Goal: Task Accomplishment & Management: Manage account settings

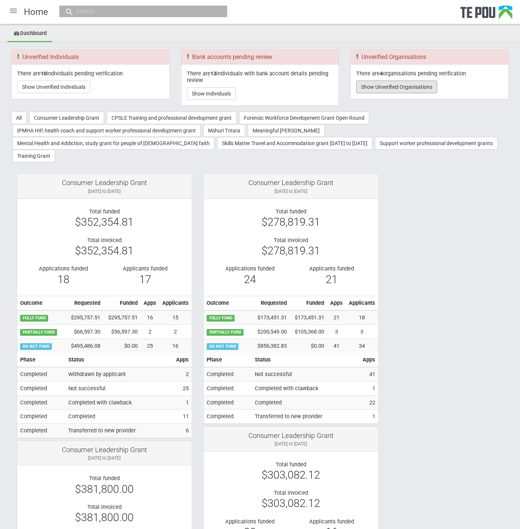
click at [414, 87] on button "Show Unverified Organisations" at bounding box center [396, 87] width 81 height 13
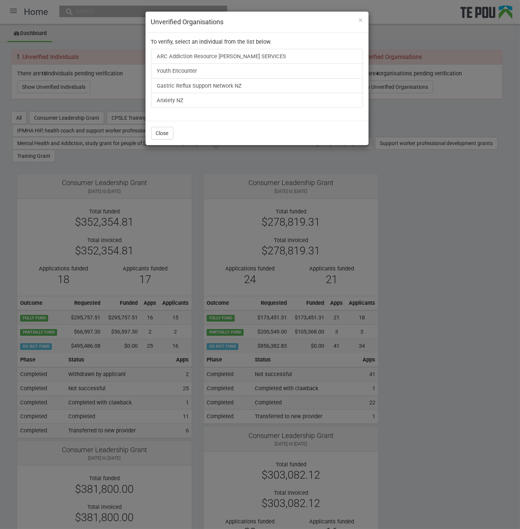
click at [445, 253] on div "× Unverified Organisations To verifiy, select an individual from the list below…" at bounding box center [260, 264] width 520 height 529
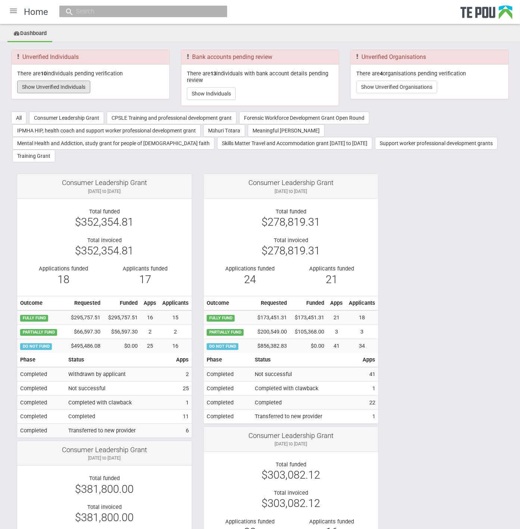
click at [50, 86] on button "Show Unverified Individuals" at bounding box center [53, 87] width 73 height 13
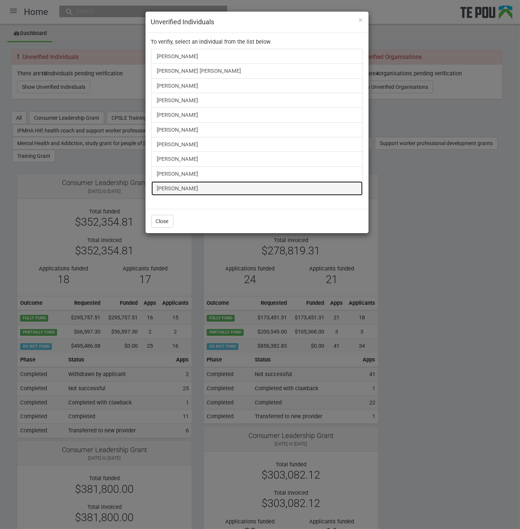
click at [167, 184] on link "[PERSON_NAME]" at bounding box center [257, 188] width 212 height 15
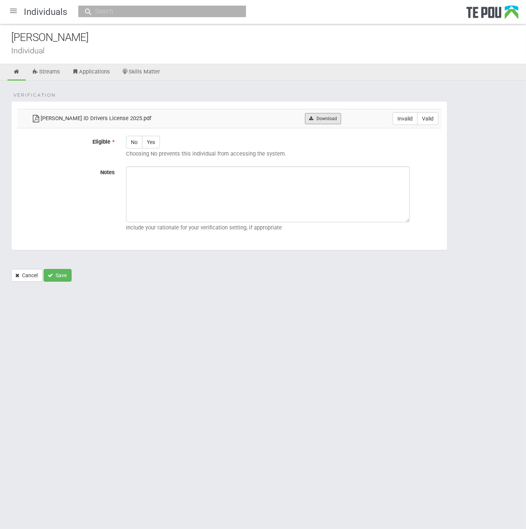
click at [315, 120] on link "Download" at bounding box center [323, 118] width 36 height 11
click at [421, 112] on label "Valid" at bounding box center [427, 118] width 21 height 13
radio input "true"
click at [152, 144] on label "Yes" at bounding box center [151, 142] width 18 height 13
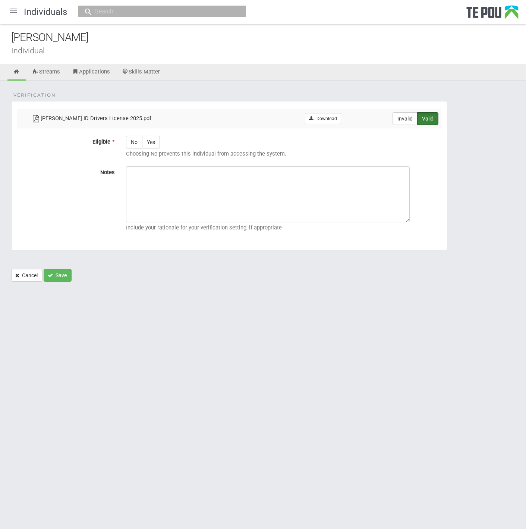
radio input "true"
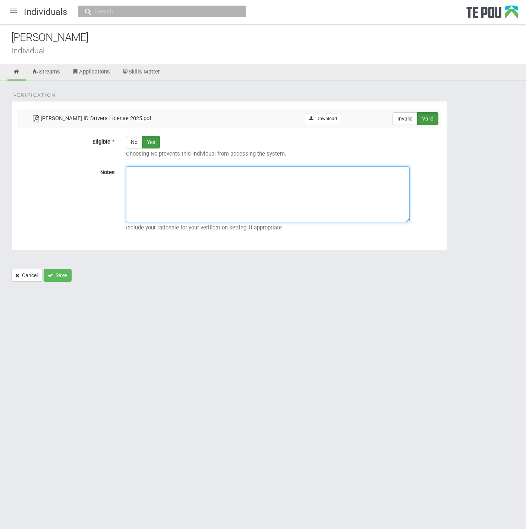
click at [196, 199] on textarea "Notes" at bounding box center [268, 194] width 284 height 56
paste textarea "Verified by Melody @ [DATE]"
type textarea "Verified by Melody @ [DATE]"
click at [56, 273] on button "Save" at bounding box center [58, 275] width 28 height 13
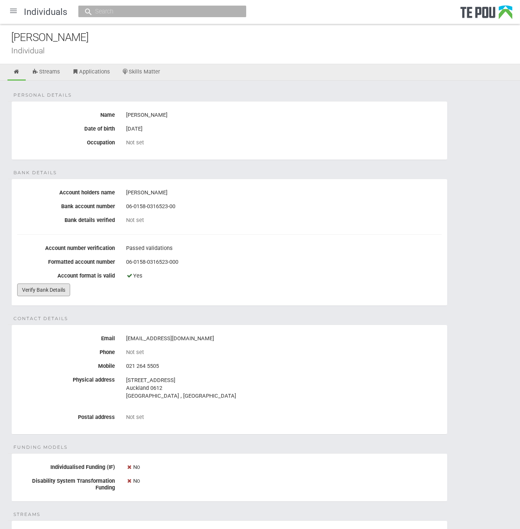
click at [41, 287] on link "Verify Bank Details" at bounding box center [43, 289] width 53 height 13
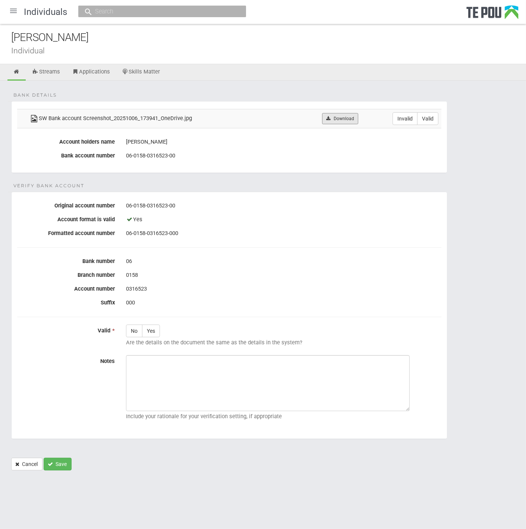
click at [330, 116] on icon at bounding box center [328, 118] width 6 height 4
click at [284, 334] on div "No Yes Are the details on the document the same as the details in the system?" at bounding box center [283, 336] width 327 height 25
click at [427, 124] on td "Invalid Valid" at bounding box center [401, 118] width 80 height 19
click at [427, 121] on label "Valid" at bounding box center [427, 118] width 21 height 13
radio input "true"
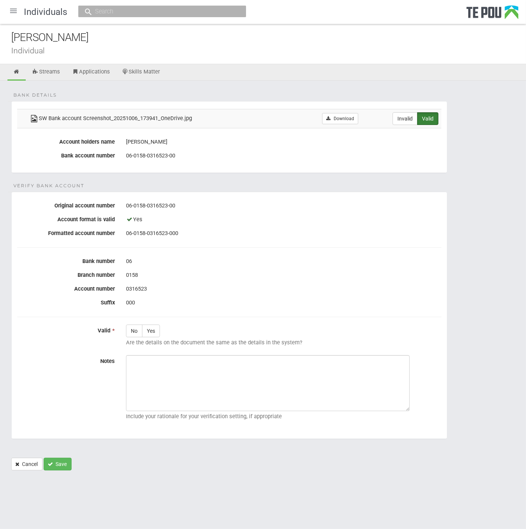
click at [156, 328] on label "Yes" at bounding box center [151, 330] width 18 height 13
radio input "true"
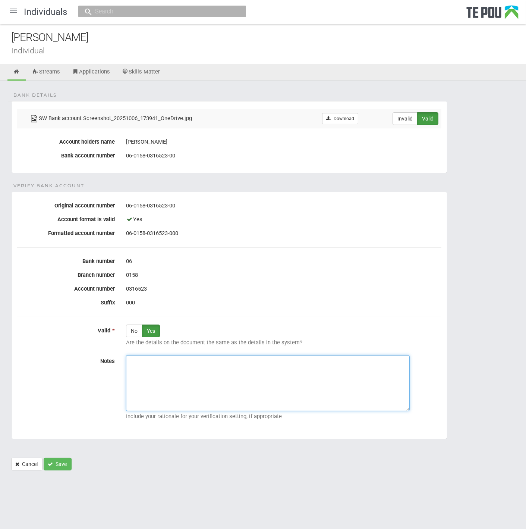
paste textarea "Verified by Melody @ 7/10/2025"
type textarea "Verified by Melody @ 7/10/2025"
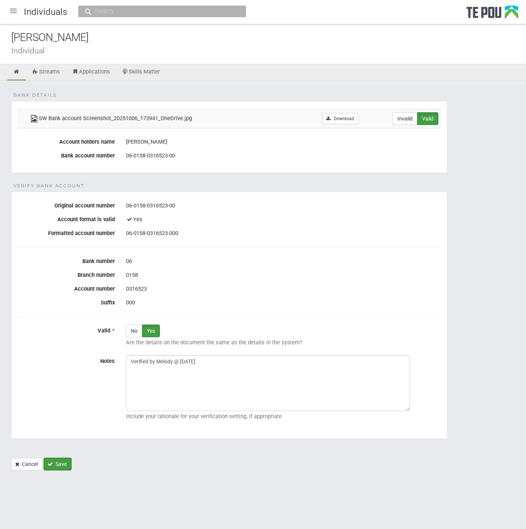
click at [62, 461] on button "Save" at bounding box center [58, 463] width 28 height 13
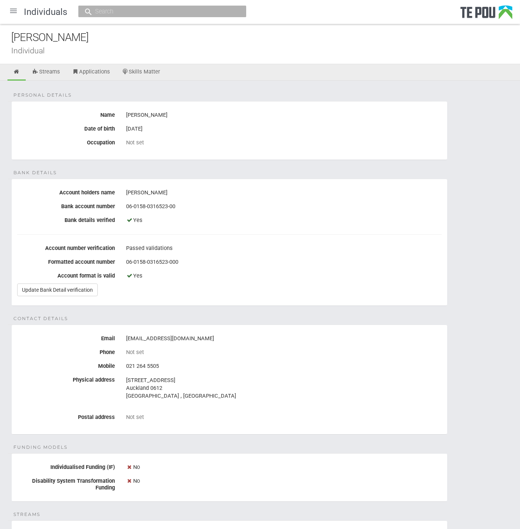
click at [12, 13] on div at bounding box center [13, 11] width 18 height 18
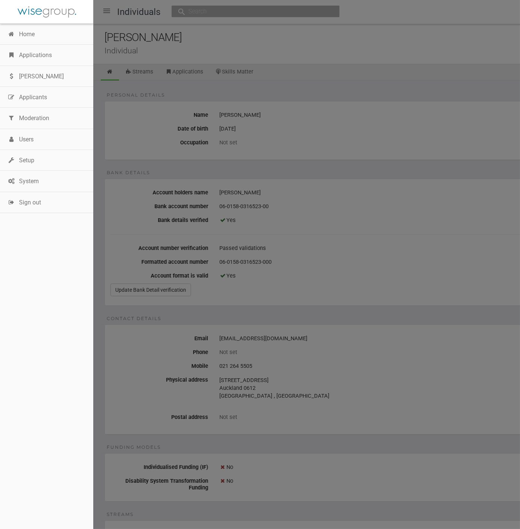
click at [28, 32] on link "Home" at bounding box center [46, 34] width 93 height 21
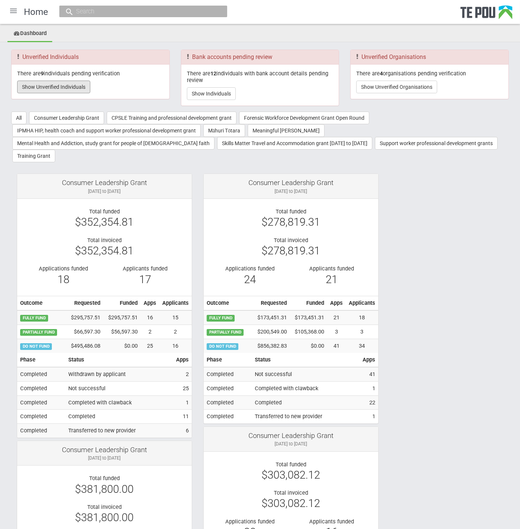
click at [76, 85] on button "Show Unverified Individuals" at bounding box center [53, 87] width 73 height 13
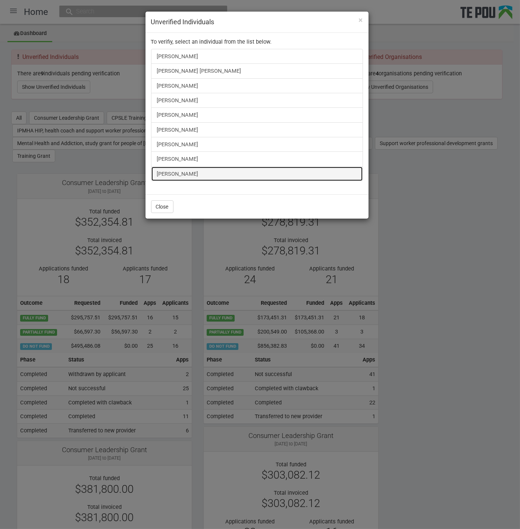
click at [160, 169] on link "Janice McGill" at bounding box center [257, 173] width 212 height 15
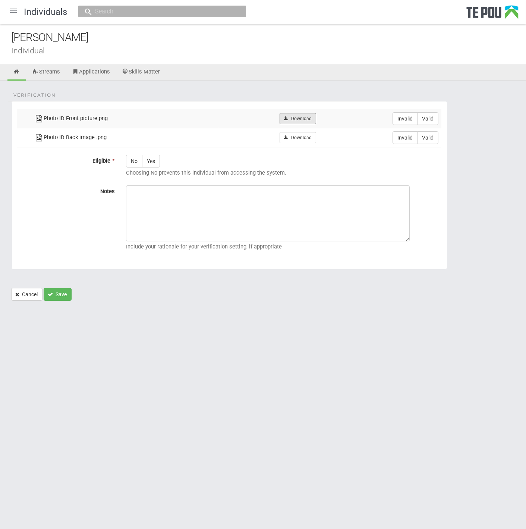
click at [299, 117] on link "Download" at bounding box center [298, 118] width 36 height 11
click at [296, 133] on link "Download" at bounding box center [298, 137] width 36 height 11
click at [249, 101] on fieldset "Verification Photo ID Front picture.png Download Invalid Valid Photo ID Back im…" at bounding box center [229, 185] width 436 height 168
click at [422, 120] on label "Valid" at bounding box center [427, 118] width 21 height 13
radio input "true"
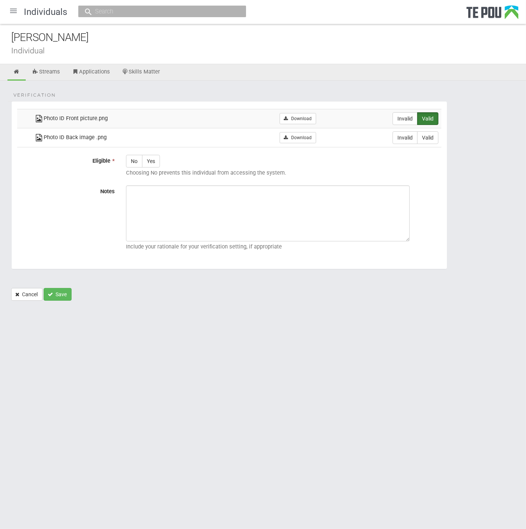
click at [424, 138] on label "Valid" at bounding box center [427, 137] width 21 height 13
radio input "true"
click at [156, 166] on label "Yes" at bounding box center [151, 161] width 18 height 13
radio input "true"
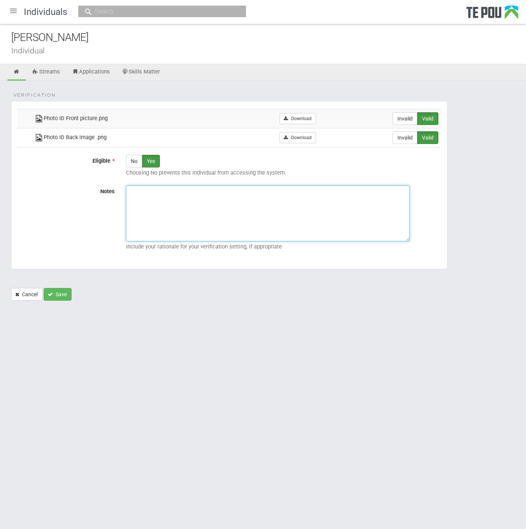
paste textarea "Verified by Melody @ 7/10/2025"
type textarea "Verified by Melody @ [DATE]"
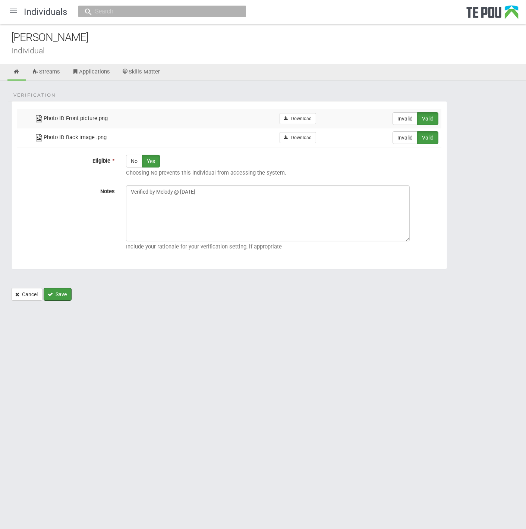
click at [63, 293] on button "Save" at bounding box center [58, 294] width 28 height 13
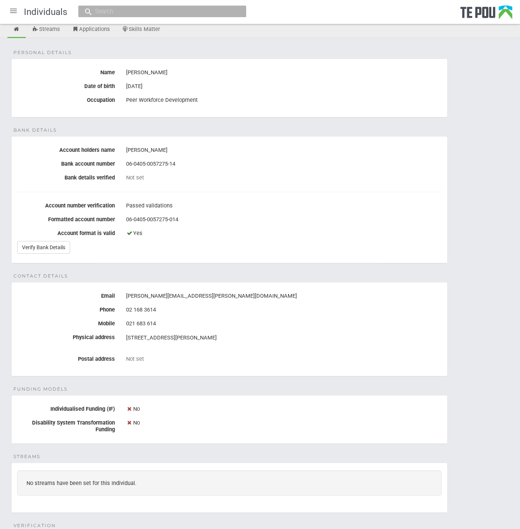
scroll to position [21, 0]
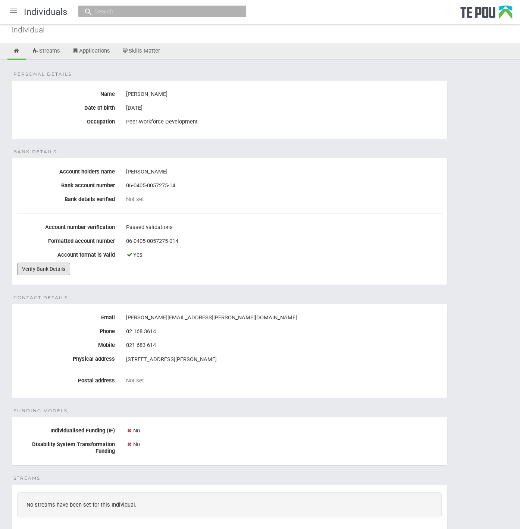
click at [36, 267] on link "Verify Bank Details" at bounding box center [43, 268] width 53 height 13
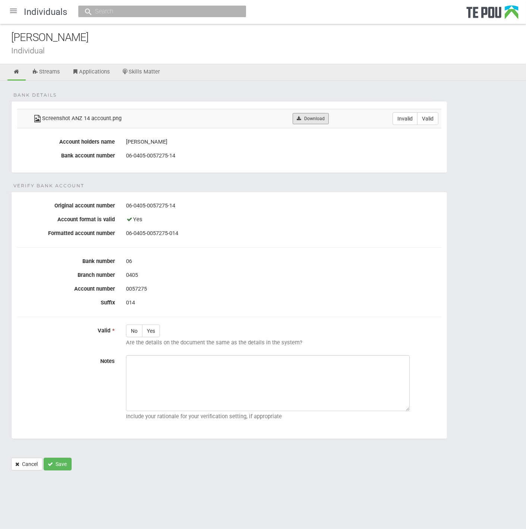
click at [325, 116] on link "Download" at bounding box center [311, 118] width 36 height 11
click at [227, 221] on div "Yes" at bounding box center [283, 219] width 315 height 13
click at [435, 119] on label "Valid" at bounding box center [427, 118] width 21 height 13
radio input "true"
click at [147, 331] on label "Yes" at bounding box center [151, 330] width 18 height 13
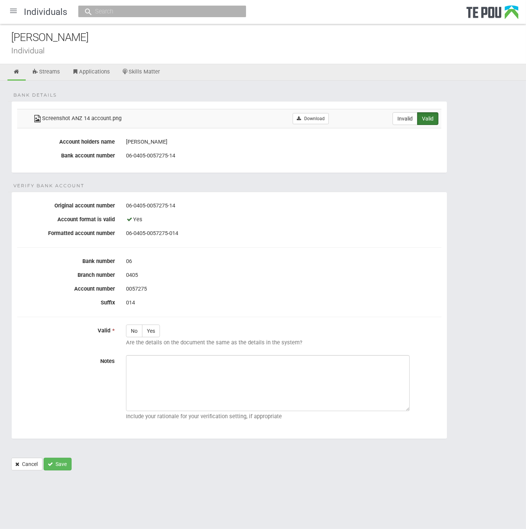
radio input "true"
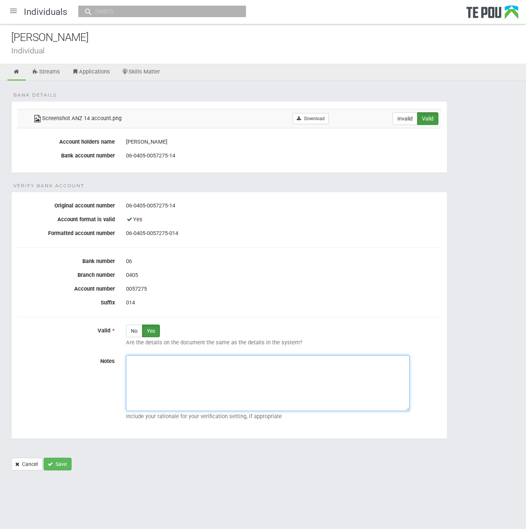
paste textarea "Verified by Melody @ [DATE]"
type textarea "Verified by Melody @ [DATE]"
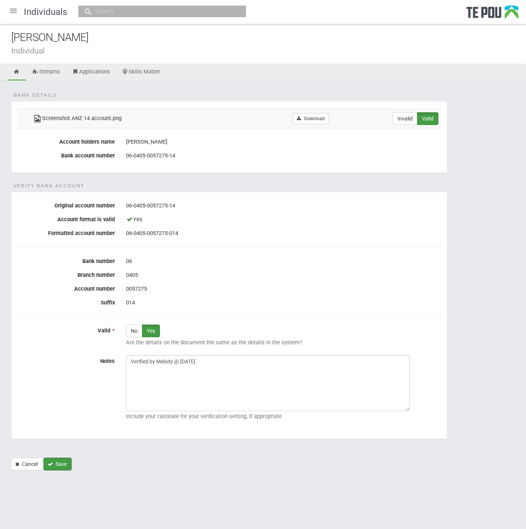
click at [54, 458] on button "Save" at bounding box center [58, 463] width 28 height 13
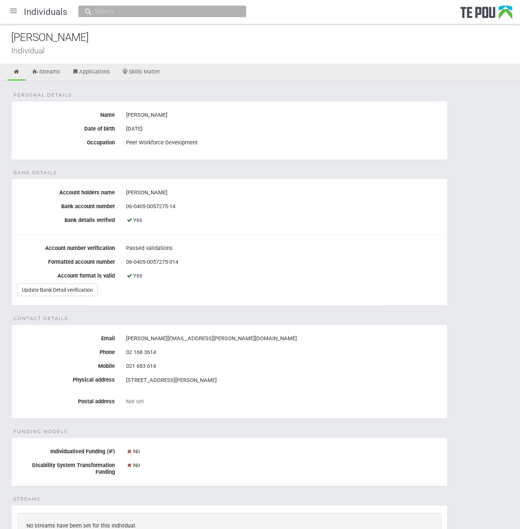
click at [14, 11] on div at bounding box center [13, 11] width 18 height 18
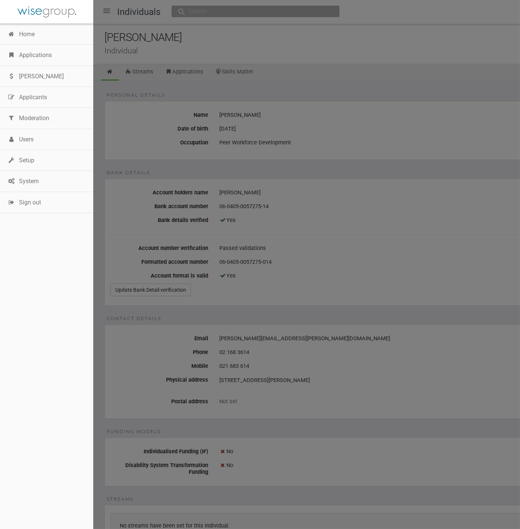
click at [23, 26] on link "Home" at bounding box center [46, 34] width 93 height 21
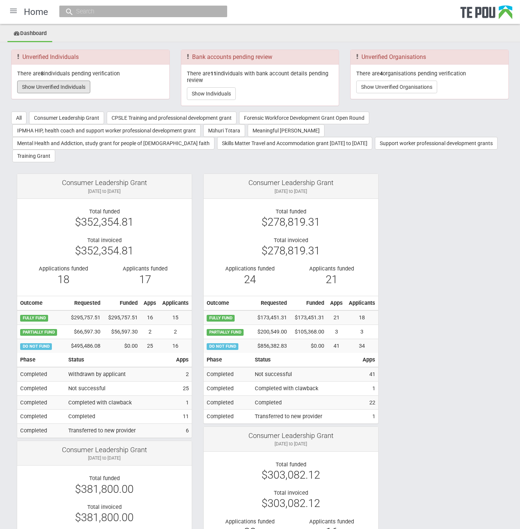
click at [78, 85] on button "Show Unverified Individuals" at bounding box center [53, 87] width 73 height 13
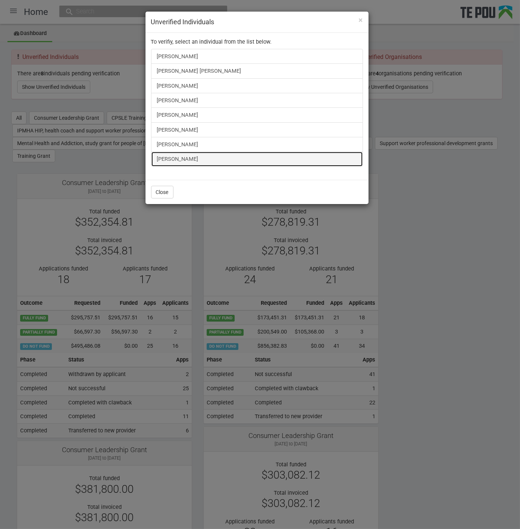
click at [163, 153] on link "[PERSON_NAME]" at bounding box center [257, 158] width 212 height 15
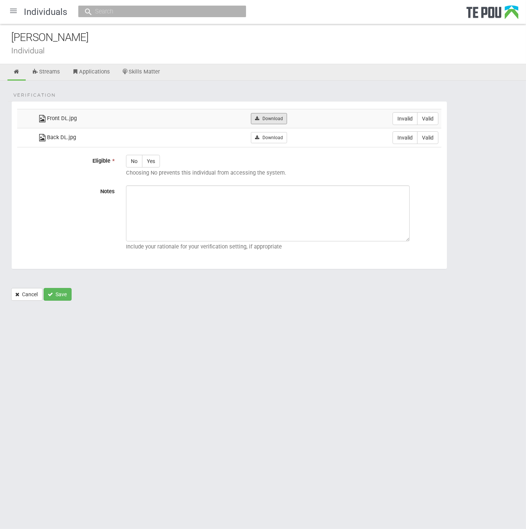
click at [267, 114] on link "Download" at bounding box center [269, 118] width 36 height 11
click at [261, 138] on link "Download" at bounding box center [269, 137] width 36 height 11
click at [186, 93] on div "Verification Front DL.jpg Download Invalid Valid Back DL.jpg" at bounding box center [263, 194] width 526 height 227
click at [430, 119] on label "Valid" at bounding box center [427, 118] width 21 height 13
radio input "true"
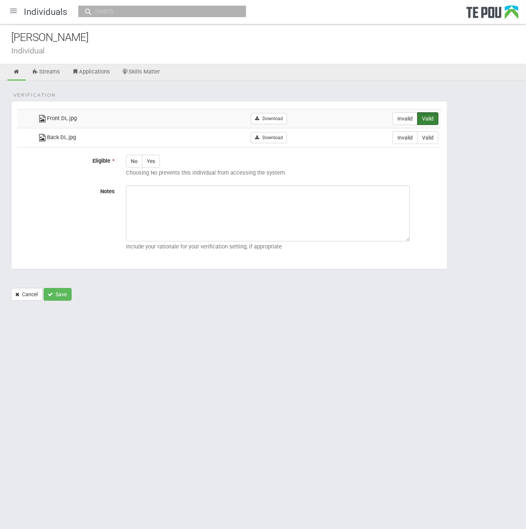
click at [430, 135] on label "Valid" at bounding box center [427, 137] width 21 height 13
radio input "true"
click at [158, 165] on label "Yes" at bounding box center [151, 161] width 18 height 13
radio input "true"
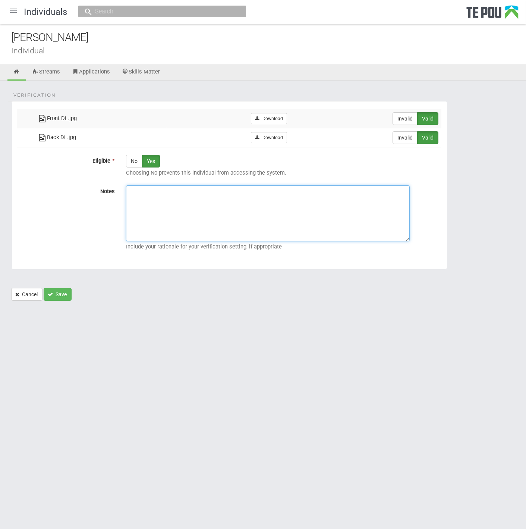
paste textarea "Verified by Melody @ 7/10/2025"
type textarea "Verified by Melody @ 7/10/2025"
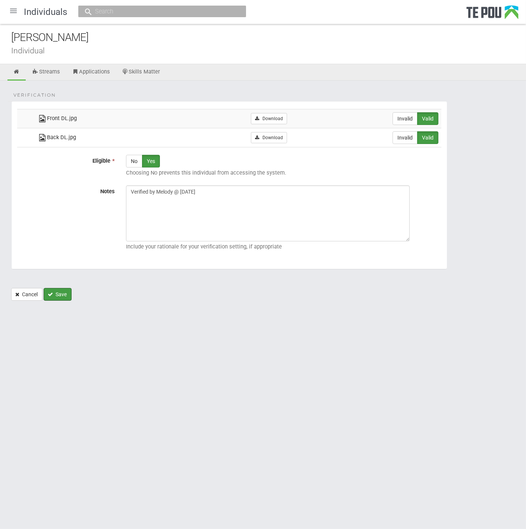
click at [51, 294] on icon "Save" at bounding box center [50, 294] width 5 height 5
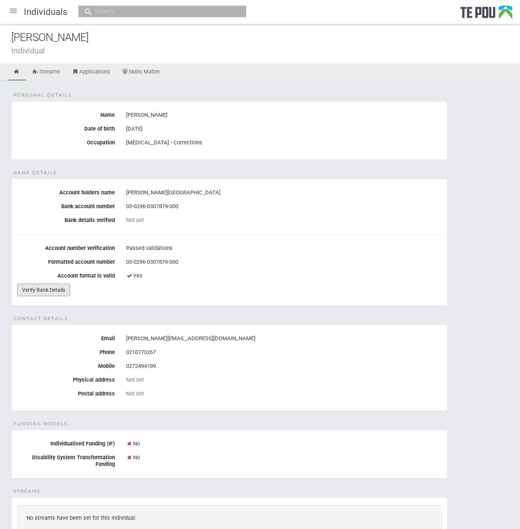
click at [54, 293] on link "Verify Bank Details" at bounding box center [43, 289] width 53 height 13
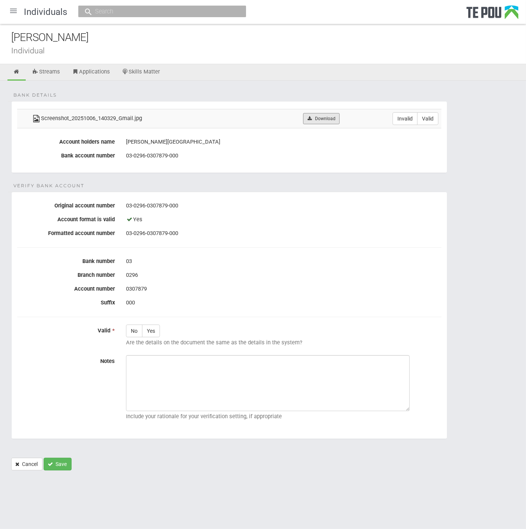
click at [324, 116] on link "Download" at bounding box center [321, 118] width 36 height 11
click at [205, 97] on div "Bank details Screenshot_20251006_140329_Gmail.jpg Download Invalid Valid Accoun…" at bounding box center [263, 279] width 526 height 397
click at [406, 119] on label "Invalid" at bounding box center [405, 118] width 25 height 13
radio input "true"
click at [17, 72] on icon at bounding box center [16, 72] width 7 height 6
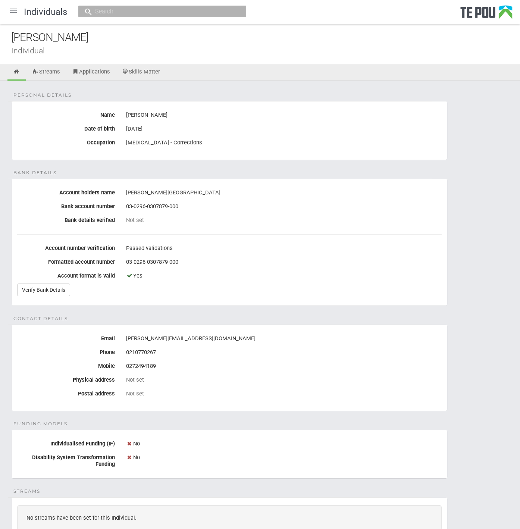
click at [252, 328] on fieldset "Contact details Email [PERSON_NAME][EMAIL_ADDRESS][DOMAIN_NAME] Phone [PHONE_NU…" at bounding box center [229, 367] width 436 height 86
drag, startPoint x: 251, startPoint y: 337, endPoint x: 127, endPoint y: 333, distance: 123.8
click at [127, 333] on div "[PERSON_NAME][EMAIL_ADDRESS][DOMAIN_NAME]" at bounding box center [283, 338] width 315 height 13
copy div "[PERSON_NAME][EMAIL_ADDRESS][DOMAIN_NAME]"
drag, startPoint x: 85, startPoint y: 38, endPoint x: 15, endPoint y: 32, distance: 70.7
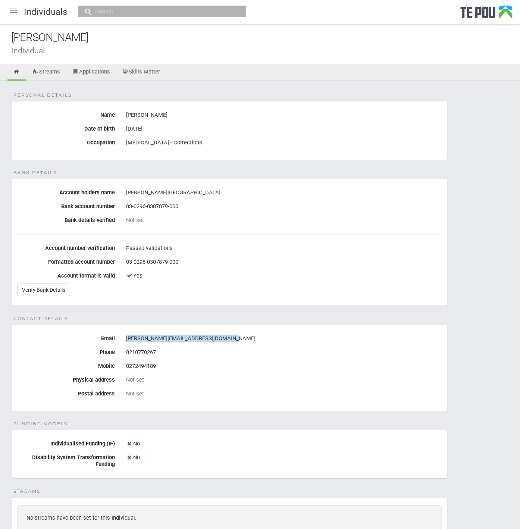
click at [15, 32] on div "[PERSON_NAME]" at bounding box center [265, 37] width 509 height 16
copy div "[PERSON_NAME]"
click at [184, 51] on div "Individual" at bounding box center [265, 51] width 509 height 8
click at [10, 9] on div at bounding box center [13, 11] width 18 height 18
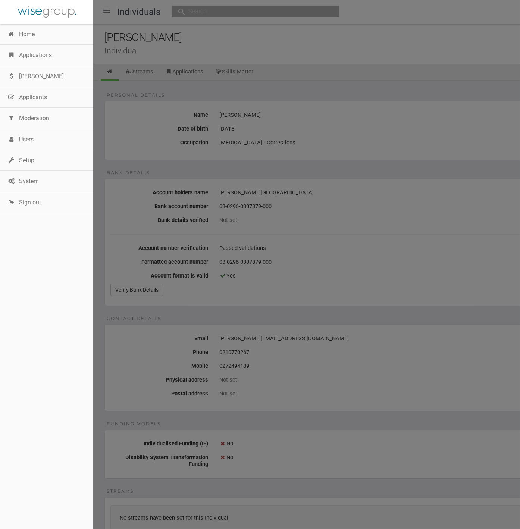
click at [30, 34] on link "Home" at bounding box center [46, 34] width 93 height 21
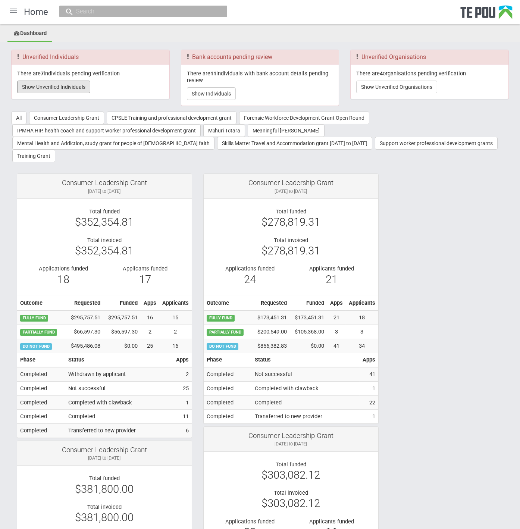
click at [79, 83] on button "Show Unverified Individuals" at bounding box center [53, 87] width 73 height 13
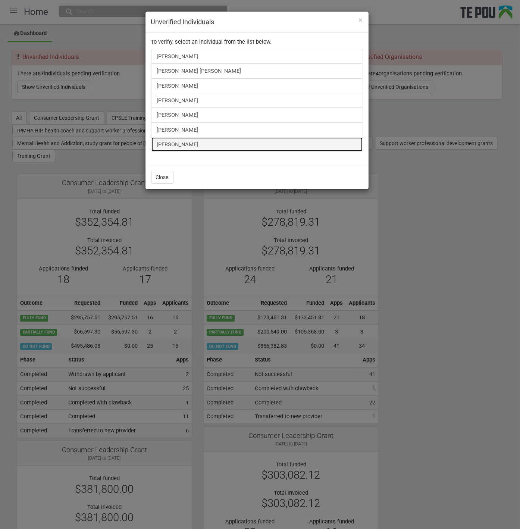
click at [177, 139] on link "[PERSON_NAME]" at bounding box center [257, 144] width 212 height 15
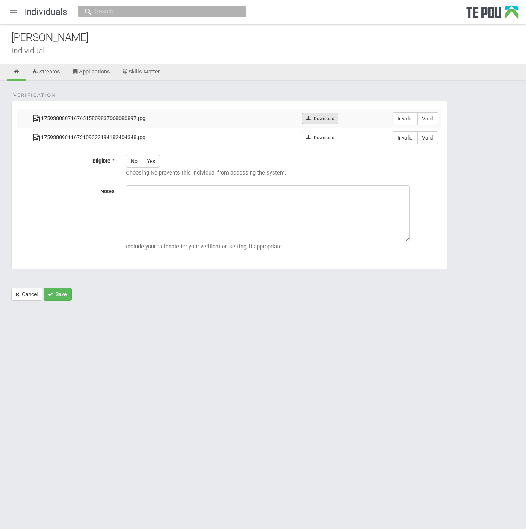
click at [328, 122] on link "Download" at bounding box center [320, 118] width 36 height 11
click at [321, 136] on link "Download" at bounding box center [320, 137] width 36 height 11
click at [142, 362] on html "Home Applications Grant rounds Applicants Organisations Individuals Moderation …" at bounding box center [263, 264] width 526 height 529
click at [428, 122] on label "Valid" at bounding box center [427, 118] width 21 height 13
radio input "true"
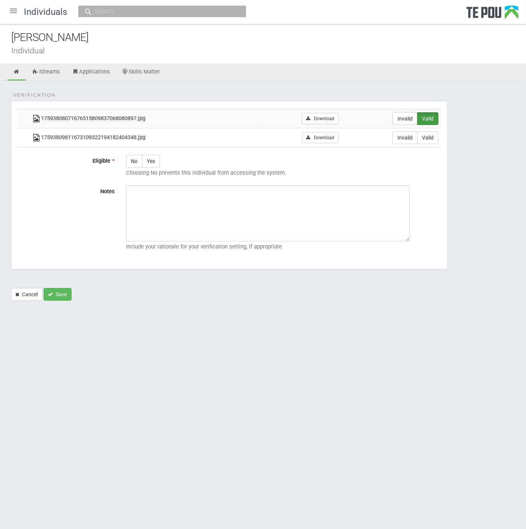
click at [428, 140] on label "Valid" at bounding box center [427, 137] width 21 height 13
radio input "true"
click at [157, 155] on label "Yes" at bounding box center [151, 161] width 18 height 13
radio input "true"
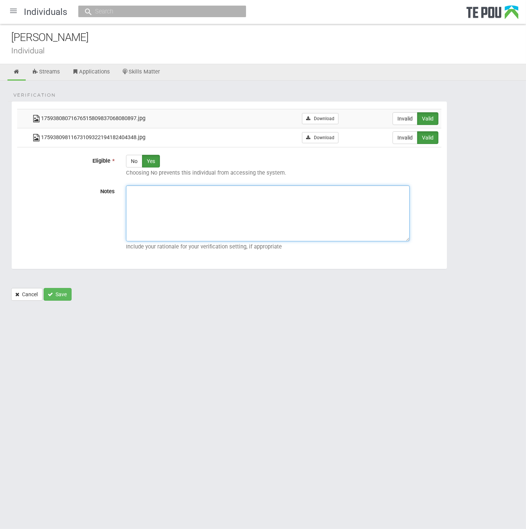
click at [165, 196] on textarea "Notes" at bounding box center [268, 213] width 284 height 56
paste textarea "Verified by Melody @ [DATE]"
type textarea "Verified by Melody @ [DATE]"
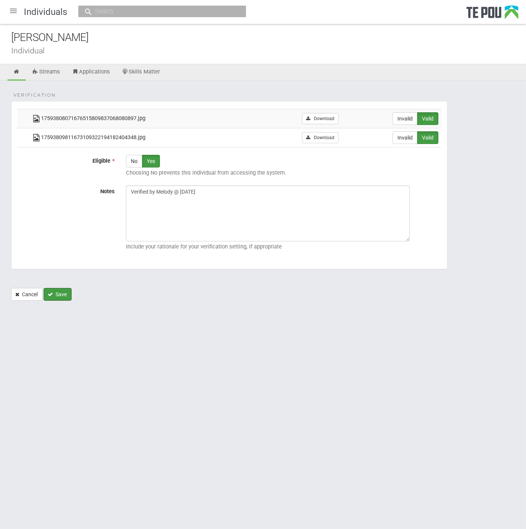
click at [69, 293] on button "Save" at bounding box center [58, 294] width 28 height 13
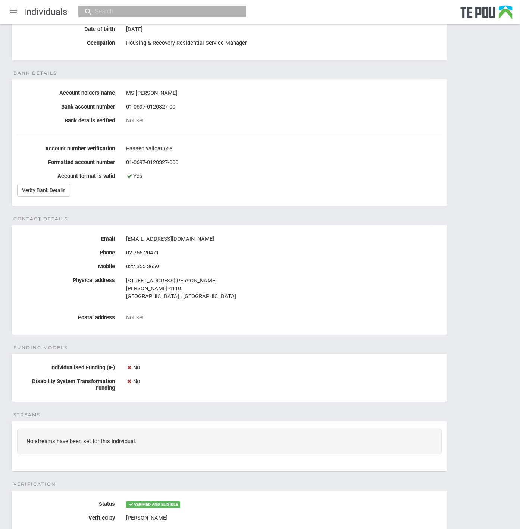
scroll to position [36, 0]
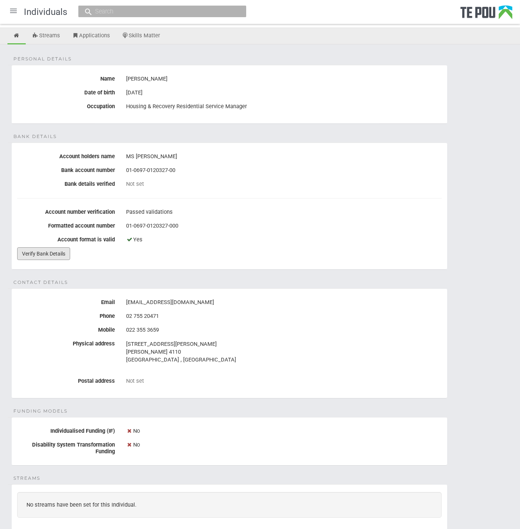
click at [31, 255] on link "Verify Bank Details" at bounding box center [43, 253] width 53 height 13
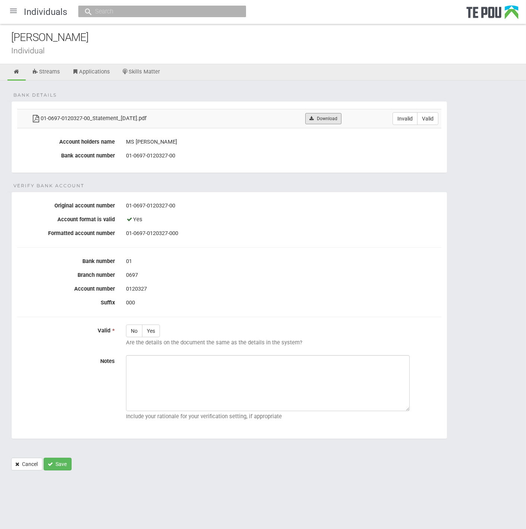
click at [329, 113] on link "Download" at bounding box center [323, 118] width 36 height 11
click at [432, 122] on label "Valid" at bounding box center [427, 118] width 21 height 13
radio input "true"
click at [158, 334] on label "Yes" at bounding box center [151, 330] width 18 height 13
radio input "true"
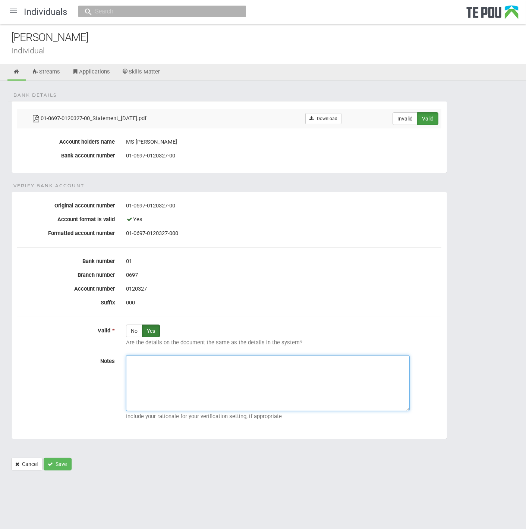
click at [170, 367] on textarea "Notes" at bounding box center [268, 383] width 284 height 56
paste textarea "Verified by Melody @ 7/10/2025"
type textarea "Verified by Melody @ [DATE]"
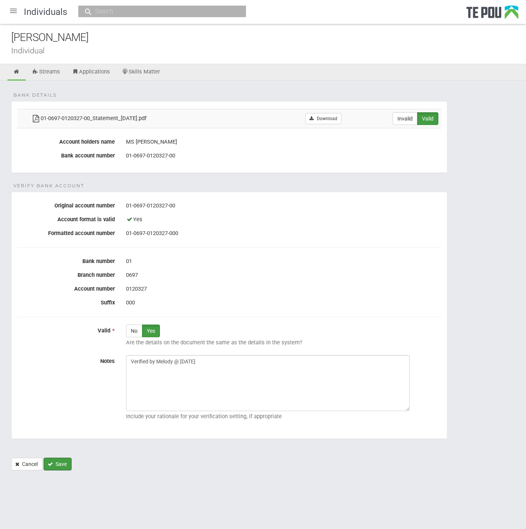
click at [68, 464] on button "Save" at bounding box center [58, 463] width 28 height 13
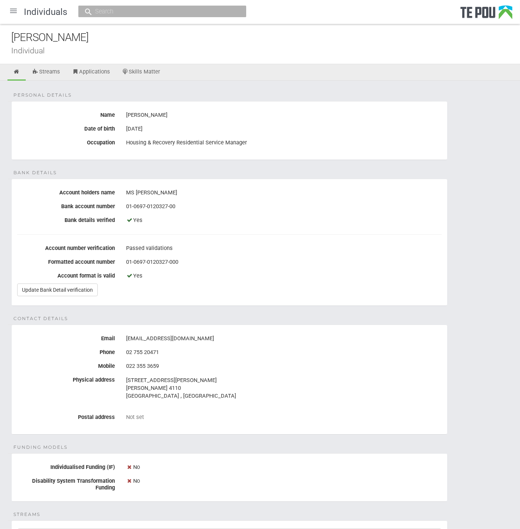
click at [18, 12] on div at bounding box center [13, 11] width 18 height 18
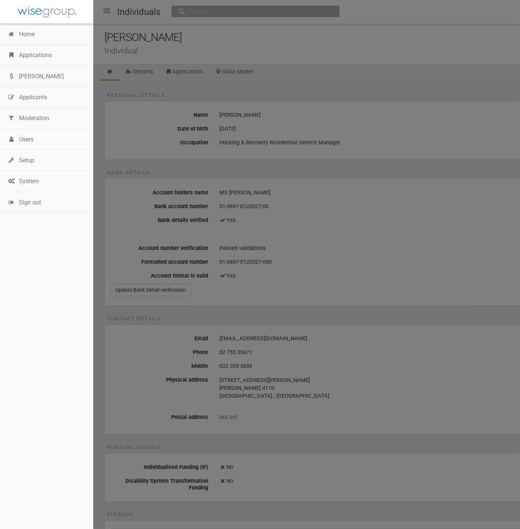
click at [38, 34] on link "Home" at bounding box center [46, 34] width 93 height 21
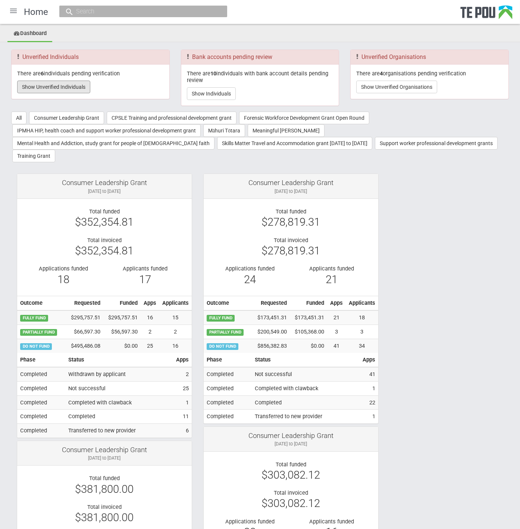
click at [66, 82] on button "Show Unverified Individuals" at bounding box center [53, 87] width 73 height 13
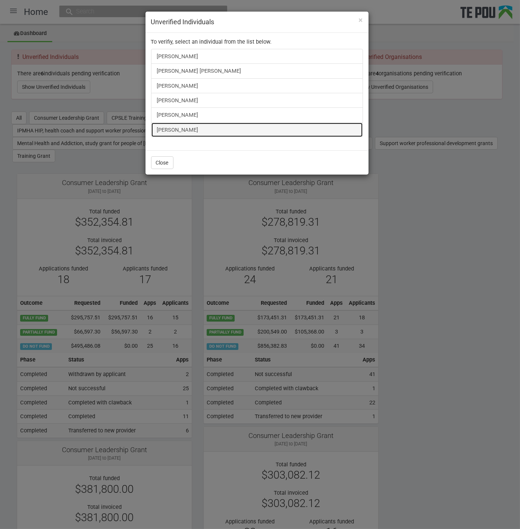
click at [171, 127] on link "[PERSON_NAME]" at bounding box center [257, 129] width 212 height 15
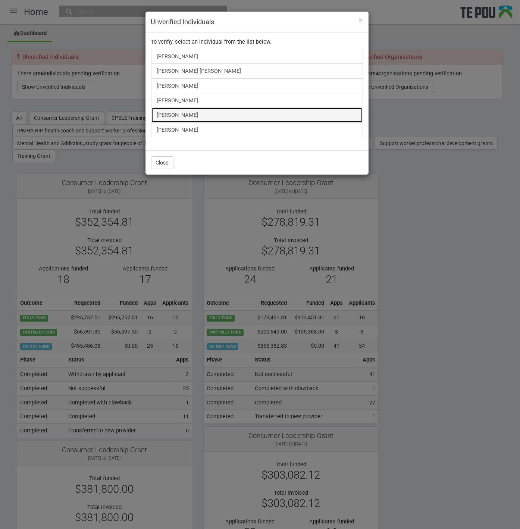
click at [177, 115] on link "[PERSON_NAME]" at bounding box center [257, 114] width 212 height 15
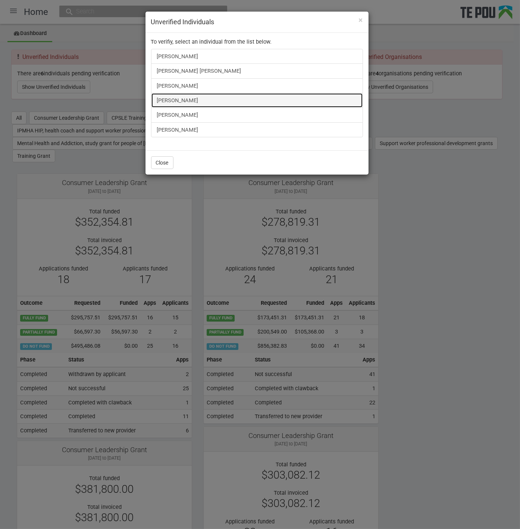
click at [168, 96] on link "[PERSON_NAME]" at bounding box center [257, 100] width 212 height 15
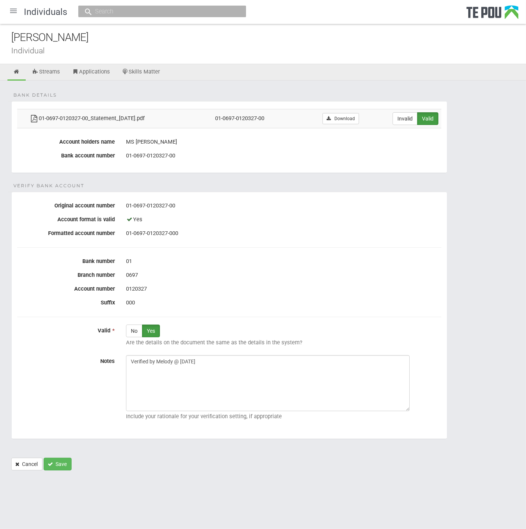
click at [16, 6] on div at bounding box center [13, 11] width 18 height 18
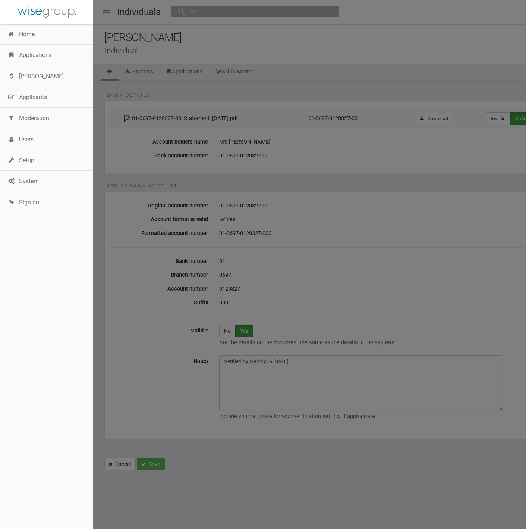
click at [21, 30] on link "Home" at bounding box center [46, 34] width 93 height 21
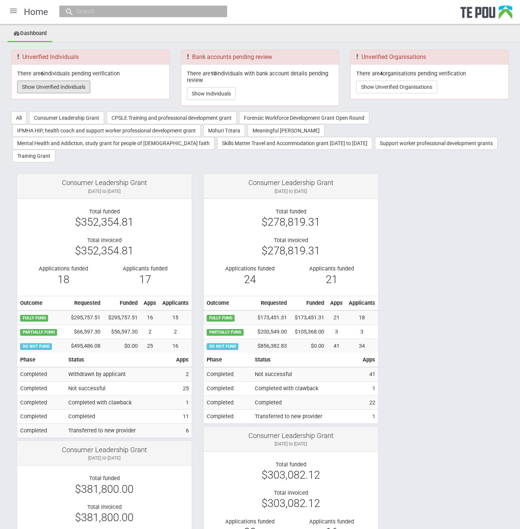
click at [54, 85] on button "Show Unverified Individuals" at bounding box center [53, 87] width 73 height 13
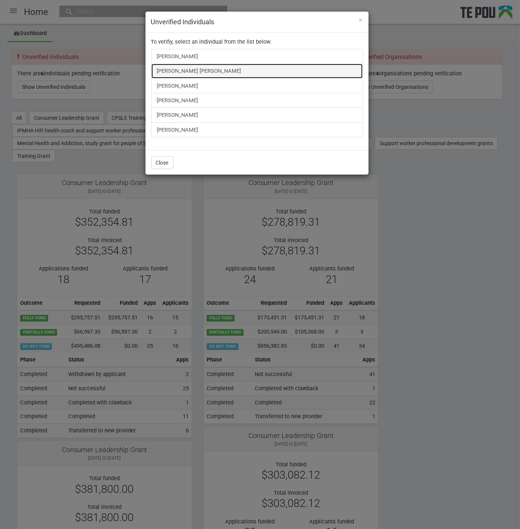
click at [185, 68] on link "Elena King Elena King" at bounding box center [257, 70] width 212 height 15
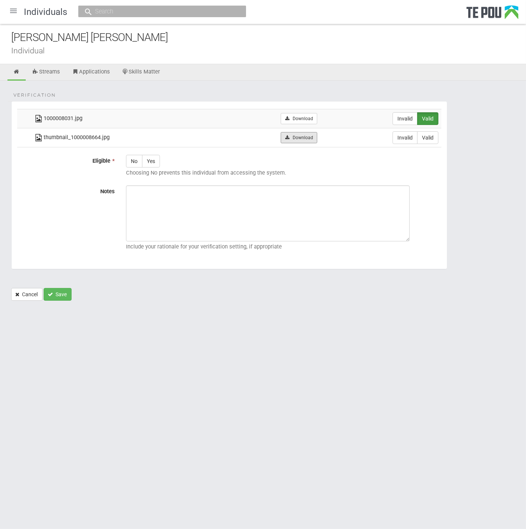
click at [301, 137] on link "Download" at bounding box center [299, 137] width 36 height 11
drag, startPoint x: 167, startPoint y: 101, endPoint x: 237, endPoint y: 97, distance: 70.2
click at [167, 101] on fieldset "Verification 1000008031.jpg Download Invalid Valid thumbnail_1000008664.jpg" at bounding box center [229, 185] width 436 height 168
click at [294, 118] on link "Download" at bounding box center [299, 118] width 36 height 11
click at [240, 122] on td "Download" at bounding box center [270, 118] width 99 height 19
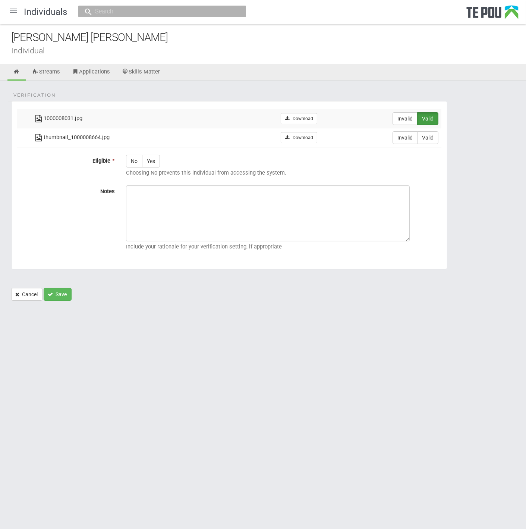
click at [438, 136] on label "Valid" at bounding box center [427, 137] width 21 height 13
radio input "true"
click at [147, 163] on label "Yes" at bounding box center [151, 161] width 18 height 13
radio input "true"
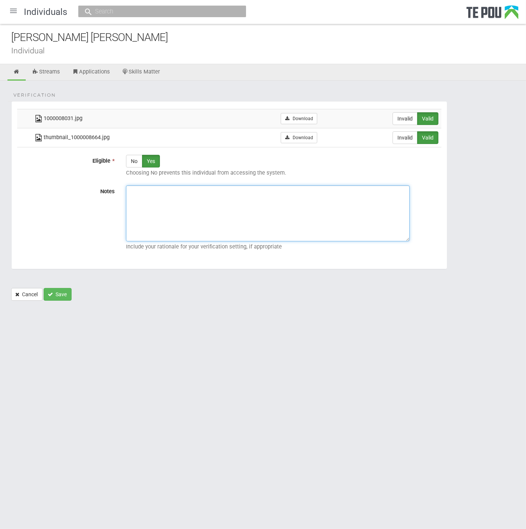
paste textarea "Verified by Melody @ 7/10/2025"
type textarea "Verified by Melody @ 7/10/2025"
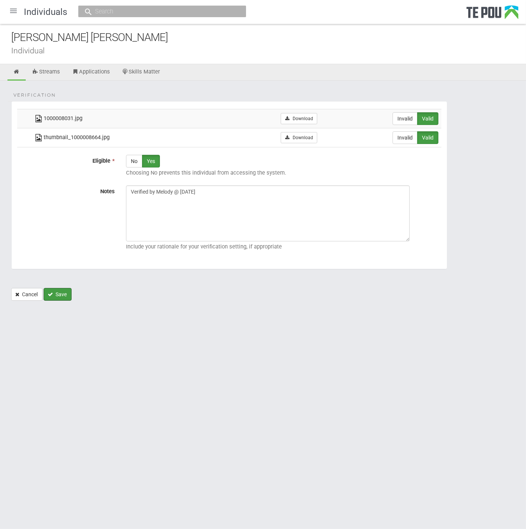
click at [61, 292] on button "Save" at bounding box center [58, 294] width 28 height 13
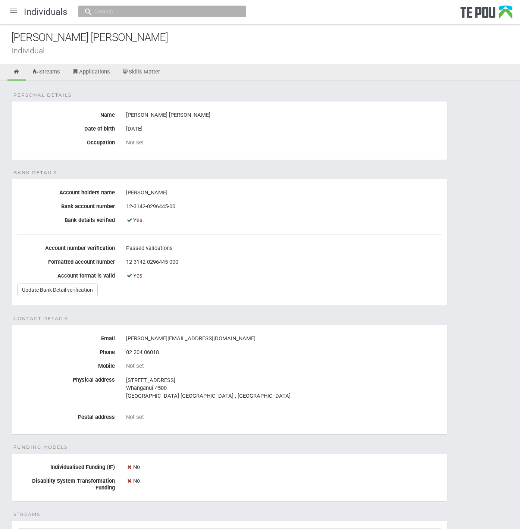
click at [15, 16] on div at bounding box center [13, 11] width 18 height 18
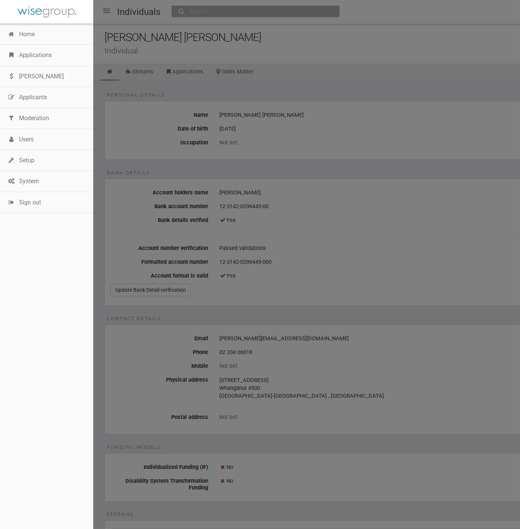
click at [22, 27] on link "Home" at bounding box center [46, 34] width 93 height 21
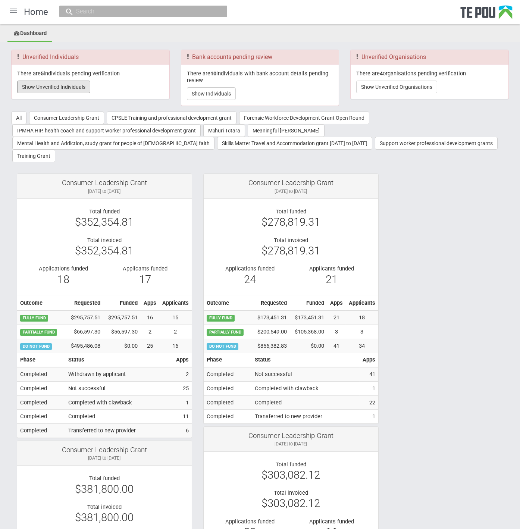
click at [64, 86] on button "Show Unverified Individuals" at bounding box center [53, 87] width 73 height 13
click at [14, 17] on div at bounding box center [13, 11] width 18 height 18
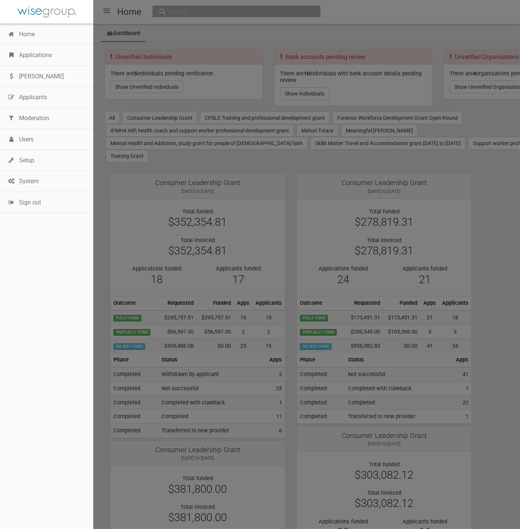
click at [32, 35] on link "Home" at bounding box center [46, 34] width 93 height 21
click at [136, 86] on div at bounding box center [260, 264] width 520 height 529
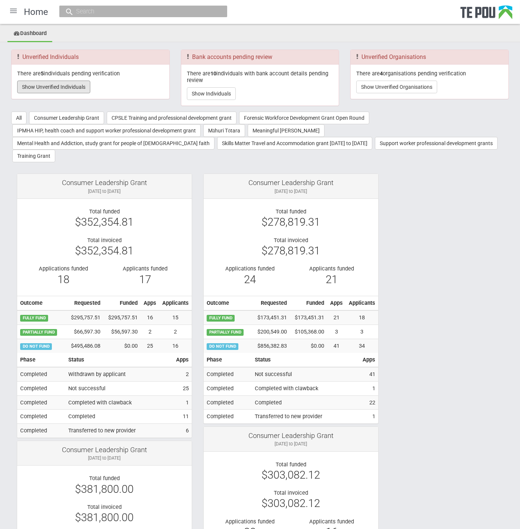
click at [72, 86] on button "Show Unverified Individuals" at bounding box center [53, 87] width 73 height 13
click at [64, 89] on button "Show Unverified Individuals" at bounding box center [53, 87] width 73 height 13
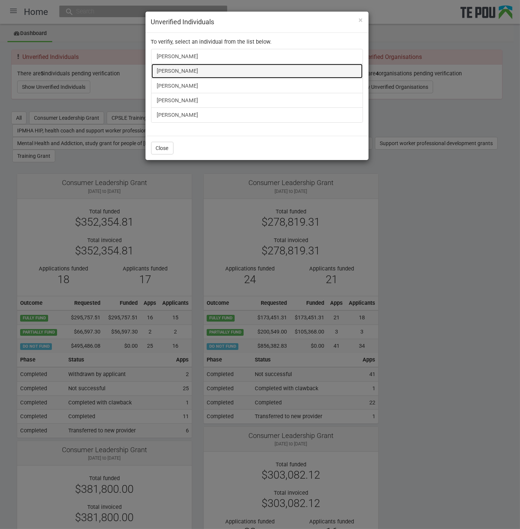
click at [174, 71] on link "James Bennett" at bounding box center [257, 70] width 212 height 15
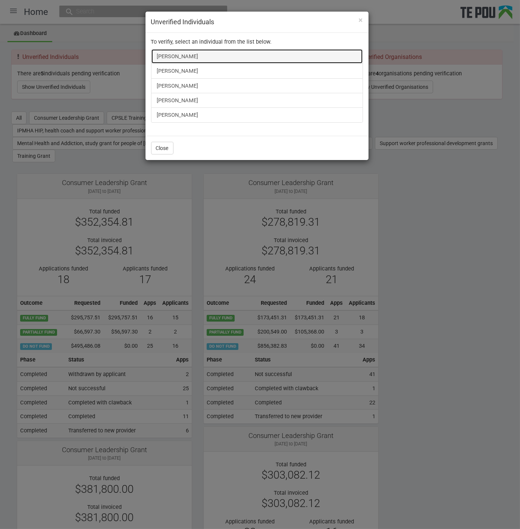
click at [163, 53] on link "[PERSON_NAME]" at bounding box center [257, 56] width 212 height 15
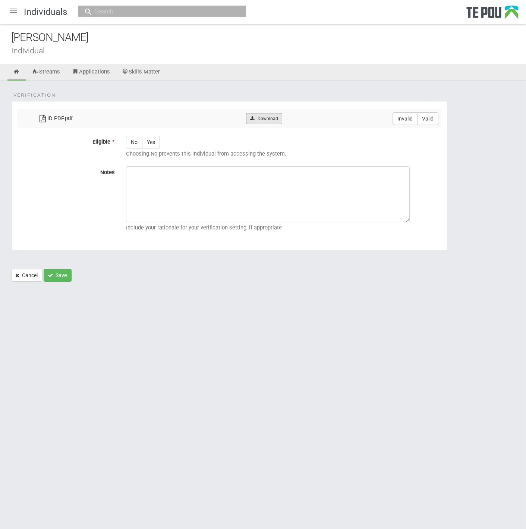
click at [258, 117] on link "Download" at bounding box center [264, 118] width 36 height 11
click at [426, 117] on label "Valid" at bounding box center [427, 118] width 21 height 13
radio input "true"
click at [150, 145] on label "Yes" at bounding box center [151, 142] width 18 height 13
radio input "true"
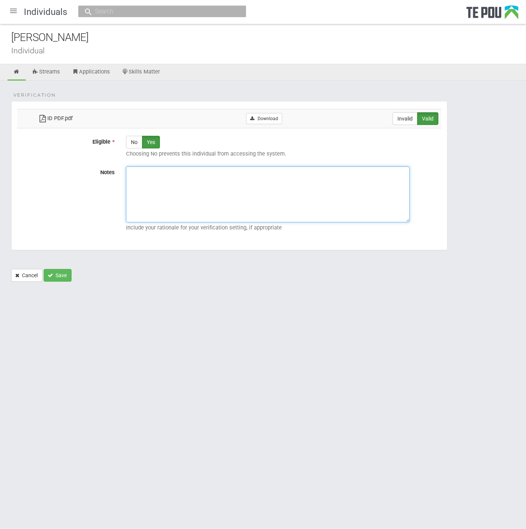
paste textarea "Verified by Melody @ 7/10/2025"
type textarea "Verified by Melody @ 7/10/2025"
click at [60, 274] on button "Save" at bounding box center [58, 275] width 28 height 13
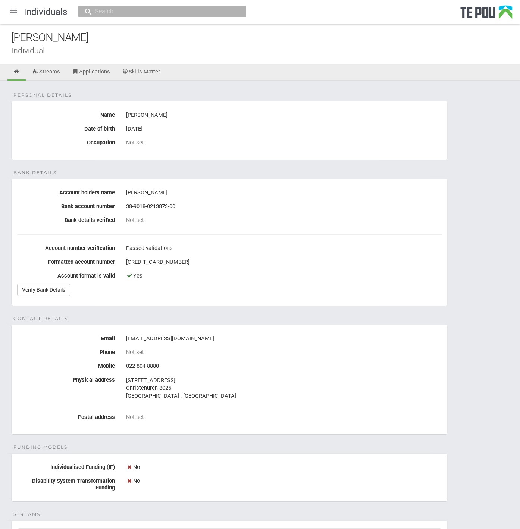
drag, startPoint x: 135, startPoint y: 16, endPoint x: 432, endPoint y: 238, distance: 371.0
click at [432, 238] on fieldset "Bank details Account holders name [PERSON_NAME] Bank account number [FINANCIAL_…" at bounding box center [229, 242] width 436 height 127
click at [58, 286] on link "Verify Bank Details" at bounding box center [43, 289] width 53 height 13
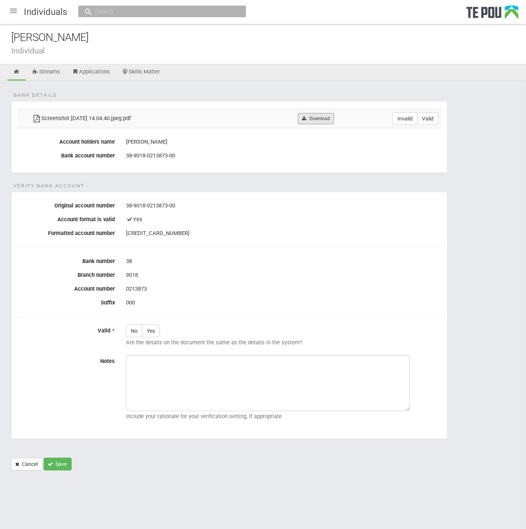
click at [331, 119] on link "Download" at bounding box center [316, 118] width 36 height 11
click at [15, 73] on icon at bounding box center [16, 72] width 7 height 6
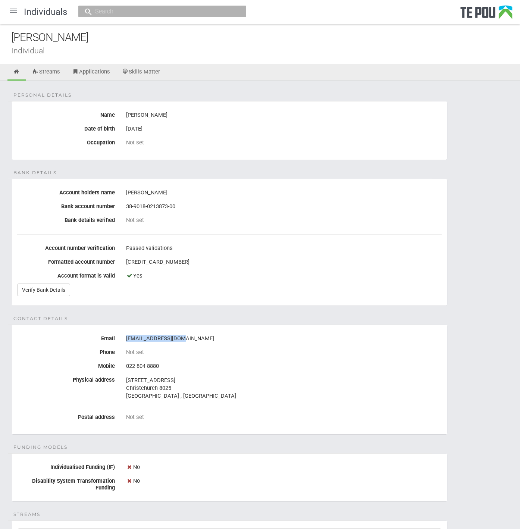
drag, startPoint x: 179, startPoint y: 335, endPoint x: 126, endPoint y: 339, distance: 53.4
click at [126, 339] on div "[EMAIL_ADDRESS][DOMAIN_NAME]" at bounding box center [283, 338] width 315 height 13
copy div "[EMAIL_ADDRESS][DOMAIN_NAME]"
drag, startPoint x: 56, startPoint y: 35, endPoint x: -6, endPoint y: 35, distance: 61.9
click at [0, 35] on html "Home Applications [PERSON_NAME] Applicants Organisations Individuals Moderation…" at bounding box center [260, 366] width 520 height 733
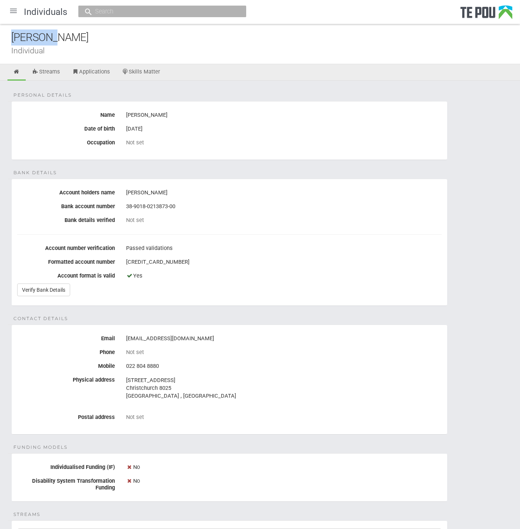
copy div "[PERSON_NAME]"
click at [271, 172] on div "Personal details Name Ash Luka Date of birth 25 Oct 2001 Occupation Not set Ban…" at bounding box center [260, 391] width 520 height 621
click at [59, 289] on link "Verify Bank Details" at bounding box center [43, 289] width 53 height 13
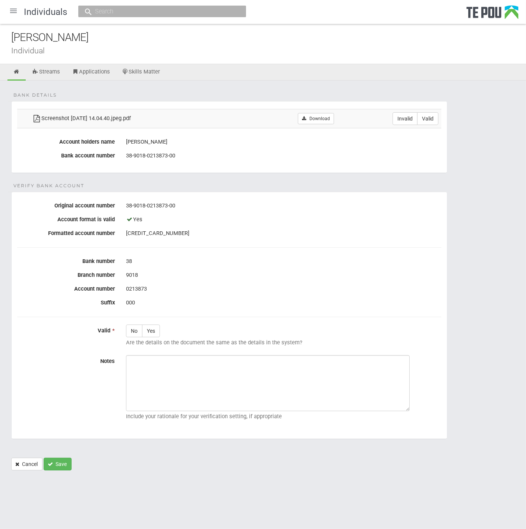
click at [403, 117] on label "Invalid" at bounding box center [405, 118] width 25 height 13
radio input "true"
click at [13, 9] on div at bounding box center [13, 11] width 18 height 18
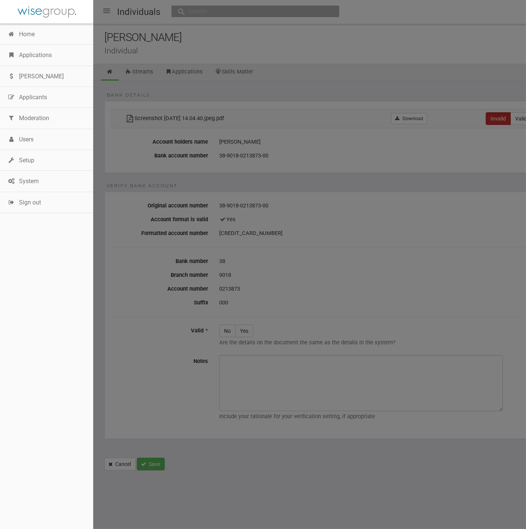
click at [35, 35] on link "Home" at bounding box center [46, 34] width 93 height 21
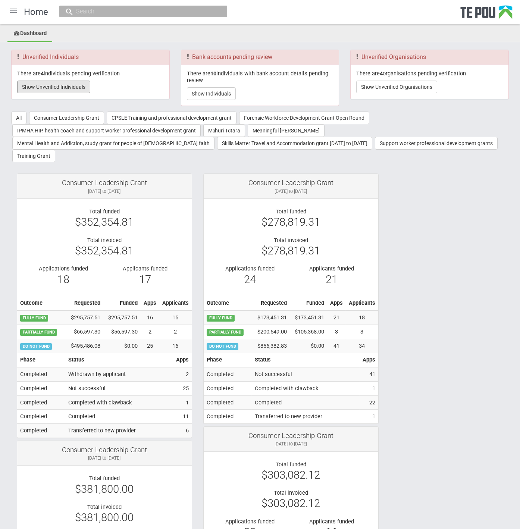
click at [50, 82] on button "Show Unverified Individuals" at bounding box center [53, 87] width 73 height 13
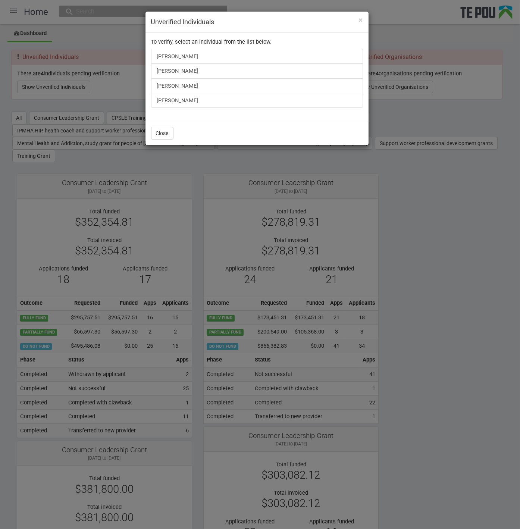
click at [54, 106] on div "× Unverified Individuals To verifiy, select an individual from the list below. …" at bounding box center [260, 264] width 520 height 529
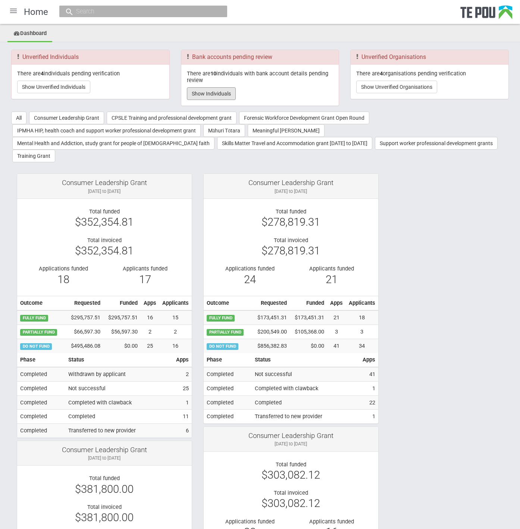
click at [222, 93] on button "Show Individuals" at bounding box center [211, 93] width 49 height 13
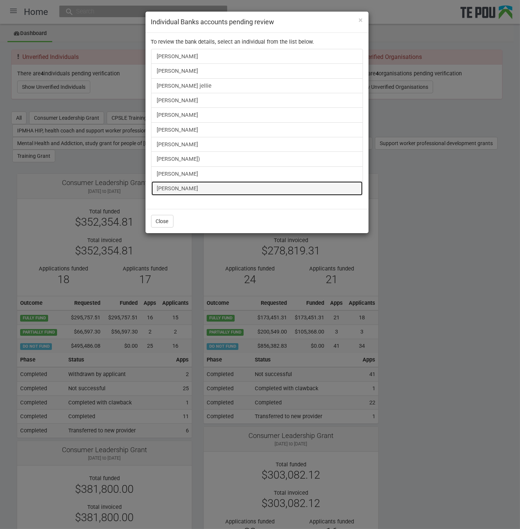
click at [196, 185] on link "[PERSON_NAME]" at bounding box center [257, 188] width 212 height 15
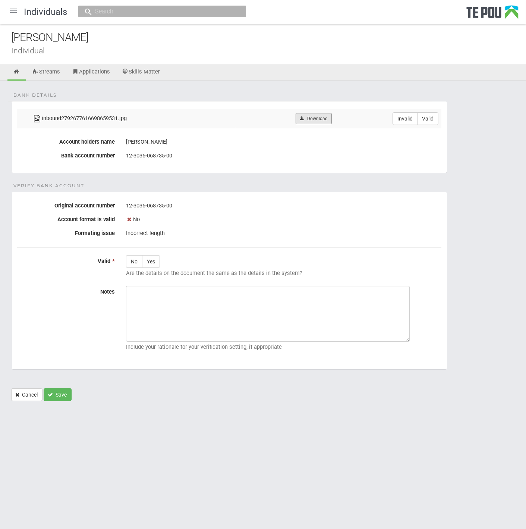
click at [325, 113] on link "Download" at bounding box center [314, 118] width 36 height 11
click at [213, 196] on fieldset "Verify Bank Account Original account number [FINANCIAL_ID] Account format is va…" at bounding box center [229, 281] width 436 height 178
click at [213, 180] on form "Bank details inbound2792677616698659531.jpg Download Invalid Valid Account hold…" at bounding box center [263, 251] width 504 height 300
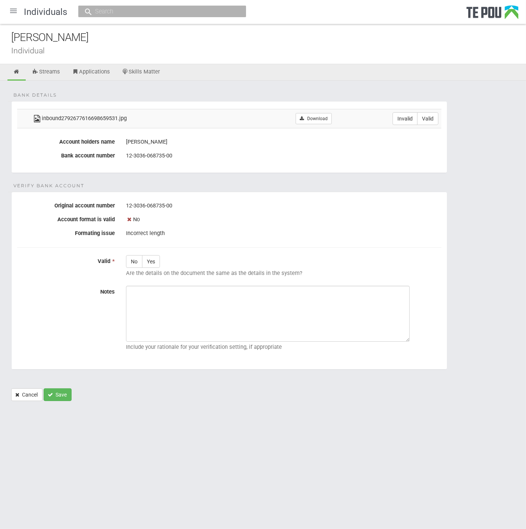
drag, startPoint x: 98, startPoint y: 38, endPoint x: -1, endPoint y: 40, distance: 98.5
click at [0, 40] on html "Home Applications [PERSON_NAME] Applicants Organisations Individuals Moderation…" at bounding box center [263, 264] width 526 height 529
copy div "[PERSON_NAME]"
click at [425, 81] on div "Bank details inbound2792677616698659531.jpg Download Invalid Valid Account hold…" at bounding box center [263, 245] width 526 height 328
click at [409, 120] on label "Invalid" at bounding box center [405, 118] width 25 height 13
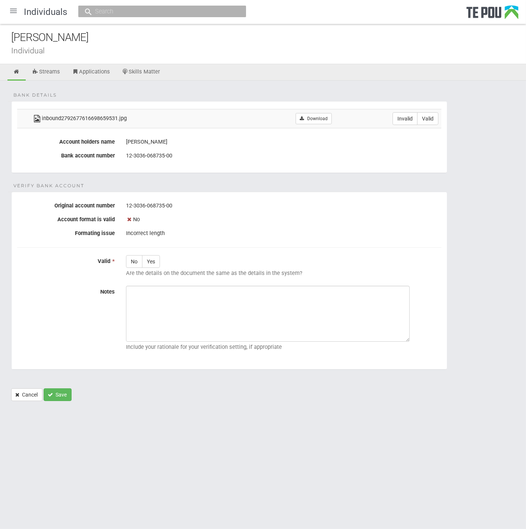
radio input "true"
click at [198, 217] on div "No" at bounding box center [283, 219] width 315 height 13
click at [17, 73] on icon at bounding box center [16, 72] width 7 height 6
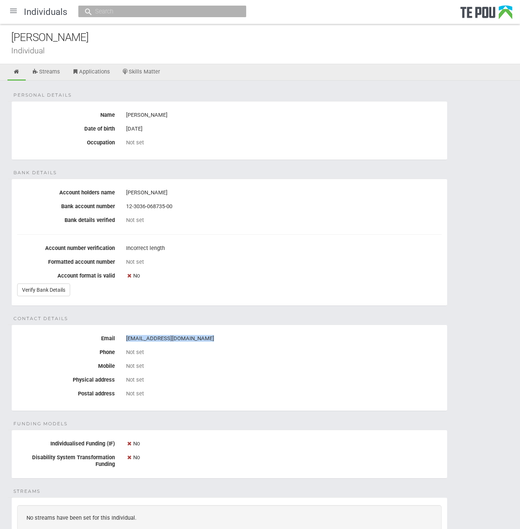
drag, startPoint x: 212, startPoint y: 339, endPoint x: 124, endPoint y: 339, distance: 88.4
click at [124, 339] on div "[EMAIL_ADDRESS][DOMAIN_NAME]" at bounding box center [283, 338] width 327 height 13
copy div "[EMAIL_ADDRESS][DOMAIN_NAME]"
click at [12, 10] on div at bounding box center [13, 11] width 18 height 18
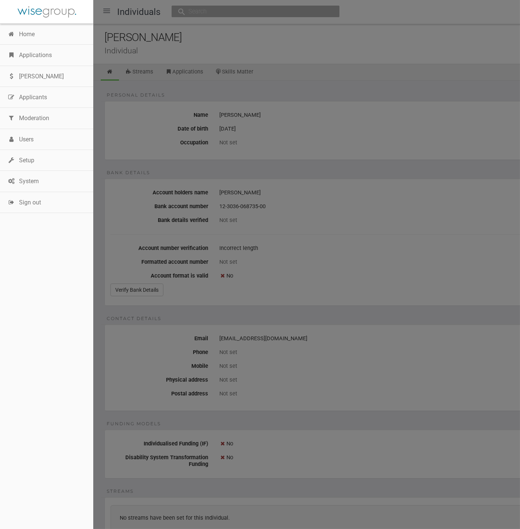
click at [23, 33] on link "Home" at bounding box center [46, 34] width 93 height 21
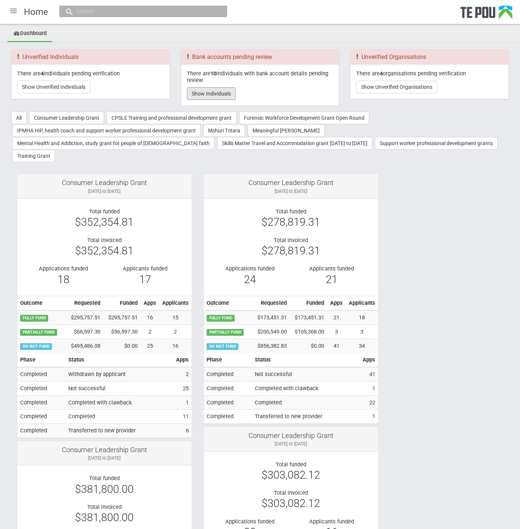
click at [220, 94] on button "Show Individuals" at bounding box center [211, 93] width 49 height 13
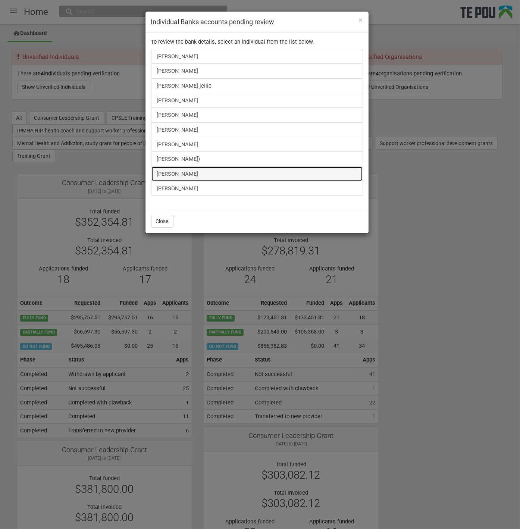
click at [174, 173] on link "Marcia Siataga" at bounding box center [257, 173] width 212 height 15
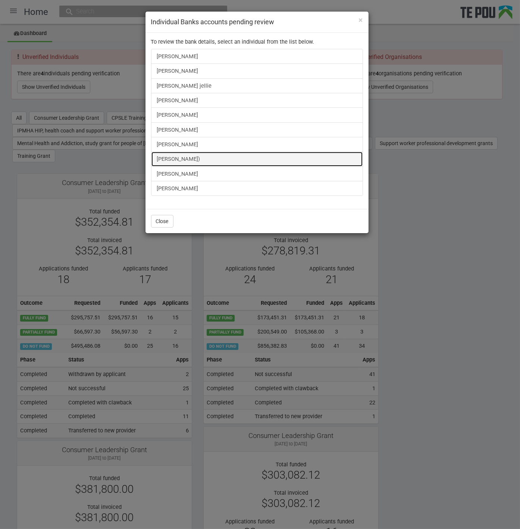
click at [196, 153] on link "Alisha Tamepo-Pehi)" at bounding box center [257, 158] width 212 height 15
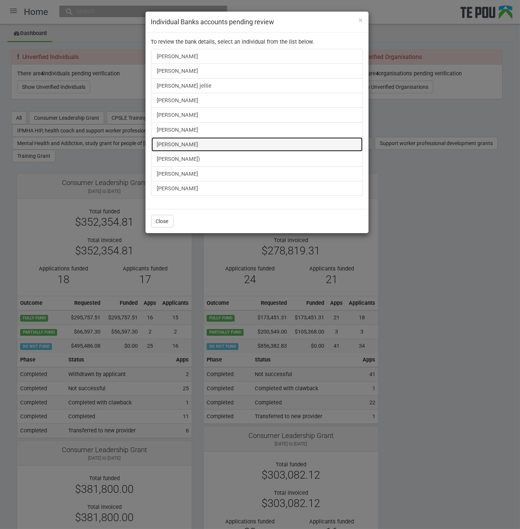
click at [185, 141] on link "Shiona Quayle" at bounding box center [257, 144] width 212 height 15
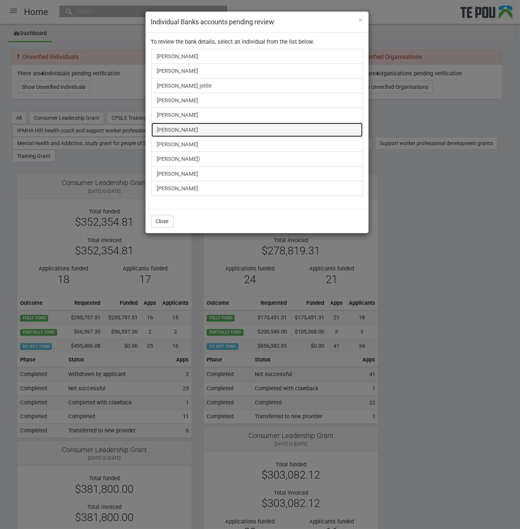
click at [164, 124] on link "[PERSON_NAME]" at bounding box center [257, 129] width 212 height 15
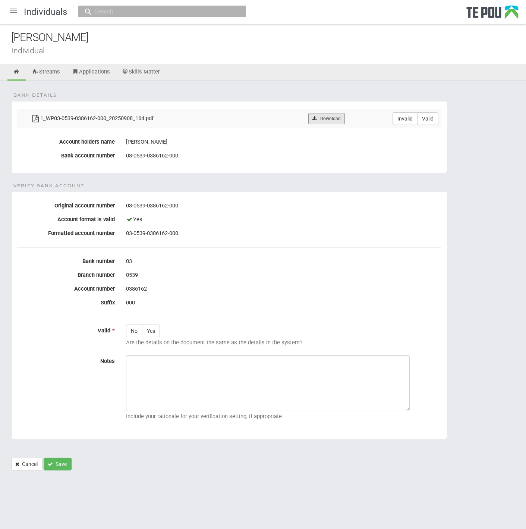
click at [330, 118] on link "Download" at bounding box center [326, 118] width 36 height 11
click at [427, 121] on label "Valid" at bounding box center [427, 118] width 21 height 13
radio input "true"
click at [155, 334] on label "Yes" at bounding box center [151, 330] width 18 height 13
radio input "true"
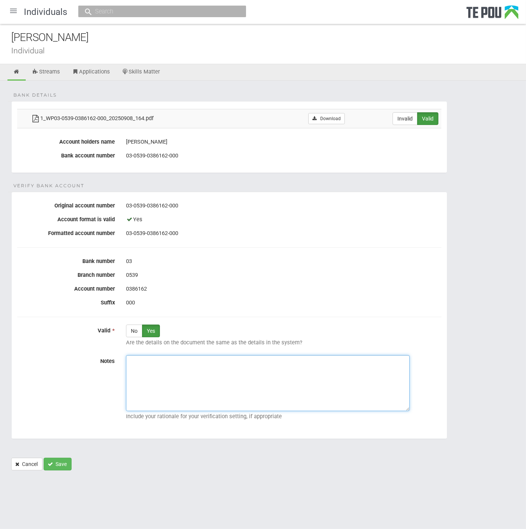
click at [161, 375] on textarea "Notes" at bounding box center [268, 383] width 284 height 56
click at [293, 393] on textarea "Notes" at bounding box center [268, 383] width 284 height 56
paste textarea "Verified by Melody @ 7/10/2025"
type textarea "Verified by Melody @ 7/10/2025"
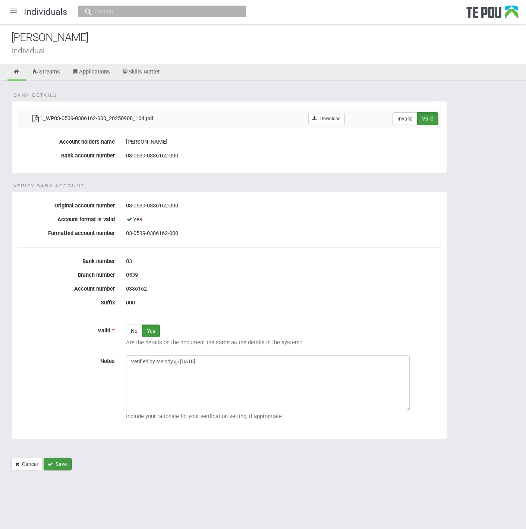
click at [64, 461] on button "Save" at bounding box center [58, 463] width 28 height 13
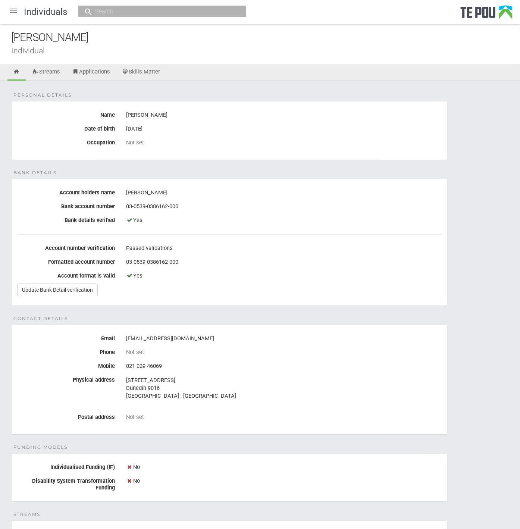
click at [12, 18] on div at bounding box center [13, 11] width 18 height 18
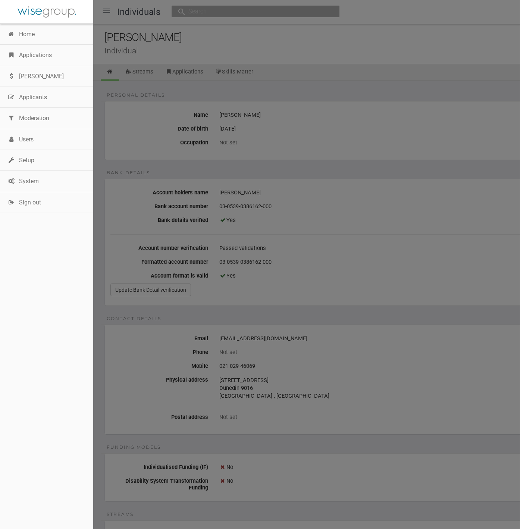
click at [19, 39] on link "Home" at bounding box center [46, 34] width 93 height 21
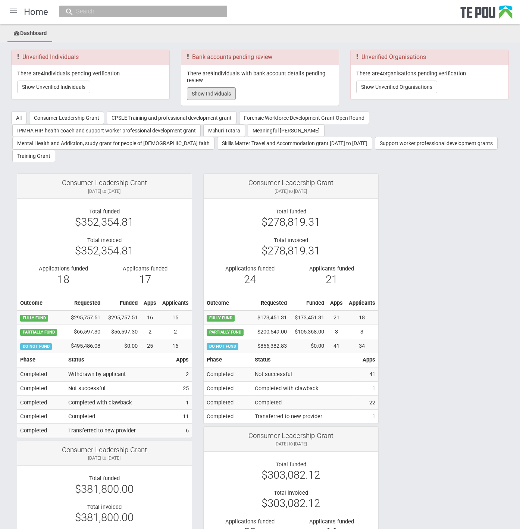
click at [210, 94] on button "Show Individuals" at bounding box center [211, 93] width 49 height 13
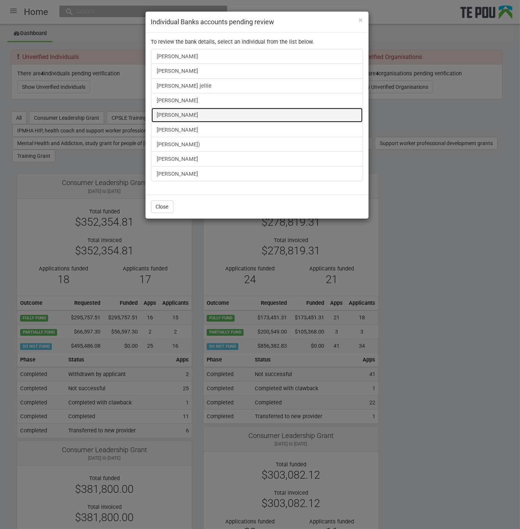
click at [175, 115] on link "[PERSON_NAME]" at bounding box center [257, 114] width 212 height 15
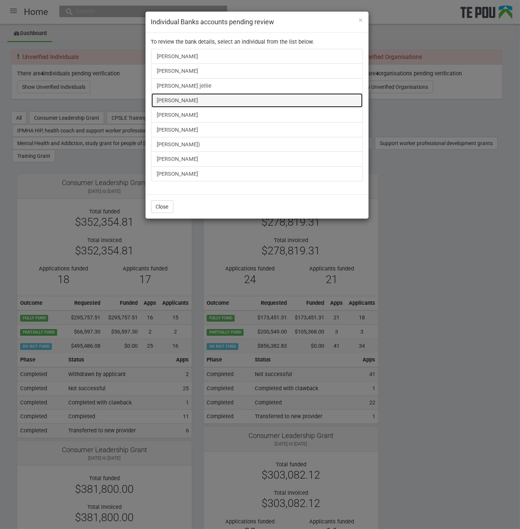
click at [176, 98] on link "[PERSON_NAME]" at bounding box center [257, 100] width 212 height 15
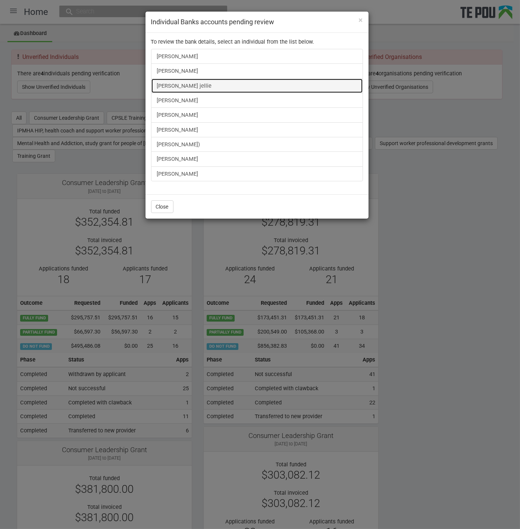
click at [196, 81] on link "[PERSON_NAME] jellie" at bounding box center [257, 85] width 212 height 15
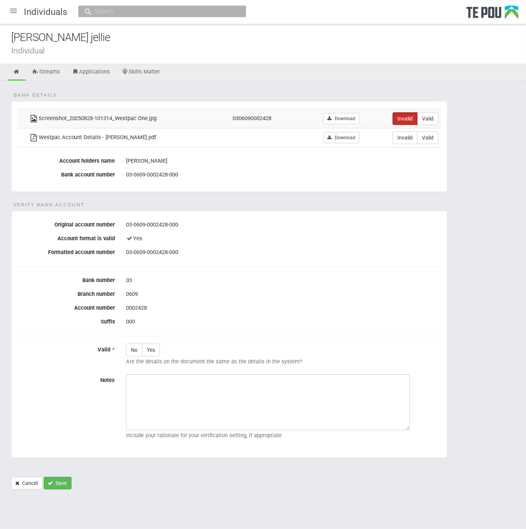
click at [344, 142] on td "Download" at bounding box center [330, 137] width 64 height 19
click at [343, 138] on link "Download" at bounding box center [341, 137] width 36 height 11
click at [421, 136] on label "Valid" at bounding box center [427, 137] width 21 height 13
radio input "true"
click at [146, 346] on label "Yes" at bounding box center [151, 349] width 18 height 13
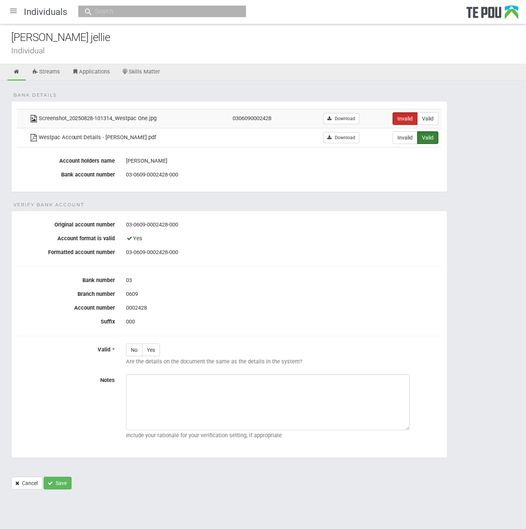
radio input "true"
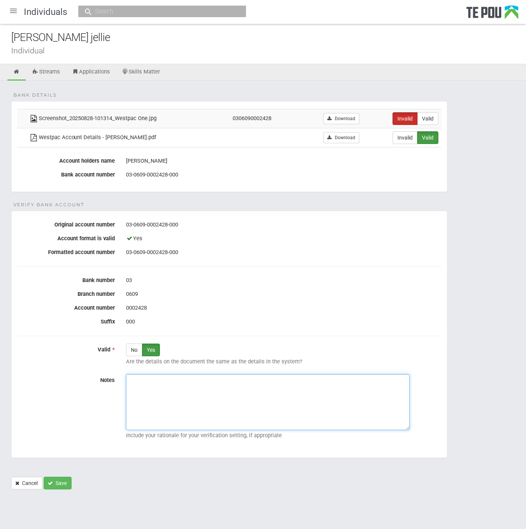
paste textarea "Verified by Melody @ 7/10/2025"
type textarea "Verified by Melody @ 7/10/2025"
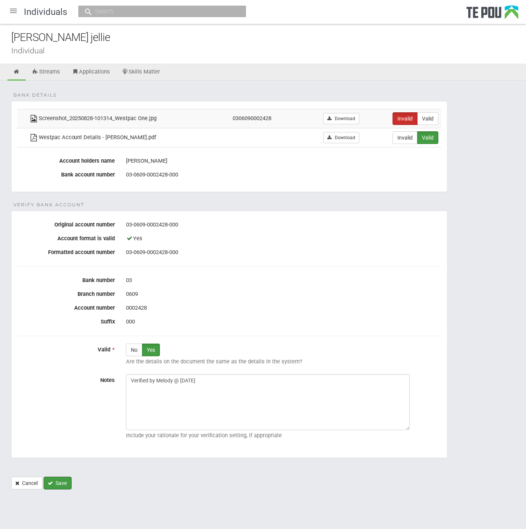
click at [67, 479] on button "Save" at bounding box center [58, 482] width 28 height 13
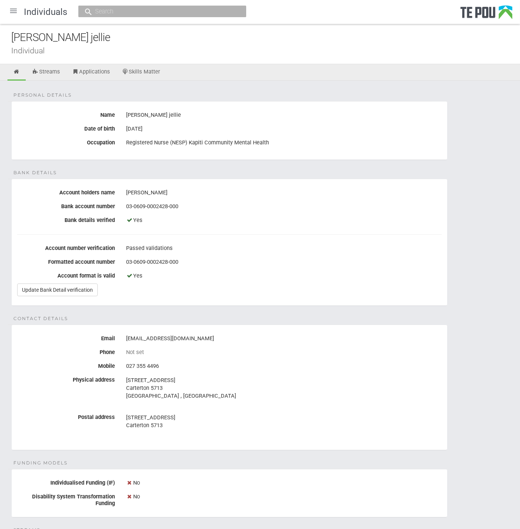
click at [13, 12] on div at bounding box center [13, 11] width 18 height 18
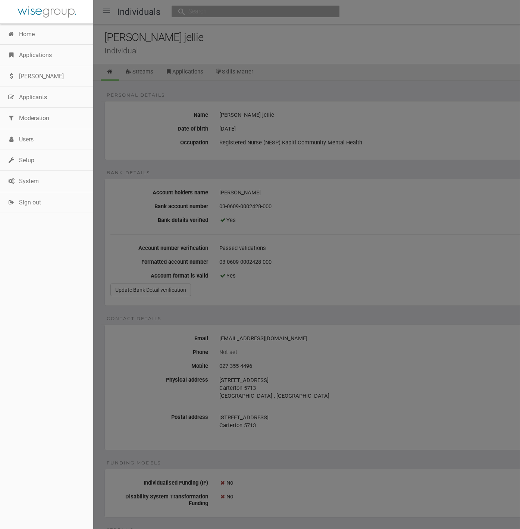
click at [21, 27] on link "Home" at bounding box center [46, 34] width 93 height 21
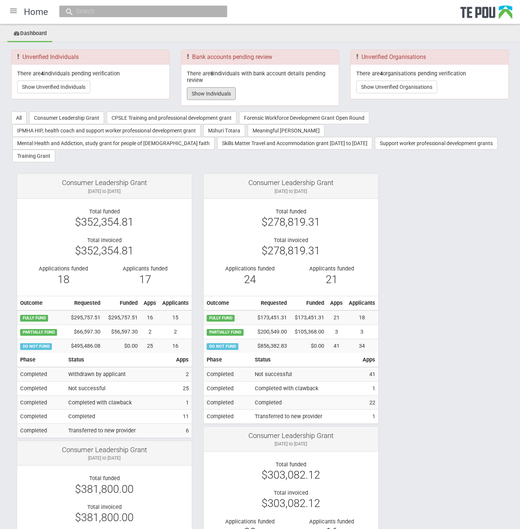
click at [213, 98] on button "Show Individuals" at bounding box center [211, 93] width 49 height 13
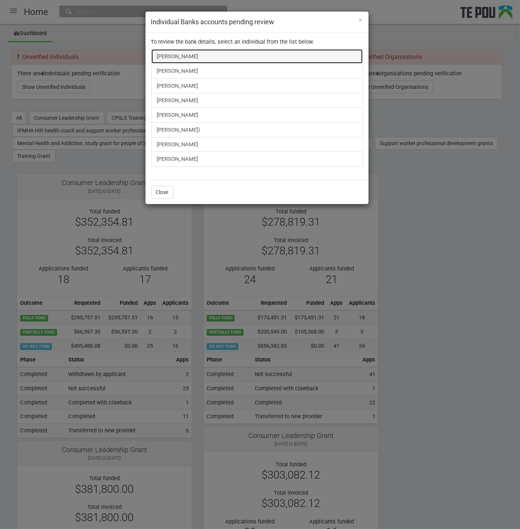
click at [177, 57] on link "[PERSON_NAME]" at bounding box center [257, 56] width 212 height 15
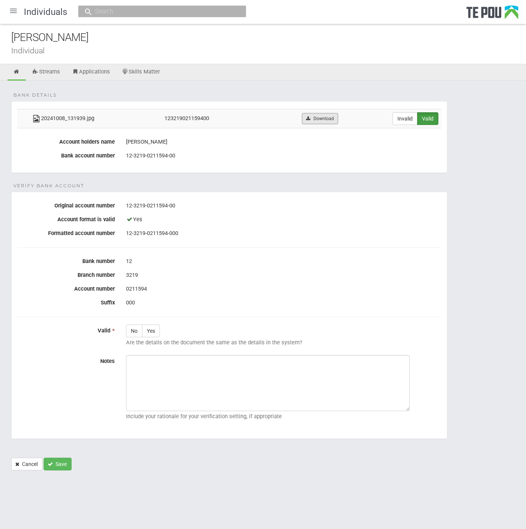
click at [320, 116] on link "Download" at bounding box center [320, 118] width 36 height 11
click at [197, 260] on div "12" at bounding box center [283, 261] width 315 height 13
click at [155, 328] on label "Yes" at bounding box center [151, 330] width 18 height 13
radio input "true"
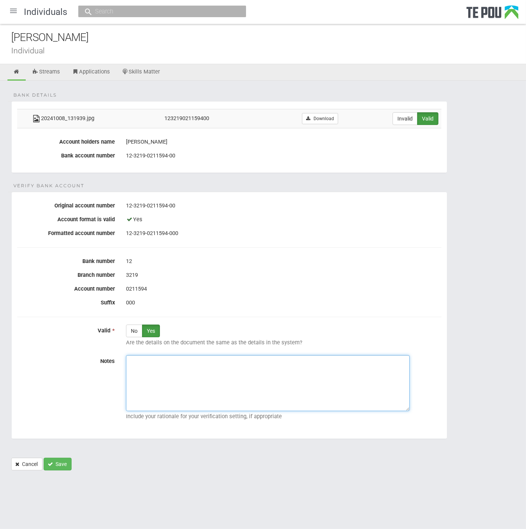
paste textarea "Verified by Melody @ [DATE]"
type textarea "Verified by Melody @ [DATE]"
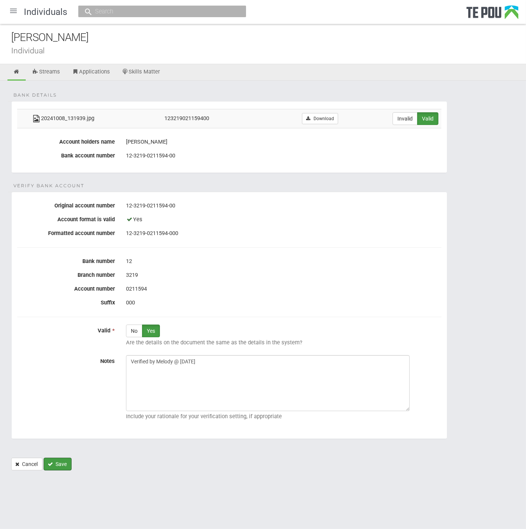
click at [64, 458] on button "Save" at bounding box center [58, 463] width 28 height 13
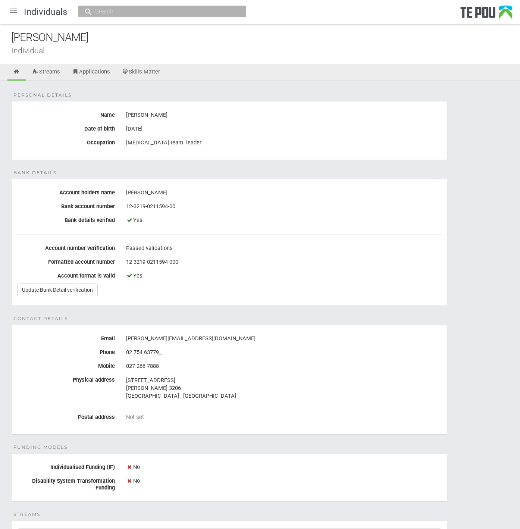
click at [13, 13] on div at bounding box center [13, 11] width 18 height 18
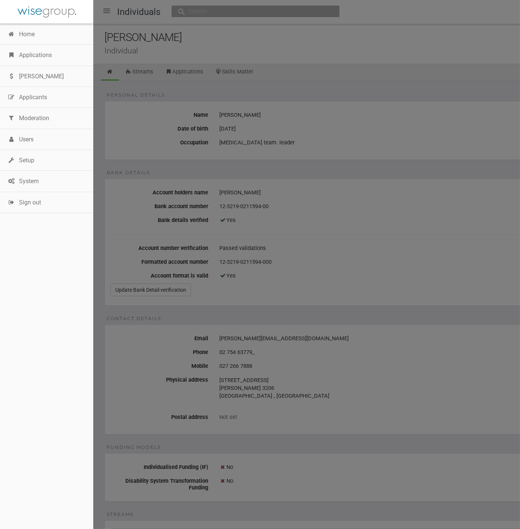
click at [24, 38] on link "Home" at bounding box center [46, 34] width 93 height 21
click at [27, 32] on link "Home" at bounding box center [46, 34] width 93 height 21
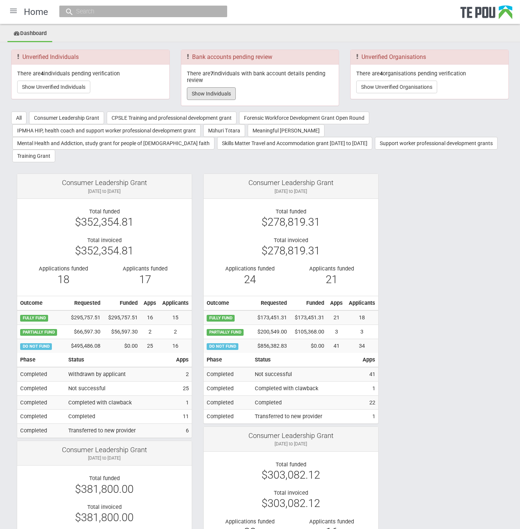
click at [219, 91] on button "Show Individuals" at bounding box center [211, 93] width 49 height 13
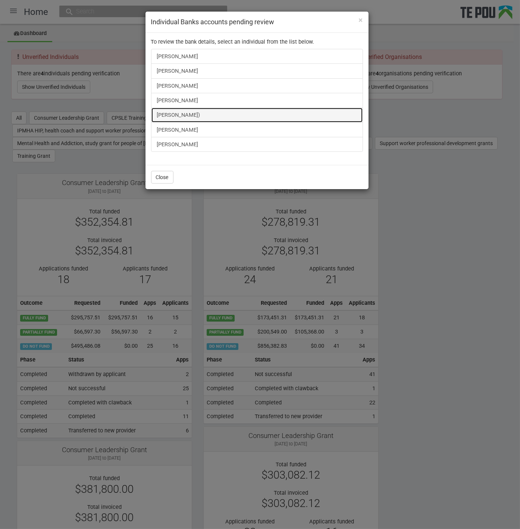
click at [190, 108] on link "Alisha Tamepo-Pehi)" at bounding box center [257, 114] width 212 height 15
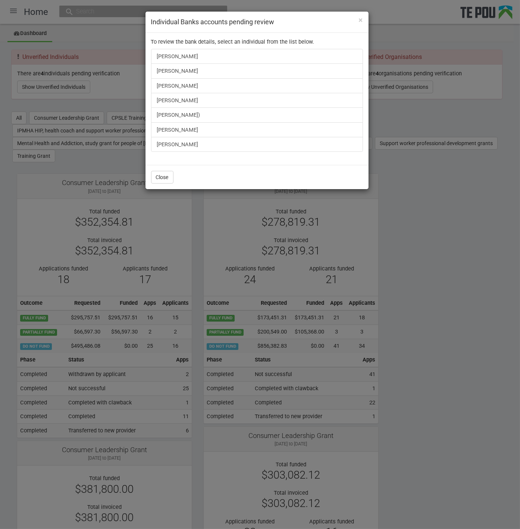
click at [60, 110] on div "× Individual Banks accounts pending review To review the bank details, select a…" at bounding box center [260, 264] width 520 height 529
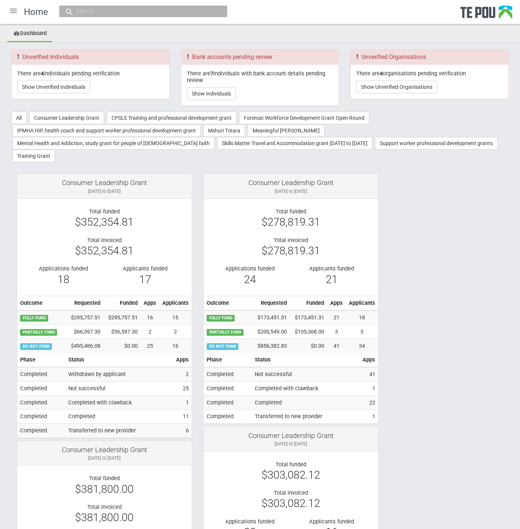
click at [16, 7] on div at bounding box center [13, 11] width 18 height 18
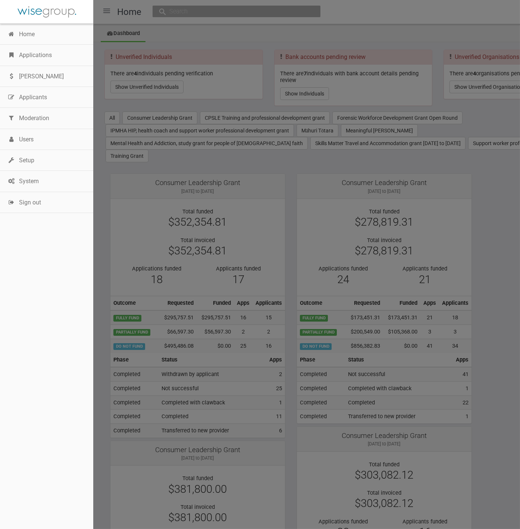
click at [24, 54] on link "Applications" at bounding box center [46, 55] width 93 height 21
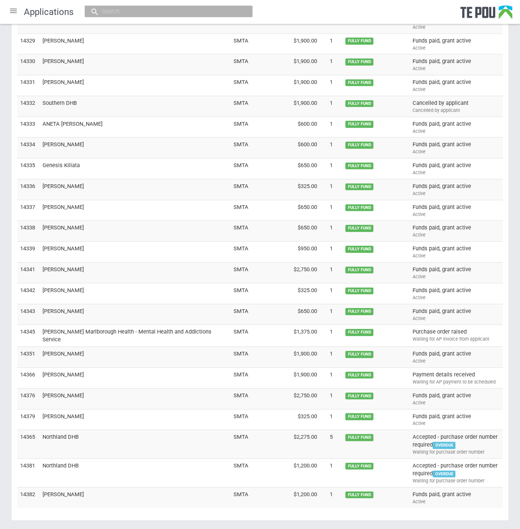
scroll to position [2268, 0]
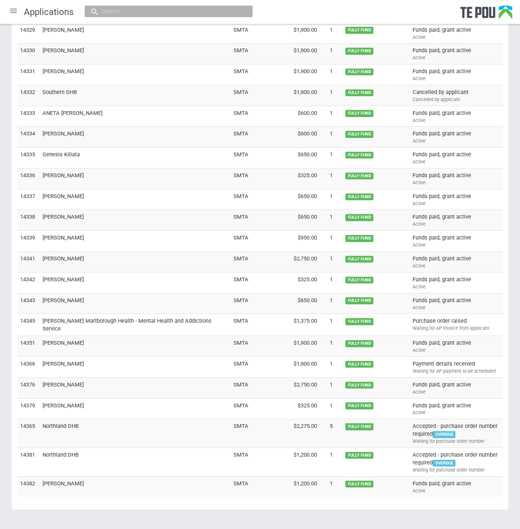
click at [67, 448] on td "Northland DHB" at bounding box center [135, 462] width 191 height 29
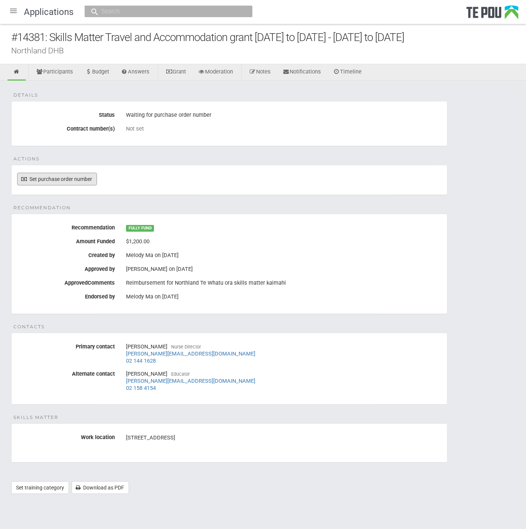
click at [81, 179] on link "Set purchase order number" at bounding box center [57, 179] width 80 height 13
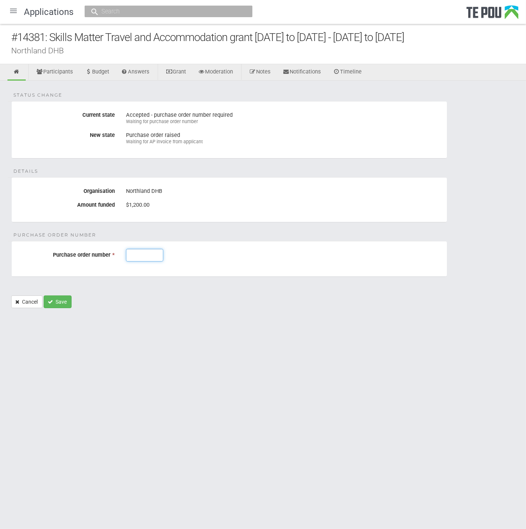
click at [145, 252] on input "Purchase order number *" at bounding box center [144, 255] width 37 height 13
paste input "J003147"
click at [130, 253] on input "J003147" at bounding box center [144, 255] width 37 height 13
click at [157, 257] on input "J003147" at bounding box center [144, 255] width 37 height 13
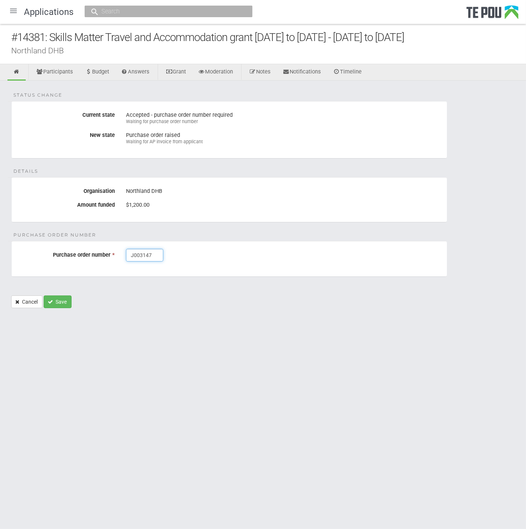
type input "J003147"
click at [117, 303] on form "Status change Current state Accepted - purchase order number required Waiting f…" at bounding box center [263, 204] width 504 height 207
click at [61, 302] on button "Save" at bounding box center [58, 301] width 28 height 13
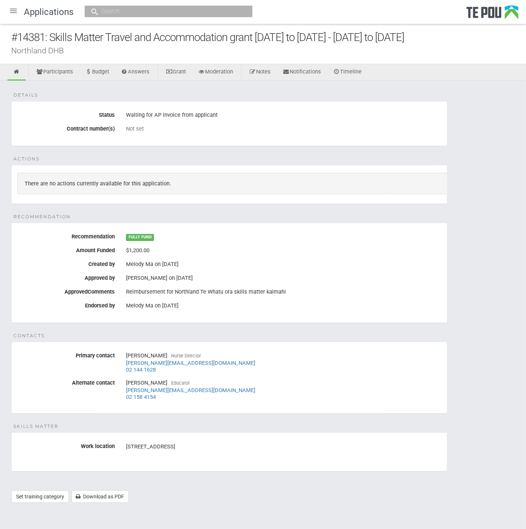
click at [12, 6] on div at bounding box center [13, 11] width 18 height 18
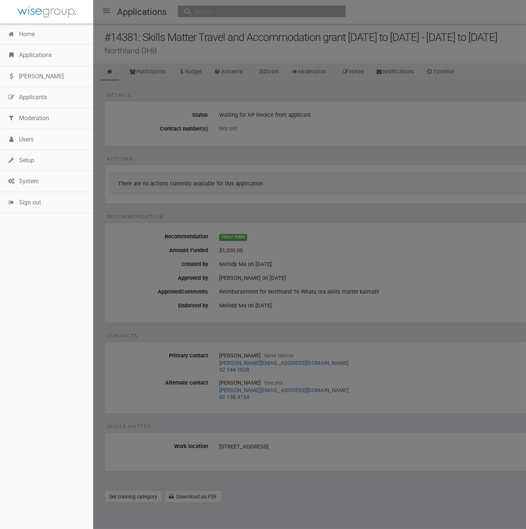
click at [31, 55] on link "Applications" at bounding box center [46, 55] width 93 height 21
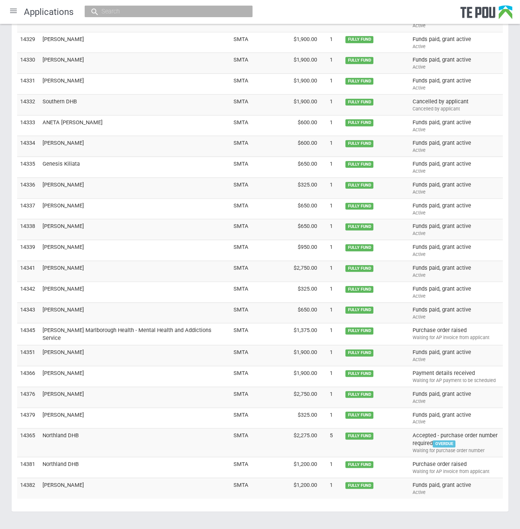
scroll to position [2260, 0]
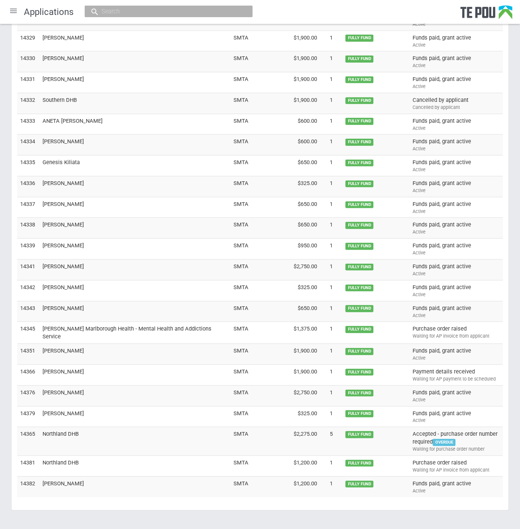
click at [190, 427] on td "Northland DHB" at bounding box center [135, 441] width 191 height 29
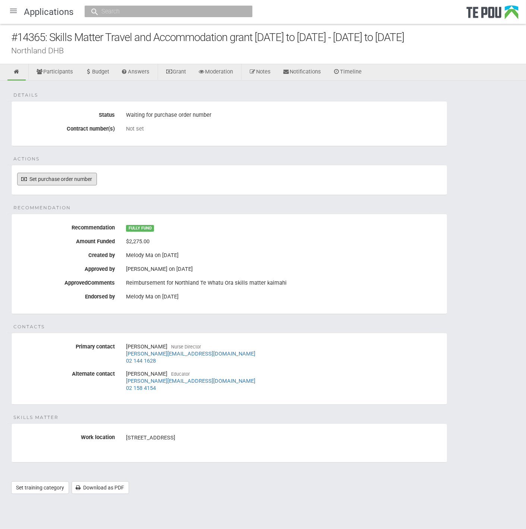
click at [73, 177] on link "Set purchase order number" at bounding box center [57, 179] width 80 height 13
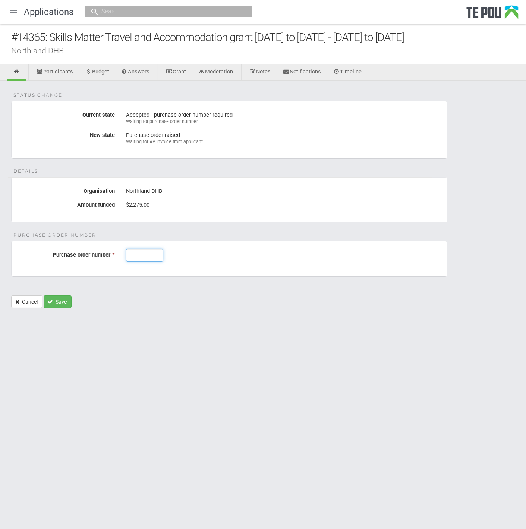
click at [134, 252] on input "Purchase order number *" at bounding box center [144, 255] width 37 height 13
type input "J003146"
click at [55, 301] on button "Save" at bounding box center [58, 301] width 28 height 13
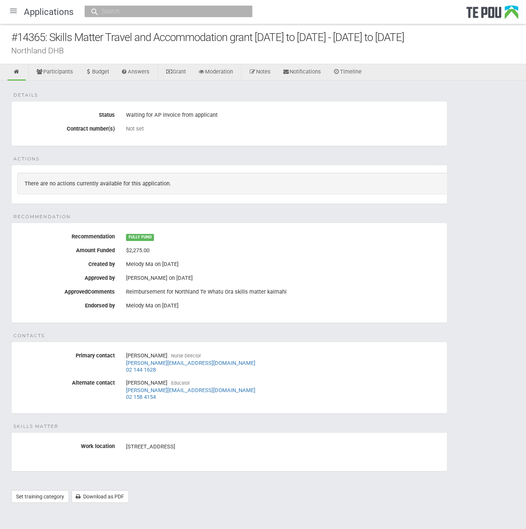
click at [13, 12] on div at bounding box center [13, 11] width 18 height 18
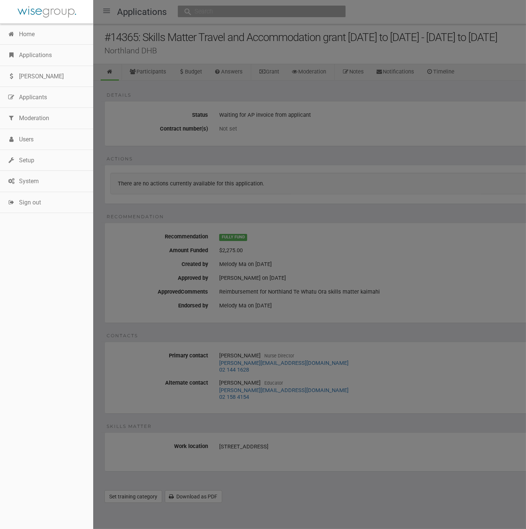
click at [31, 36] on link "Home" at bounding box center [46, 34] width 93 height 21
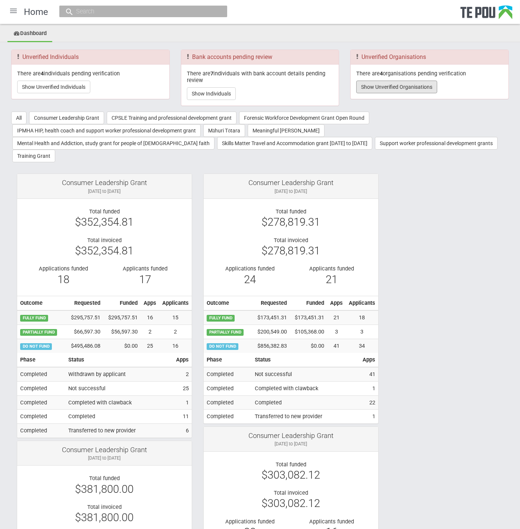
click at [408, 82] on button "Show Unverified Organisations" at bounding box center [396, 87] width 81 height 13
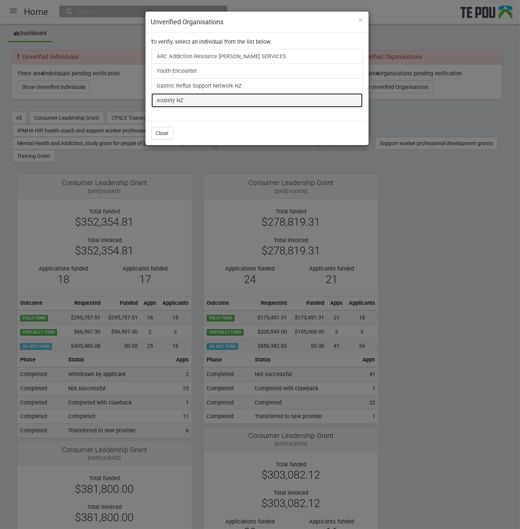
click at [174, 98] on link "Anxiety NZ" at bounding box center [257, 100] width 212 height 15
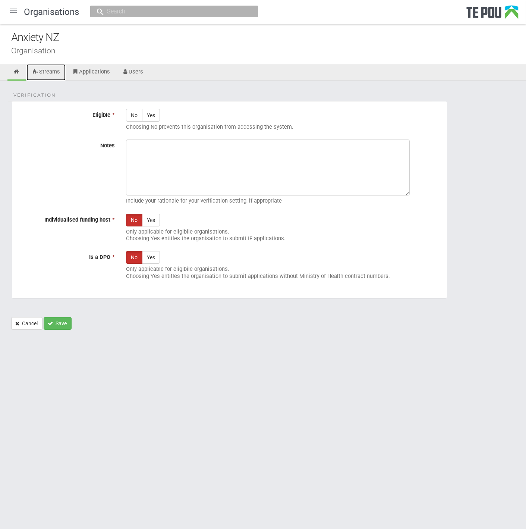
click at [50, 71] on link "Streams" at bounding box center [45, 72] width 39 height 16
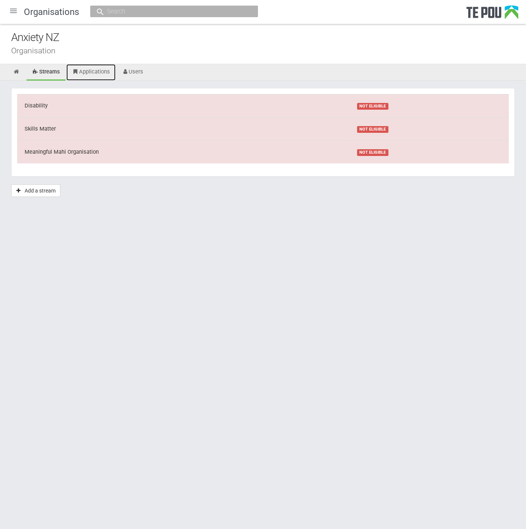
click at [97, 71] on link "Applications" at bounding box center [90, 72] width 49 height 16
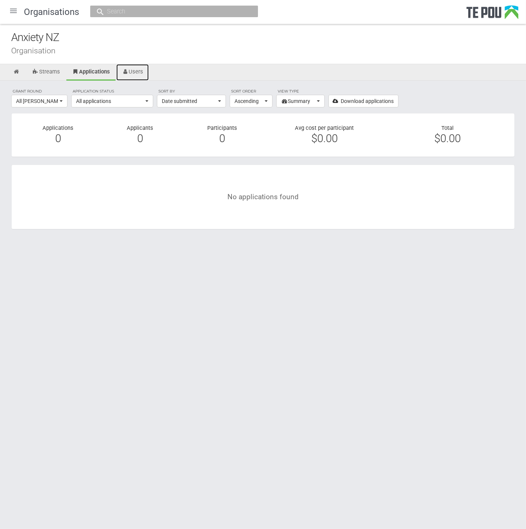
click at [141, 70] on link "Users" at bounding box center [132, 72] width 33 height 16
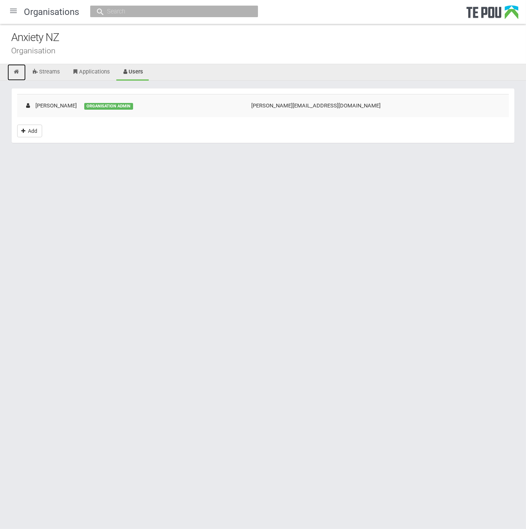
click at [14, 70] on icon at bounding box center [16, 72] width 7 height 6
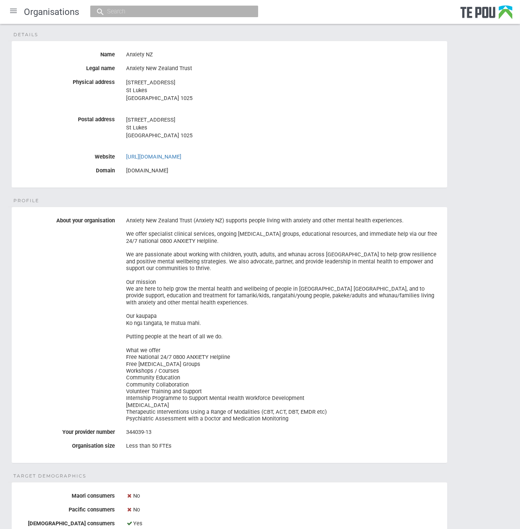
scroll to position [37, 0]
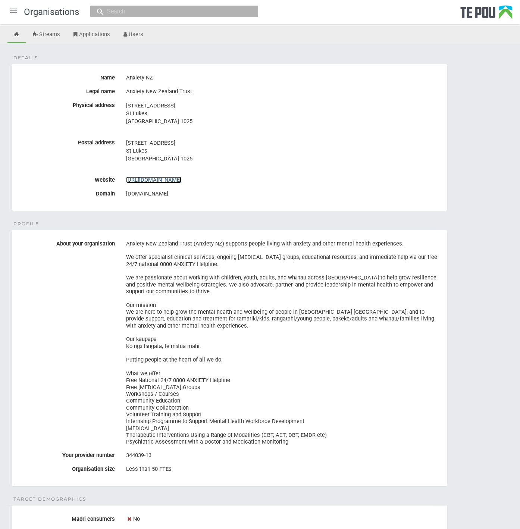
click at [170, 178] on link "https://anxiety.org.nz/" at bounding box center [153, 179] width 55 height 7
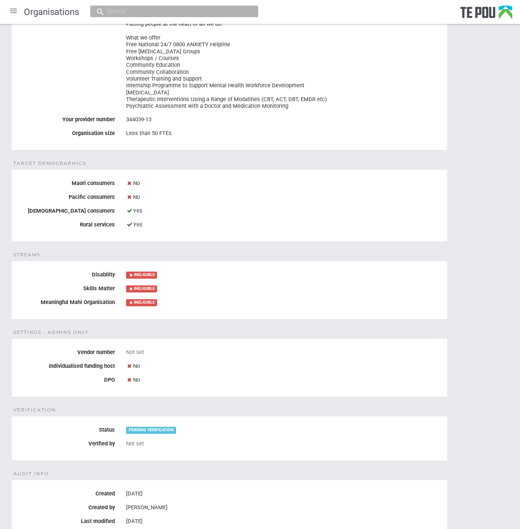
scroll to position [451, 0]
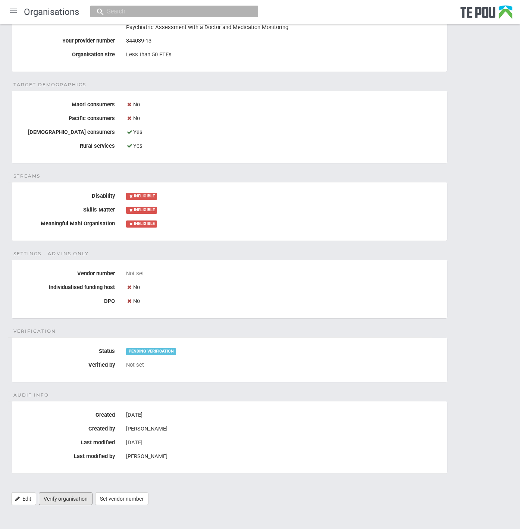
click at [68, 492] on link "Verify organisation" at bounding box center [66, 498] width 54 height 13
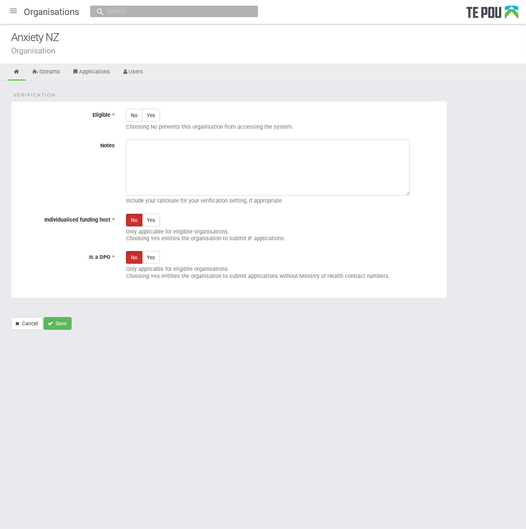
click at [155, 118] on label "Yes" at bounding box center [151, 115] width 18 height 13
radio input "true"
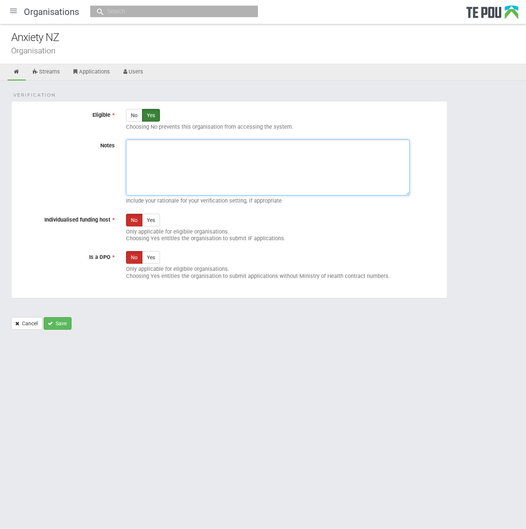
click at [166, 143] on textarea "Notes" at bounding box center [268, 167] width 284 height 56
paste textarea "J003147"
type textarea "J003147"
drag, startPoint x: 193, startPoint y: 161, endPoint x: -34, endPoint y: 159, distance: 227.1
click at [0, 159] on html "Home Applications [PERSON_NAME] Applicants Organisations Individuals Moderation…" at bounding box center [263, 264] width 526 height 529
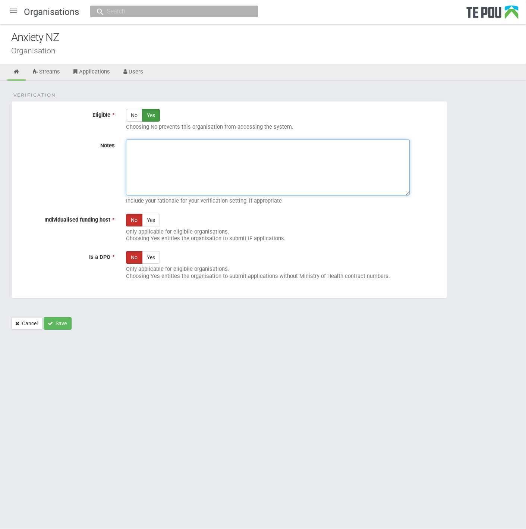
click at [259, 174] on textarea "Notes" at bounding box center [268, 167] width 284 height 56
paste textarea "ANXIETY NEW ZEALAND TRUST Previously known as THE PHOBIC TRUST OF [GEOGRAPHIC_D…"
click at [245, 164] on textarea "ANXIETY NEW ZEALAND TRUST Previously known as THE PHOBIC TRUST OF [GEOGRAPHIC_D…" at bounding box center [268, 167] width 284 height 56
click at [209, 146] on textarea "ANXIETY NEW ZEALAND TRUST Previously known as THE PHOBIC TRUST OF NEW ZEALAND N…" at bounding box center [268, 167] width 284 height 56
paste textarea "Verified by Melody @ 7/10/2025"
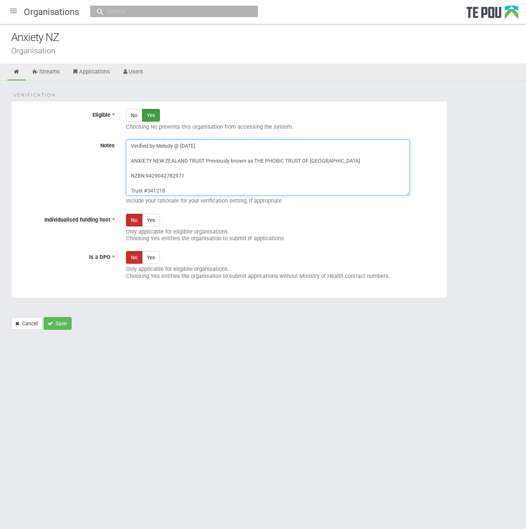
click at [216, 156] on textarea "Verified by Melody @ 7/10/2025 ANXIETY NEW ZEALAND TRUST Previously known as TH…" at bounding box center [268, 167] width 284 height 56
type textarea "Verified by Melody @ 7/10/2025 ANXIETY NEW ZEALAND TRUST Previously known as TH…"
click at [69, 322] on button "Save" at bounding box center [58, 323] width 28 height 13
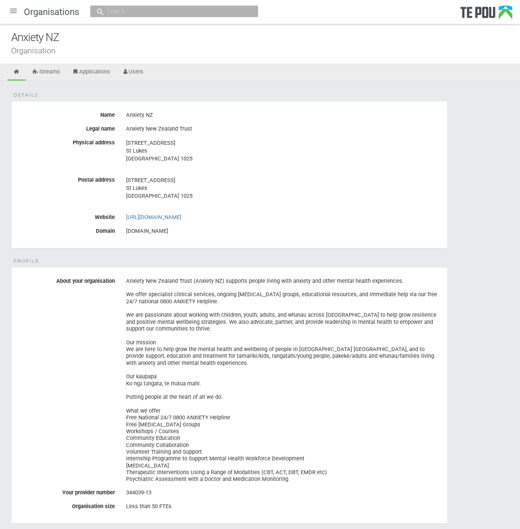
click at [12, 12] on div at bounding box center [13, 11] width 18 height 18
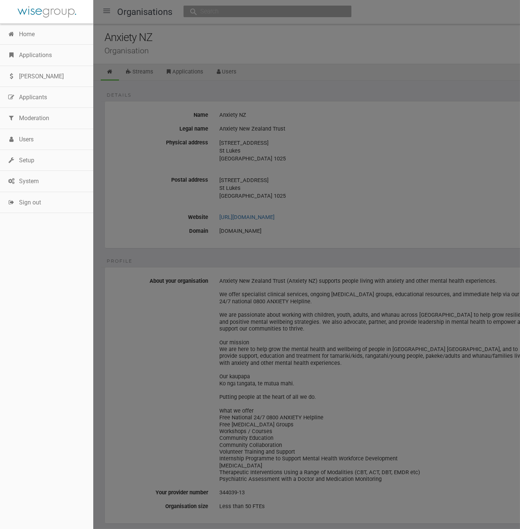
click at [24, 30] on link "Home" at bounding box center [46, 34] width 93 height 21
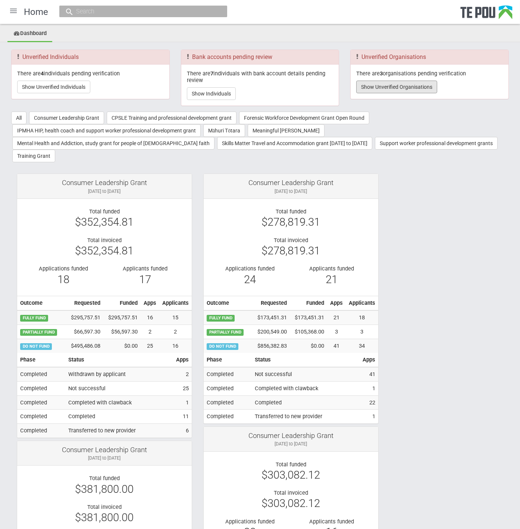
click at [389, 81] on button "Show Unverified Organisations" at bounding box center [396, 87] width 81 height 13
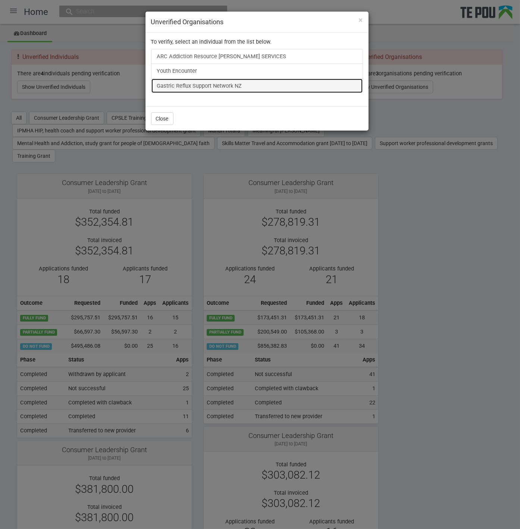
click at [212, 87] on link "Gastric Reflux Support Network NZ" at bounding box center [257, 85] width 212 height 15
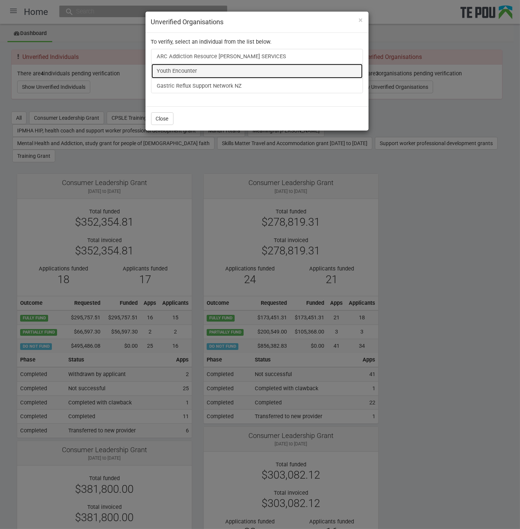
click at [193, 71] on link "Youth Encounter" at bounding box center [257, 70] width 212 height 15
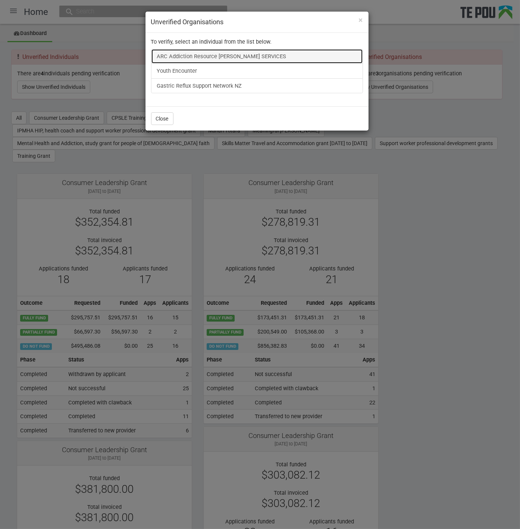
click at [207, 56] on link "ARC Addiction Resource Centre COUNSELLING SERVICES" at bounding box center [257, 56] width 212 height 15
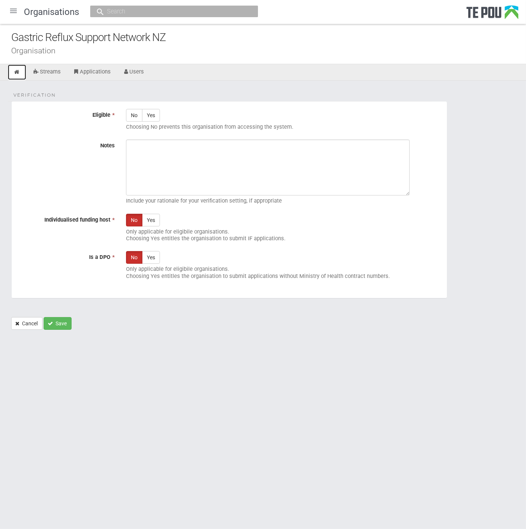
click at [15, 71] on icon at bounding box center [16, 72] width 7 height 6
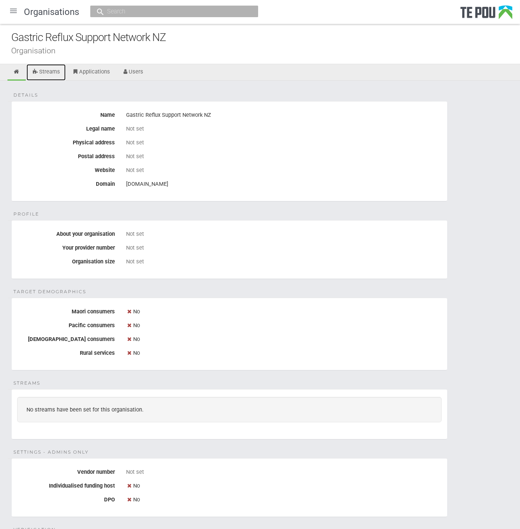
click at [46, 74] on link "Streams" at bounding box center [45, 72] width 39 height 16
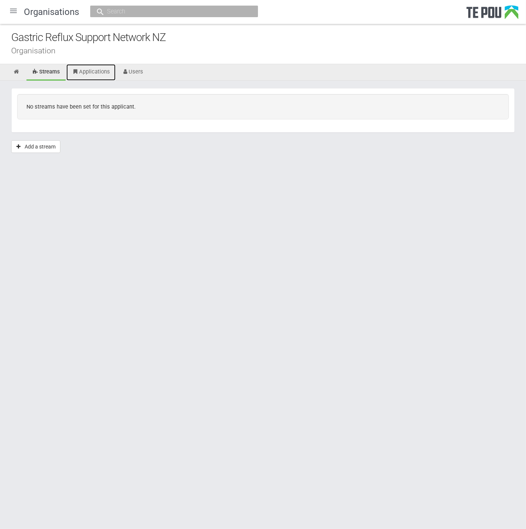
click at [81, 74] on link "Applications" at bounding box center [90, 72] width 49 height 16
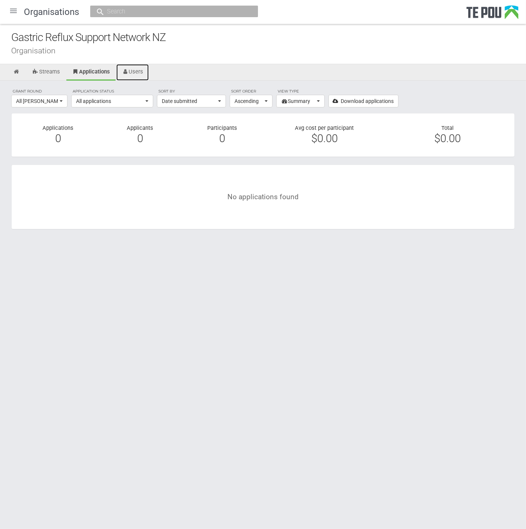
click at [142, 67] on link "Users" at bounding box center [132, 72] width 33 height 16
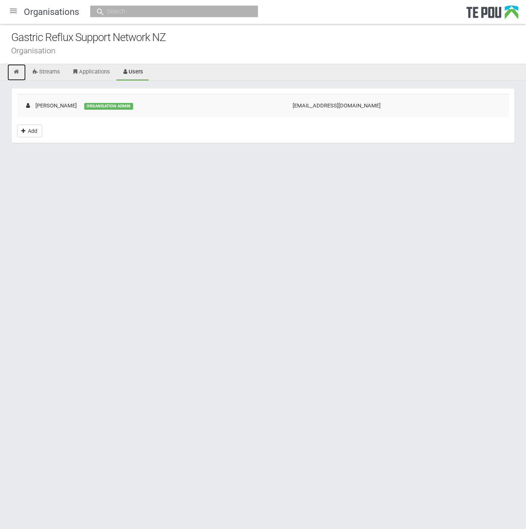
click at [15, 72] on icon at bounding box center [16, 72] width 7 height 6
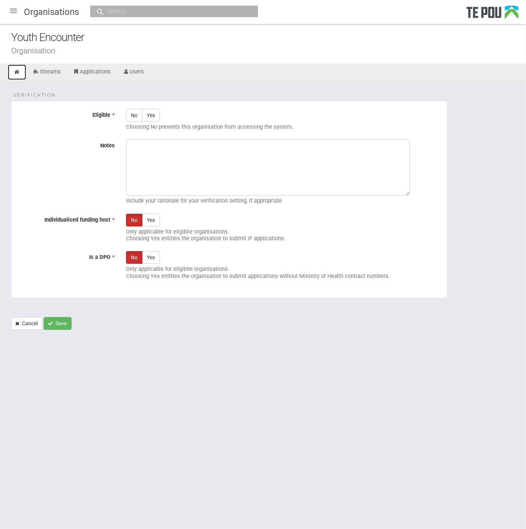
click at [15, 71] on icon at bounding box center [16, 72] width 7 height 6
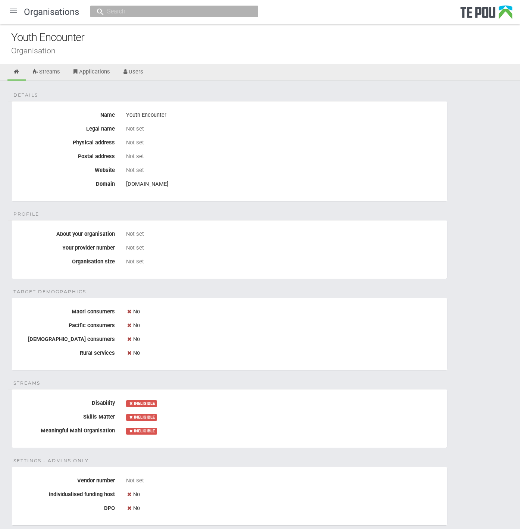
click at [306, 289] on div "Details Name Youth Encounter Legal name Not set Physical address Not set Postal…" at bounding box center [260, 400] width 520 height 639
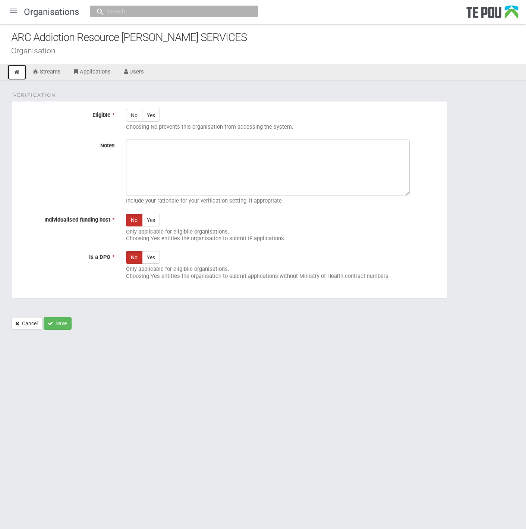
click at [16, 70] on icon at bounding box center [16, 72] width 7 height 6
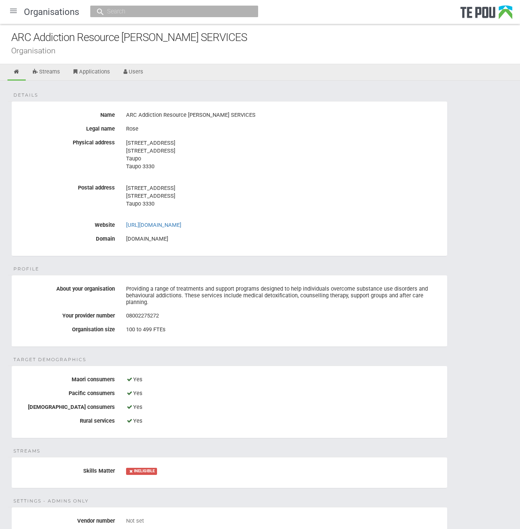
click at [368, 214] on div "67 Paaora Hapi Street 67 Paaora Hapi Street Taupo 3330" at bounding box center [283, 200] width 315 height 36
click at [381, 275] on legend "Profile" at bounding box center [220, 275] width 424 height 0
click at [13, 10] on div at bounding box center [13, 11] width 18 height 18
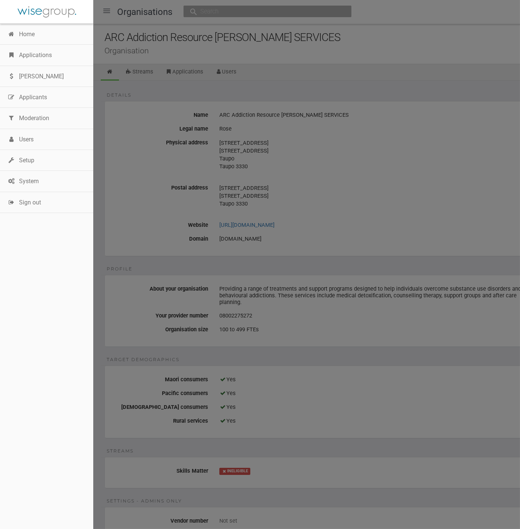
click at [22, 30] on link "Home" at bounding box center [46, 34] width 93 height 21
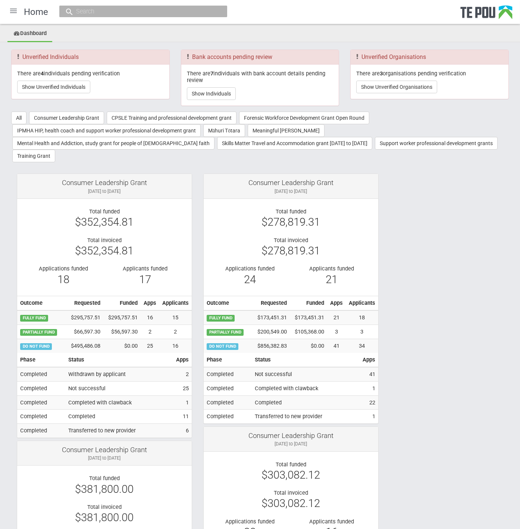
click at [16, 12] on div at bounding box center [13, 11] width 18 height 18
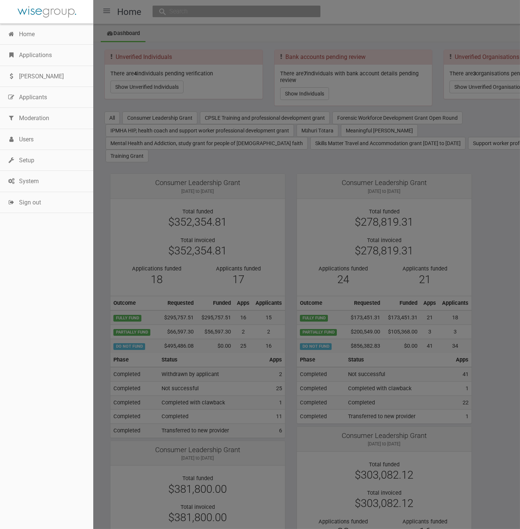
click at [35, 57] on link "Applications" at bounding box center [46, 55] width 93 height 21
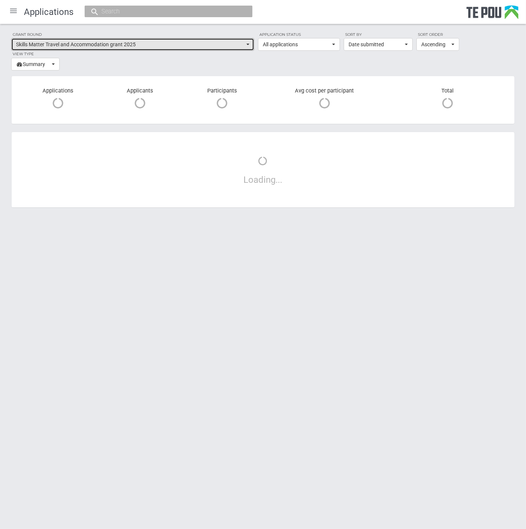
click at [224, 47] on span "Skills Matter Travel and Accommodation grant 2025" at bounding box center [130, 44] width 229 height 7
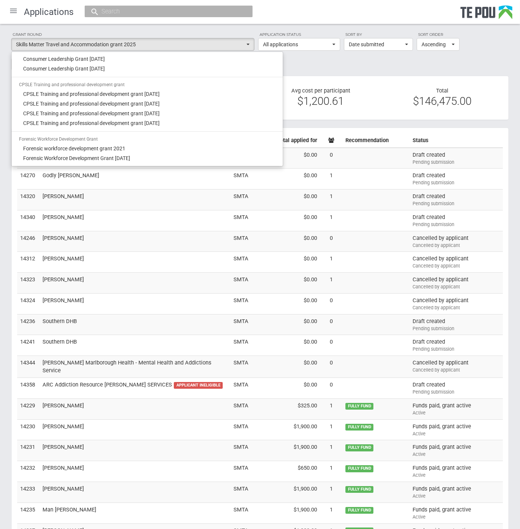
scroll to position [203, 0]
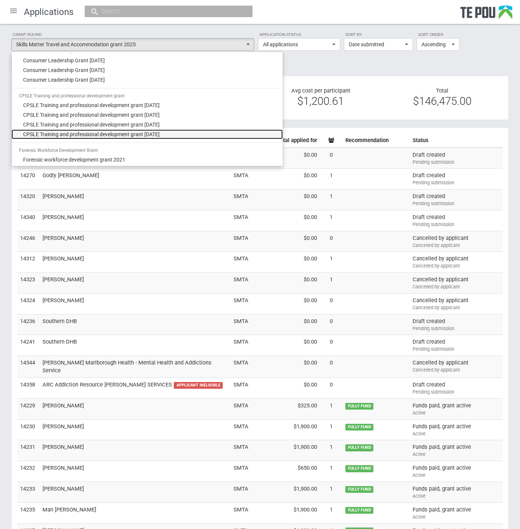
click at [184, 133] on link "CPSLE Training and professional development grant September 2025" at bounding box center [147, 134] width 271 height 10
select select "68"
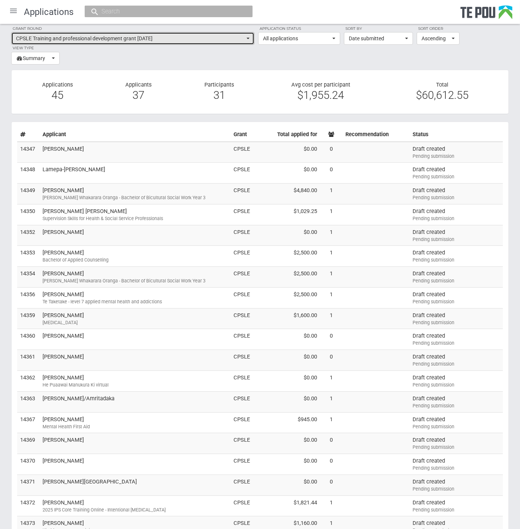
scroll to position [0, 0]
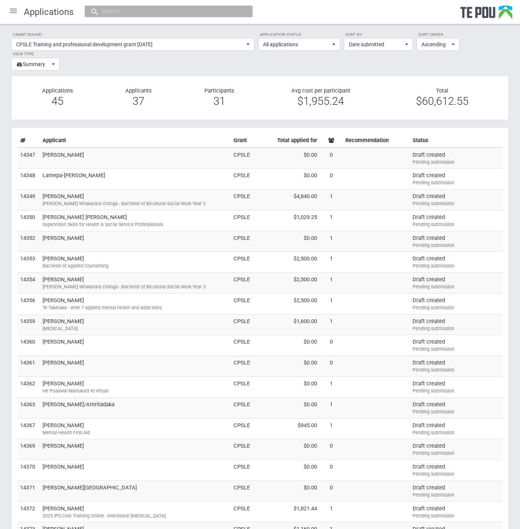
click at [467, 49] on section "Grant round CPSLE Training and professional development grant September 2025 Al…" at bounding box center [259, 50] width 497 height 39
click at [53, 64] on button "Summary" at bounding box center [35, 64] width 48 height 13
click at [193, 61] on section "Grant round CPSLE Training and professional development grant September 2025 Al…" at bounding box center [259, 50] width 497 height 39
click at [336, 47] on button "All applications" at bounding box center [299, 44] width 82 height 13
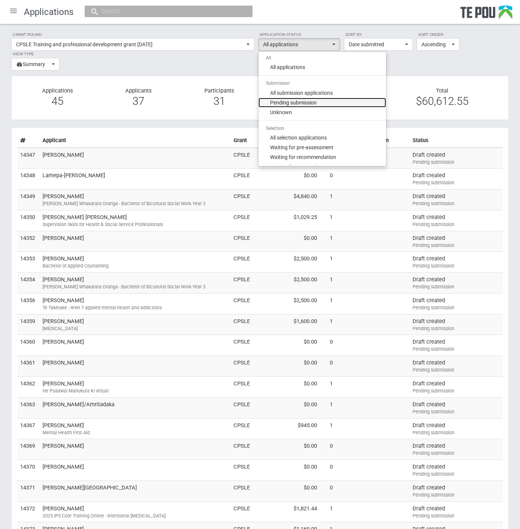
click at [320, 101] on link "Pending submission" at bounding box center [322, 103] width 128 height 10
select select "1"
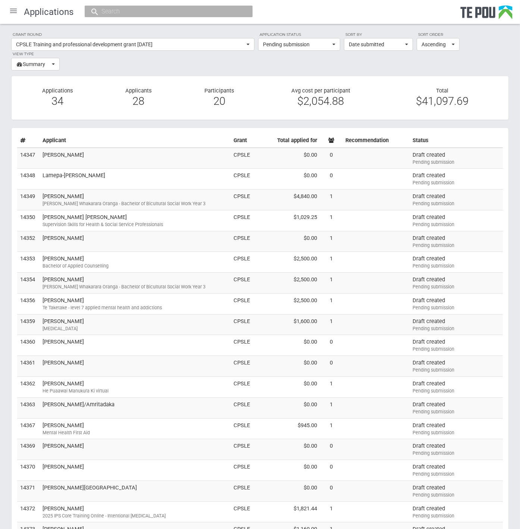
click at [333, 138] on icon at bounding box center [331, 141] width 6 height 6
click at [59, 140] on th "Applicant" at bounding box center [135, 140] width 191 height 14
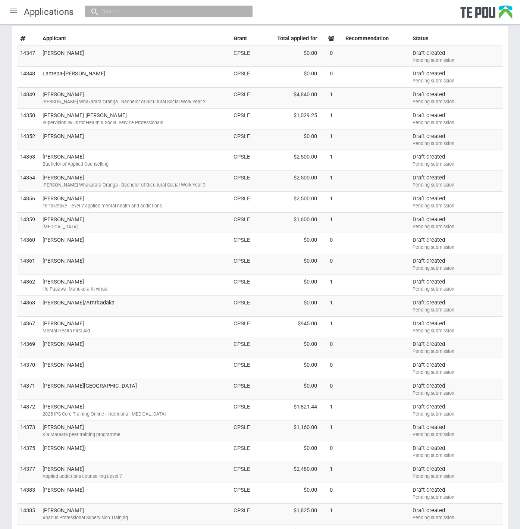
scroll to position [368, 0]
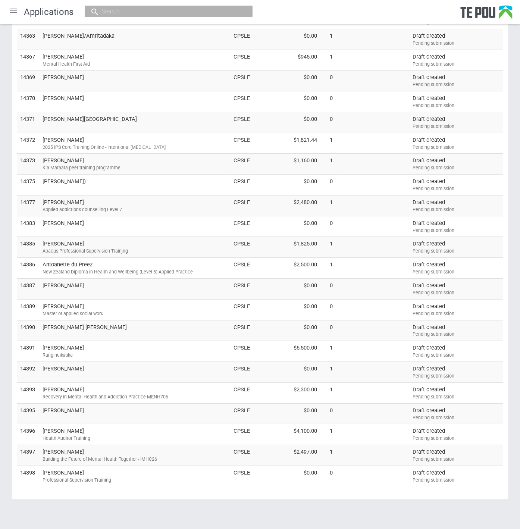
drag, startPoint x: 12, startPoint y: 138, endPoint x: 487, endPoint y: 464, distance: 576.6
click at [487, 464] on section "Selection mode Approve selected Endorse selected Notify selected Send outcome r…" at bounding box center [259, 129] width 497 height 740
copy table "Applicant Grant Total applied for Recommendation Status 14347 Joshua JOSEPH CPS…"
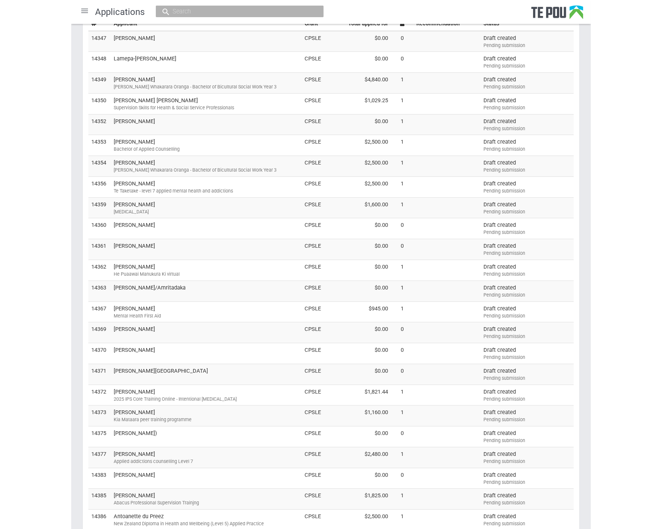
scroll to position [0, 0]
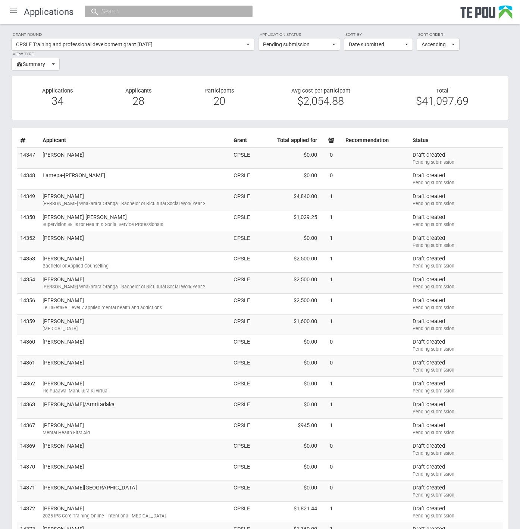
click at [500, 53] on section "Grant round CPSLE Training and professional development grant September 2025 Al…" at bounding box center [259, 50] width 497 height 39
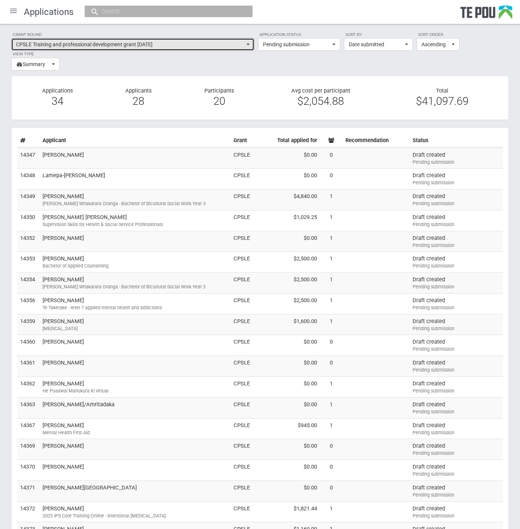
drag, startPoint x: 186, startPoint y: 41, endPoint x: -2, endPoint y: 41, distance: 187.9
click at [0, 41] on html "Home Applications Grant rounds Applicants Organisations Individuals Moderation …" at bounding box center [260, 450] width 520 height 901
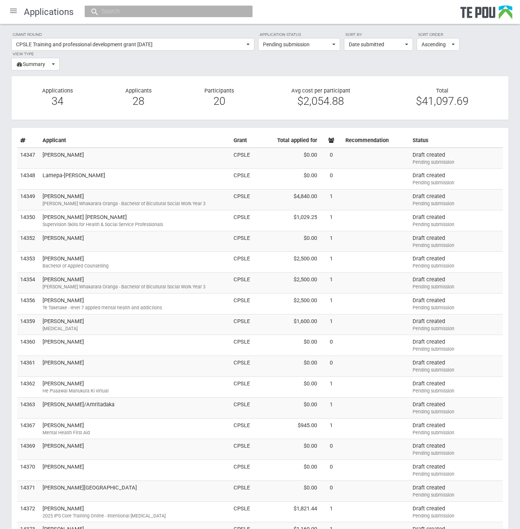
click at [498, 45] on section "Grant round CPSLE Training and professional development grant September 2025 Al…" at bounding box center [259, 50] width 497 height 39
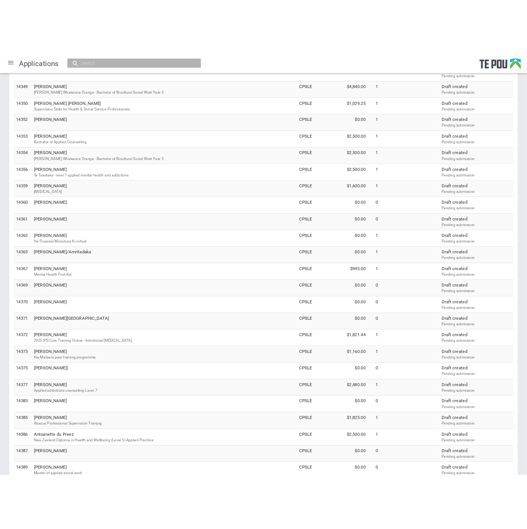
scroll to position [183, 0]
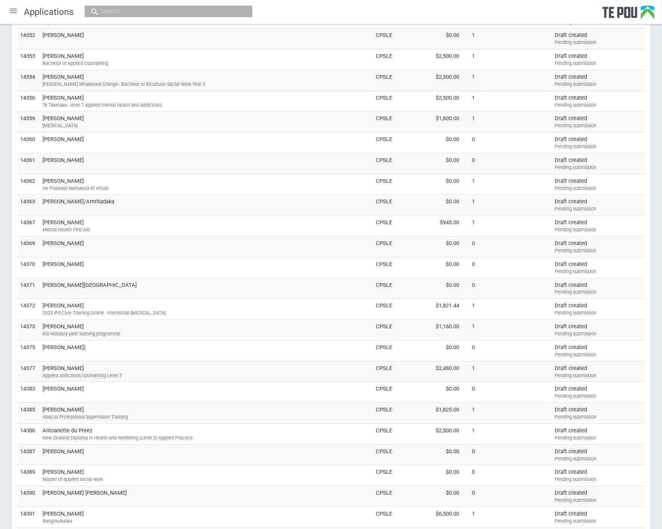
click at [462, 7] on div "Applications" at bounding box center [331, 12] width 662 height 24
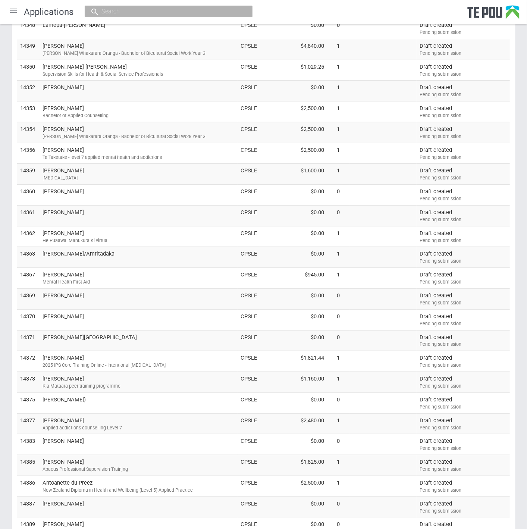
scroll to position [0, 0]
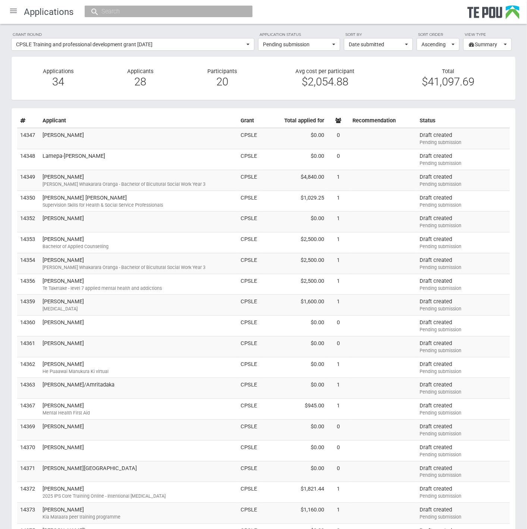
click at [381, 16] on div "Applications" at bounding box center [263, 12] width 527 height 24
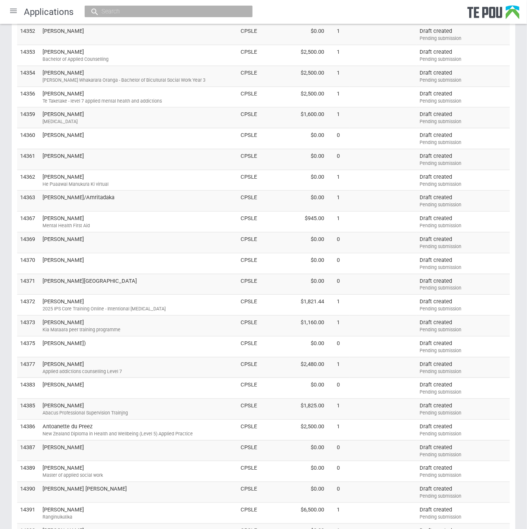
scroll to position [290, 0]
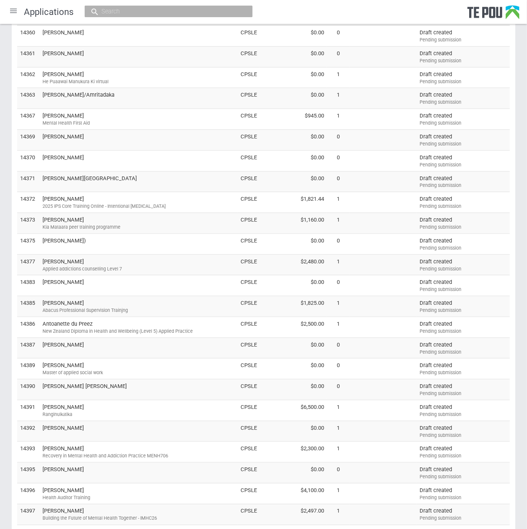
click at [75, 446] on td "Aaron Johnson Recovery in Mental Health and Addiction Practice MENH706" at bounding box center [139, 451] width 198 height 21
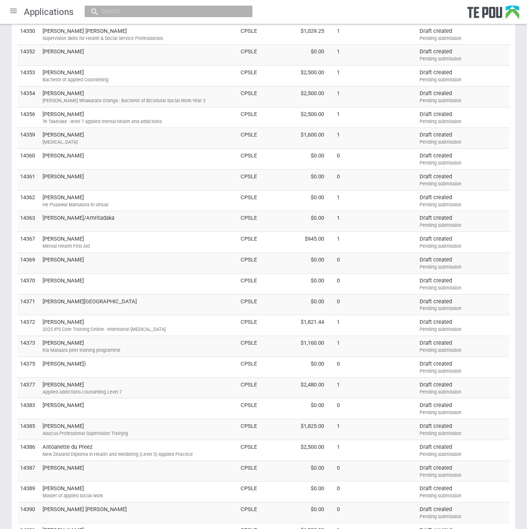
scroll to position [166, 0]
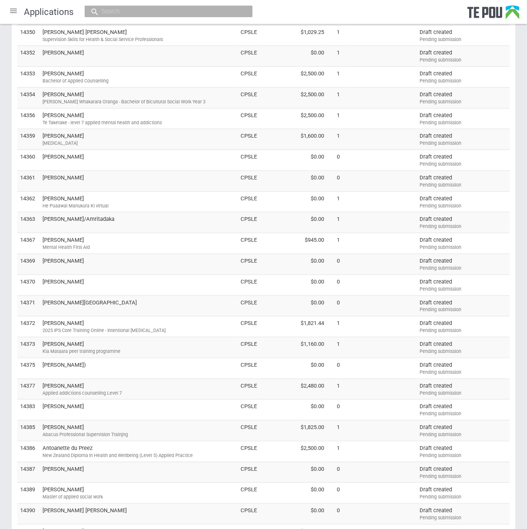
click at [63, 78] on div "Bachelor of Applied Counselling" at bounding box center [139, 81] width 192 height 7
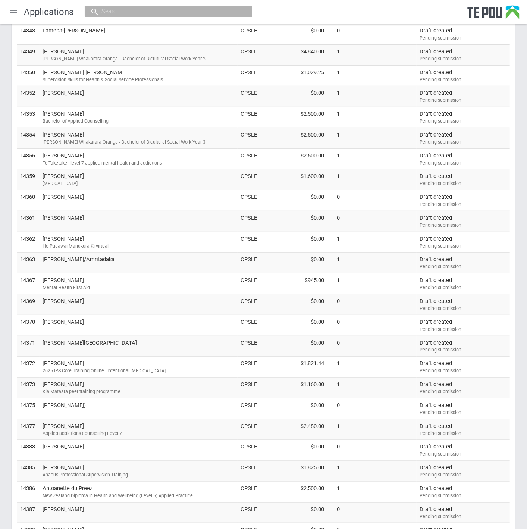
scroll to position [124, 0]
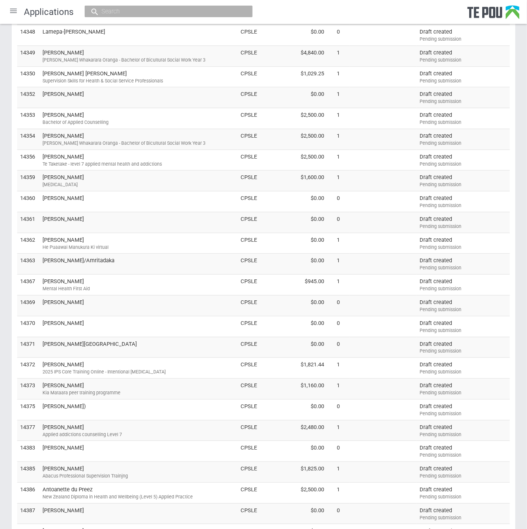
click at [64, 89] on td "Alice Millar" at bounding box center [139, 97] width 198 height 21
click at [84, 400] on td "Alisha Tamepo-Pehi)" at bounding box center [139, 409] width 198 height 21
click at [90, 486] on td "Antoanette du Preez New Zealand Diploma in Health and Wellbeing (Level 5) Appli…" at bounding box center [139, 492] width 198 height 21
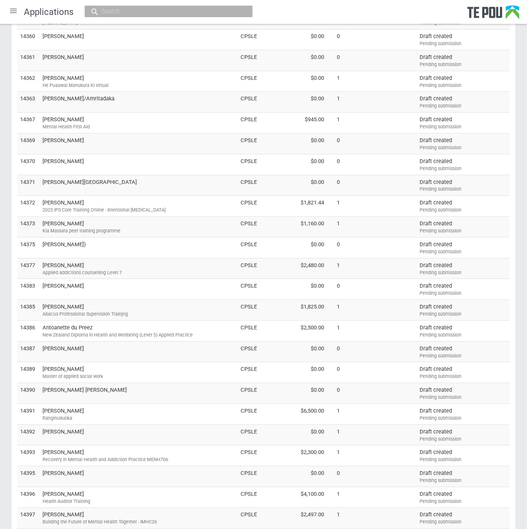
scroll to position [349, 0]
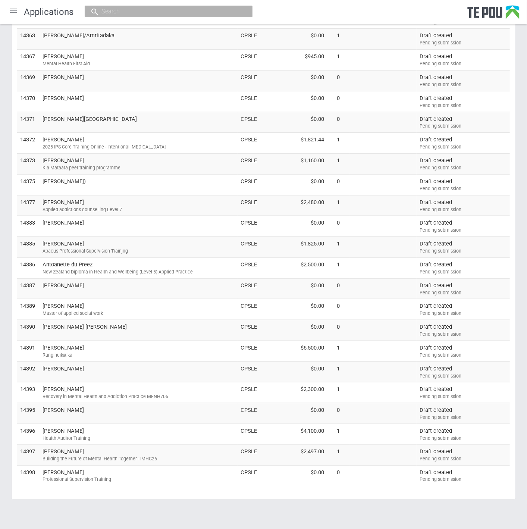
click at [66, 371] on td "Ash Luka" at bounding box center [139, 371] width 198 height 21
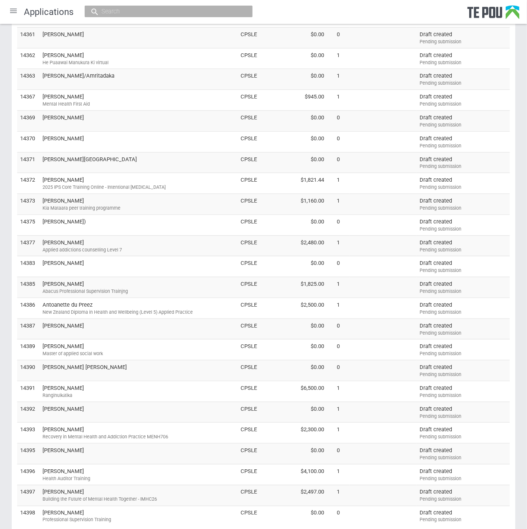
scroll to position [308, 0]
click at [64, 94] on td "Bella Pullon Mental Health First Aid" at bounding box center [139, 101] width 198 height 21
click at [74, 327] on td "Bianca Chadda" at bounding box center [139, 330] width 198 height 21
click at [64, 284] on td "Brenda Kerr Abacus Professional Supervision Trainjng" at bounding box center [139, 288] width 198 height 21
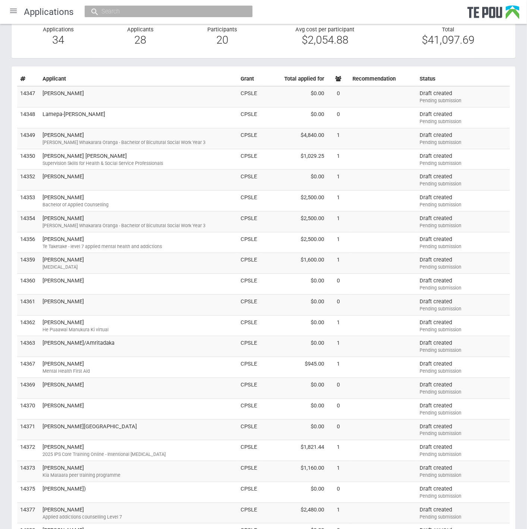
scroll to position [18, 0]
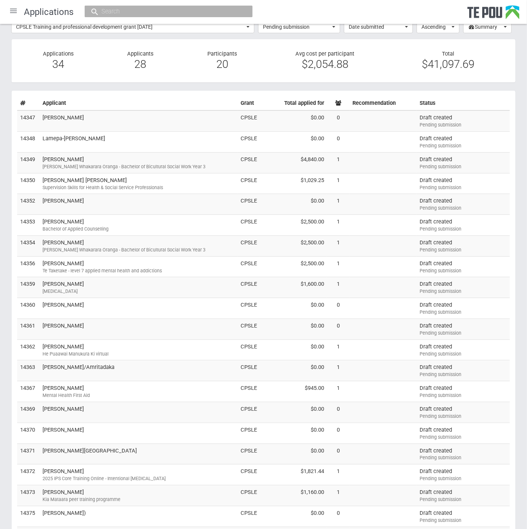
click at [71, 260] on td "Casey Pritchard Te Taketake - level 7 applied mental health and addictions" at bounding box center [139, 266] width 198 height 21
click at [264, 241] on td "$2,500.00" at bounding box center [293, 245] width 67 height 21
click at [495, 85] on div "Grant round CPSLE Training and professional development grant September 2025 Al…" at bounding box center [263, 425] width 527 height 839
click at [122, 177] on td "Elena King Elena King Supervision Skills for Health & Social Service Profession…" at bounding box center [139, 183] width 198 height 21
click at [424, 85] on div "Grant round CPSLE Training and professional development grant September 2025 Al…" at bounding box center [263, 425] width 527 height 839
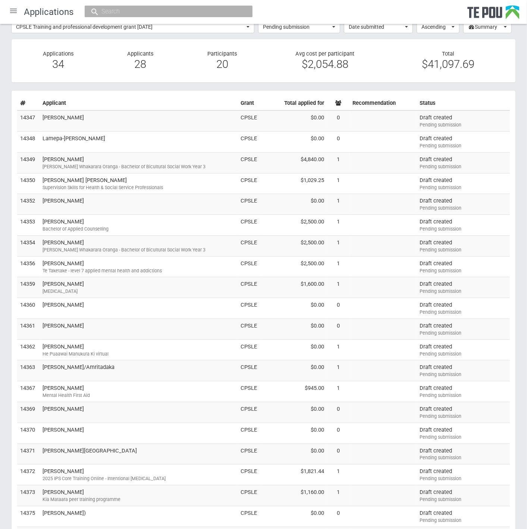
click at [65, 161] on td "Fran Mackay Ngā Poutoko Whakarara Oranga - Bachelor of Bicultural Social Work Y…" at bounding box center [139, 162] width 198 height 21
click at [92, 244] on td "Fran Mackay Ngā Poutoko Whakarara Oranga - Bachelor of Bicultural Social Work Y…" at bounding box center [139, 245] width 198 height 21
click at [383, 85] on div "Grant round CPSLE Training and professional development grant September 2025 Al…" at bounding box center [263, 425] width 527 height 839
click at [87, 437] on td "Jacqueline Payne" at bounding box center [139, 432] width 198 height 21
click at [395, 85] on div "Grant round CPSLE Training and professional development grant September 2025 Al…" at bounding box center [263, 425] width 527 height 839
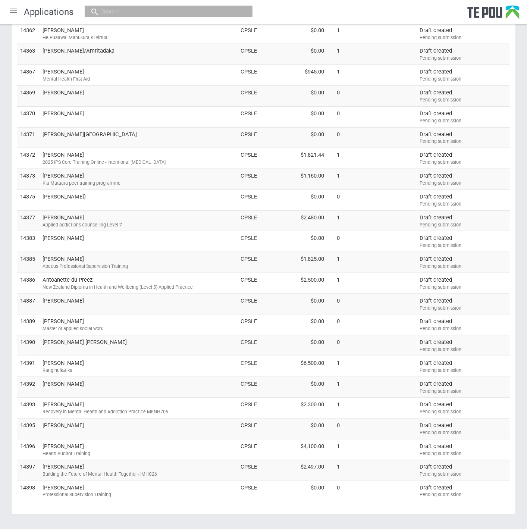
scroll to position [349, 0]
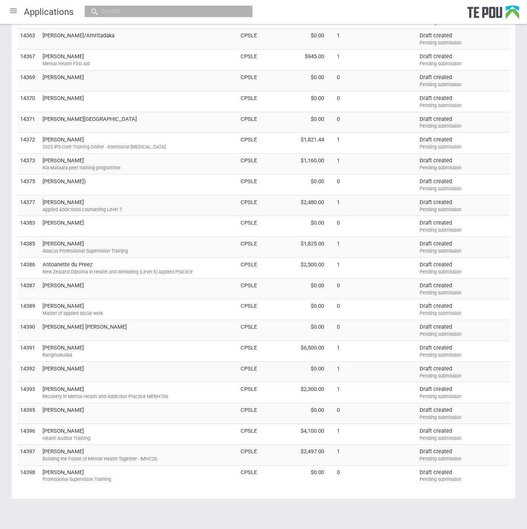
click at [144, 428] on td "Janice McGill Health Auditor Training" at bounding box center [139, 434] width 198 height 21
click at [520, 207] on div "Grant round CPSLE Training and professional development grant September 2025 Al…" at bounding box center [263, 94] width 527 height 839
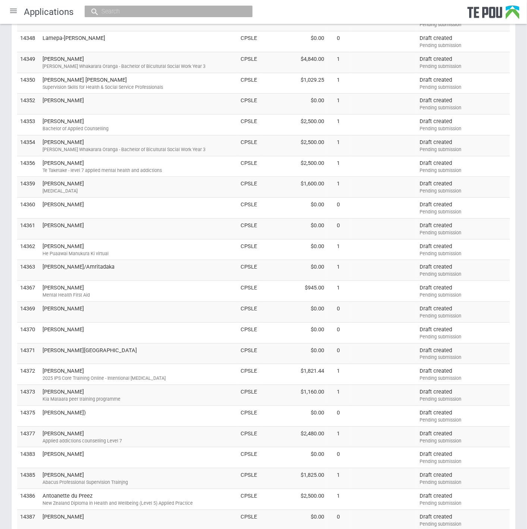
scroll to position [100, 0]
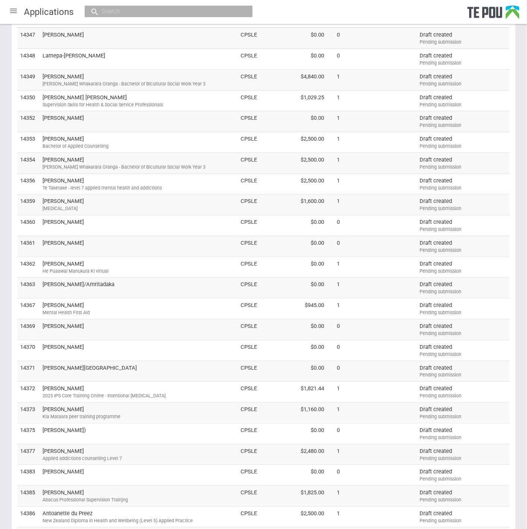
click at [92, 203] on td "Jennifer Allen ANGER MANAGEMENT" at bounding box center [139, 204] width 198 height 21
click at [522, 166] on div "Grant round CPSLE Training and professional development grant September 2025 Al…" at bounding box center [263, 343] width 527 height 839
click at [232, 368] on td "Jo-Maitera Hall" at bounding box center [139, 371] width 198 height 21
click at [520, 130] on div "Grant round CPSLE Training and professional development grant September 2025 Al…" at bounding box center [263, 343] width 527 height 839
click at [100, 41] on td "Joshua JOSEPH" at bounding box center [139, 38] width 198 height 21
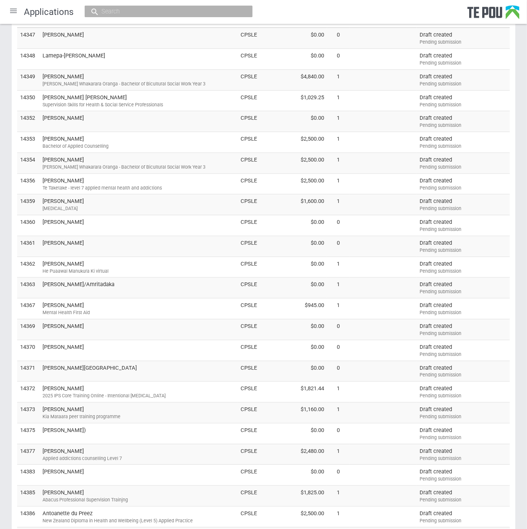
click at [520, 84] on div "Grant round CPSLE Training and professional development grant September 2025 Al…" at bounding box center [263, 343] width 527 height 839
click at [150, 59] on td "Lamepa-Lynette Vaelua-Sio" at bounding box center [139, 59] width 198 height 21
click at [523, 116] on div "Grant round CPSLE Training and professional development grant September 2025 Al…" at bounding box center [263, 343] width 527 height 839
click at [170, 455] on div "Applied addictions counselling Level 7" at bounding box center [139, 458] width 192 height 7
drag, startPoint x: 517, startPoint y: 102, endPoint x: 519, endPoint y: 69, distance: 33.2
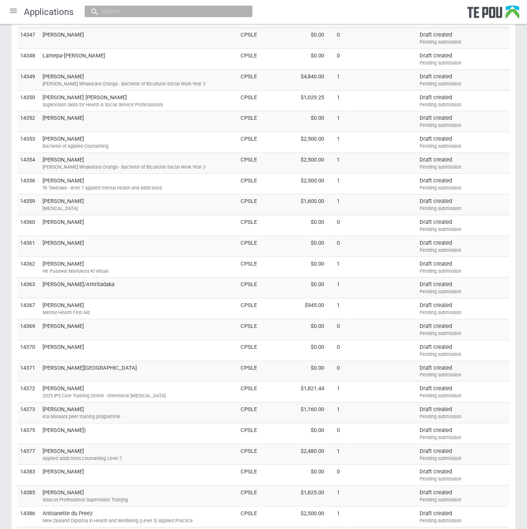
click at [519, 69] on div "Grant round CPSLE Training and professional development grant September 2025 Al…" at bounding box center [263, 343] width 527 height 839
click at [99, 291] on td "paul kennelly/Amritadaka" at bounding box center [139, 287] width 198 height 21
click at [523, 362] on div "Grant round CPSLE Training and professional development grant September 2025 Al…" at bounding box center [263, 343] width 527 height 839
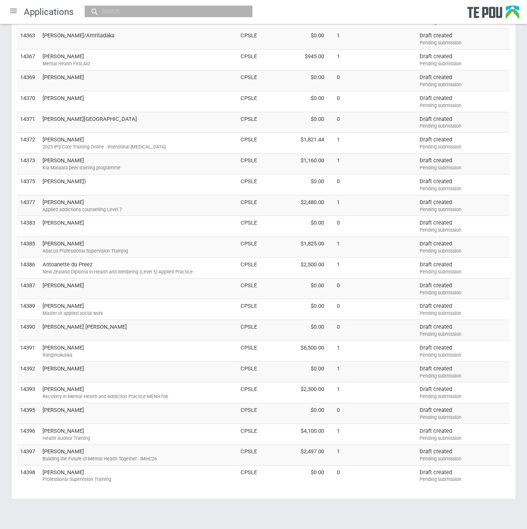
click at [117, 310] on div "Master of applied social work" at bounding box center [139, 313] width 192 height 7
click at [519, 347] on div "Grant round CPSLE Training and professional development grant September 2025 Al…" at bounding box center [263, 94] width 527 height 839
click at [136, 160] on td "Raissa Ringer Kia Mataara peer training programme" at bounding box center [139, 164] width 198 height 21
click at [520, 163] on div "Grant round CPSLE Training and professional development grant September 2025 Al…" at bounding box center [263, 94] width 527 height 839
click at [125, 471] on td "Rose Heta-Minhinnick Professional Supervision Training" at bounding box center [139, 475] width 198 height 21
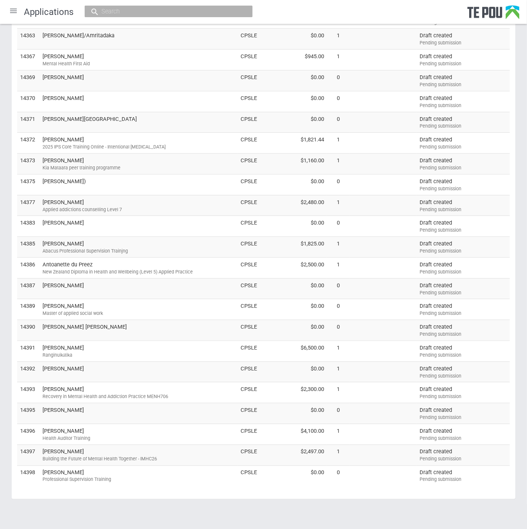
click at [520, 281] on div "Grant round CPSLE Training and professional development grant September 2025 Al…" at bounding box center [263, 94] width 527 height 839
click at [520, 251] on div "Grant round CPSLE Training and professional development grant September 2025 Al…" at bounding box center [263, 94] width 527 height 839
click at [522, 210] on div "Grant round CPSLE Training and professional development grant September 2025 Al…" at bounding box center [263, 94] width 527 height 839
click at [118, 343] on td "Sam Wanoa Ranginuikātika" at bounding box center [139, 350] width 198 height 21
click at [519, 227] on div "Grant round CPSLE Training and professional development grant September 2025 Al…" at bounding box center [263, 94] width 527 height 839
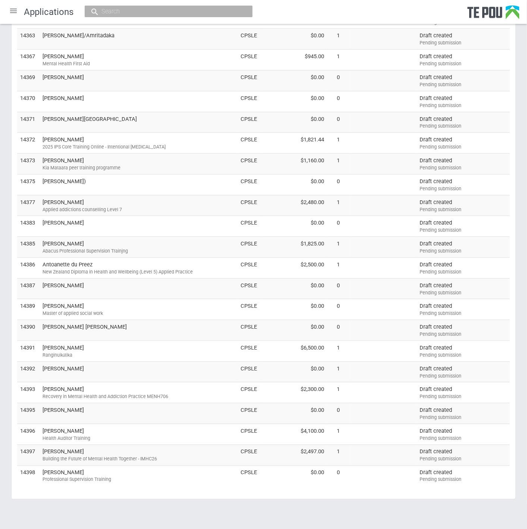
click at [150, 456] on div "Building the Future of Mental Health Together - IMHC26" at bounding box center [139, 459] width 192 height 7
click at [522, 352] on div "Grant round CPSLE Training and professional development grant September 2025 Al…" at bounding box center [263, 94] width 527 height 839
click at [145, 145] on div "2025 IPS Core Training Online - Intentional Peer Support" at bounding box center [139, 147] width 192 height 7
click at [519, 221] on div "Grant round CPSLE Training and professional development grant September 2025 Al…" at bounding box center [263, 94] width 527 height 839
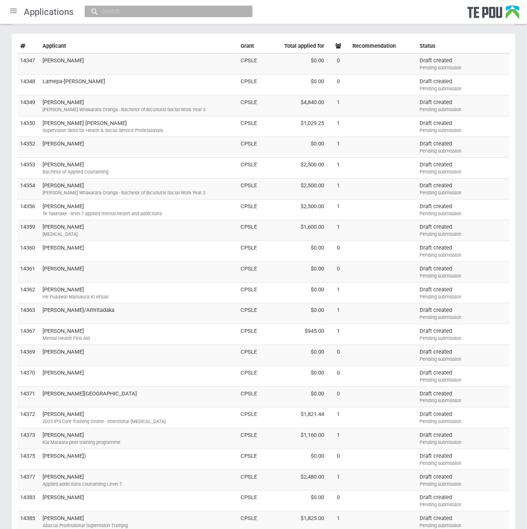
scroll to position [59, 0]
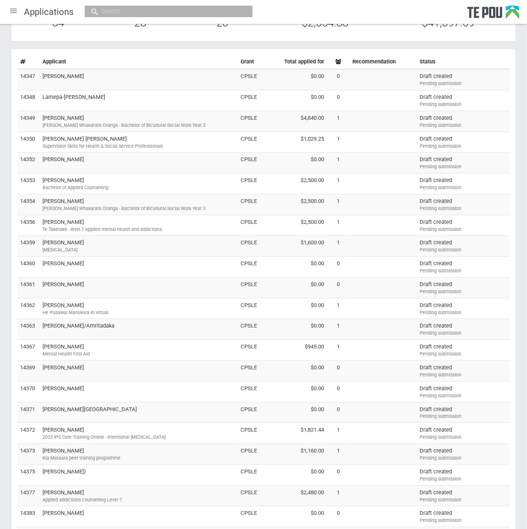
click at [147, 264] on td "[PERSON_NAME]" at bounding box center [139, 267] width 198 height 21
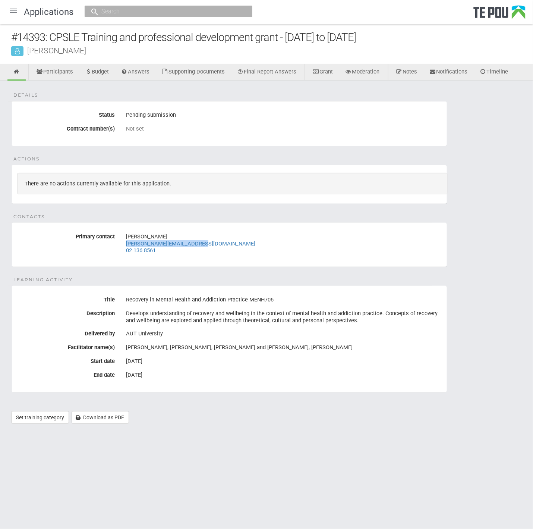
drag, startPoint x: 215, startPoint y: 243, endPoint x: 125, endPoint y: 243, distance: 90.2
click at [125, 243] on div "[PERSON_NAME] [PERSON_NAME][EMAIL_ADDRESS][DOMAIN_NAME] 02 136 8561" at bounding box center [283, 243] width 327 height 26
copy link "[PERSON_NAME][EMAIL_ADDRESS][DOMAIN_NAME]"
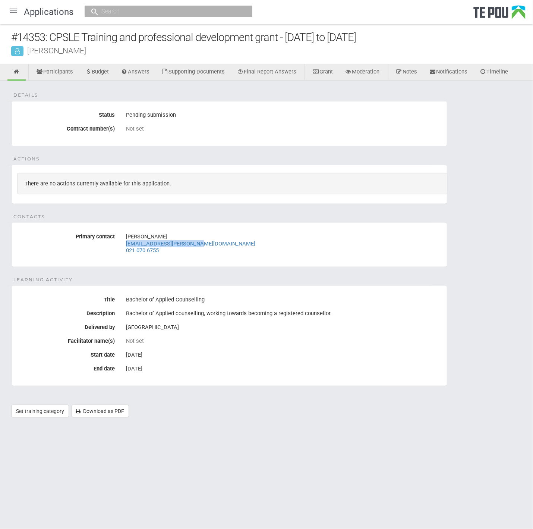
drag, startPoint x: 207, startPoint y: 244, endPoint x: 126, endPoint y: 242, distance: 81.3
click at [126, 242] on div "[PERSON_NAME] [EMAIL_ADDRESS][PERSON_NAME][DOMAIN_NAME] 021 070 6755" at bounding box center [283, 243] width 315 height 26
copy link "[EMAIL_ADDRESS][PERSON_NAME][DOMAIN_NAME]"
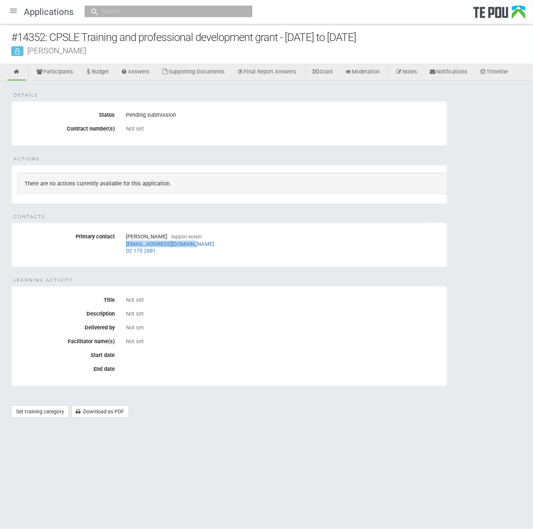
drag, startPoint x: 205, startPoint y: 242, endPoint x: 119, endPoint y: 241, distance: 86.5
click at [119, 241] on div "Primary contact [PERSON_NAME] Support worker [EMAIL_ADDRESS][DOMAIN_NAME] 02 17…" at bounding box center [229, 243] width 435 height 26
copy link "[EMAIL_ADDRESS][DOMAIN_NAME]"
drag, startPoint x: 215, startPoint y: 243, endPoint x: 127, endPoint y: 243, distance: 88.0
click at [127, 243] on div "[PERSON_NAME]) [EMAIL_ADDRESS][DOMAIN_NAME] 02 154 9599" at bounding box center [283, 243] width 315 height 26
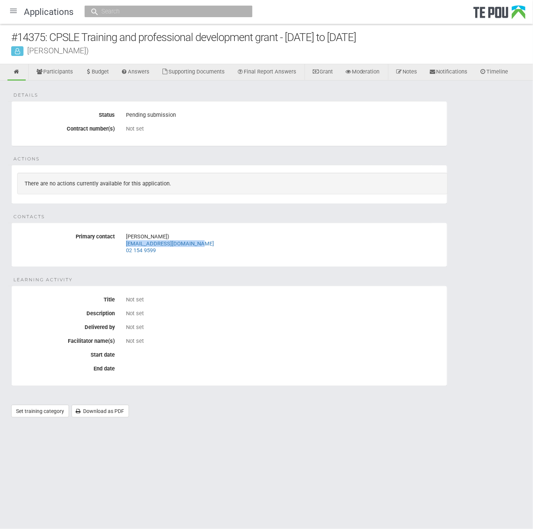
copy link "[EMAIL_ADDRESS][DOMAIN_NAME]"
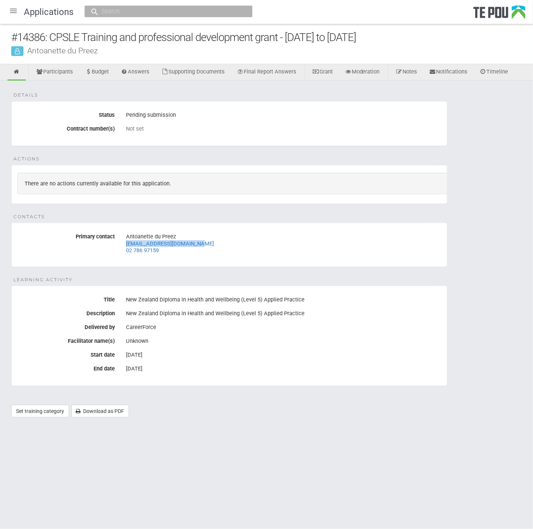
drag, startPoint x: 211, startPoint y: 245, endPoint x: 125, endPoint y: 243, distance: 86.1
click at [125, 243] on div "Antoanette du Preez Antoanette.Dupreez@pgf.nz 02 786 97159" at bounding box center [283, 243] width 327 height 26
copy link "Antoanette.Dupreez@pgf.nz"
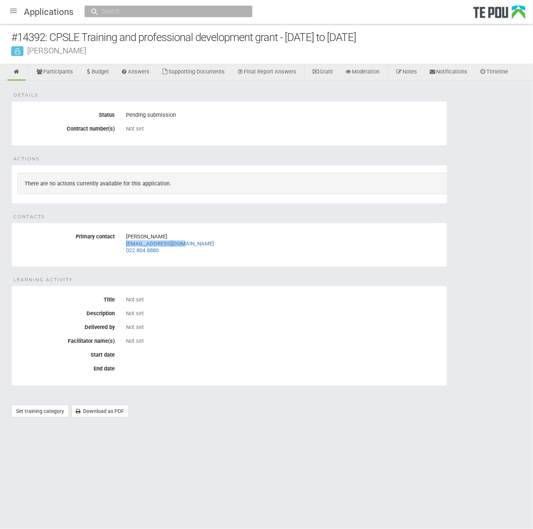
drag, startPoint x: 182, startPoint y: 243, endPoint x: 126, endPoint y: 243, distance: 55.9
click at [126, 243] on div "Ash Luka [EMAIL_ADDRESS][DOMAIN_NAME] 022 804 8880" at bounding box center [283, 243] width 315 height 26
copy link "[EMAIL_ADDRESS][DOMAIN_NAME]"
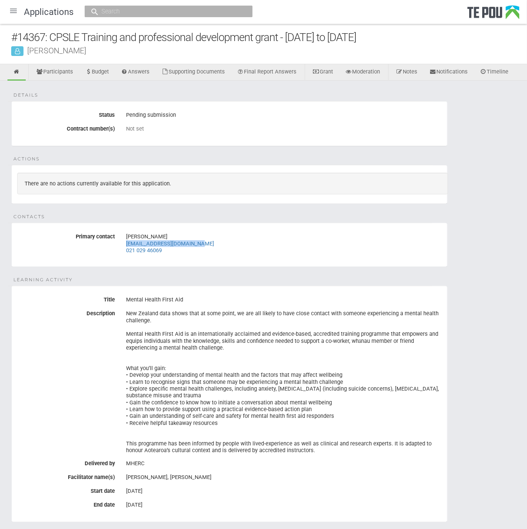
drag, startPoint x: 198, startPoint y: 241, endPoint x: 117, endPoint y: 244, distance: 80.6
click at [117, 244] on div "Primary contact [PERSON_NAME] [EMAIL_ADDRESS][DOMAIN_NAME] 021 029 46069" at bounding box center [229, 243] width 435 height 26
copy link "arabella.pullon@gmail.com"
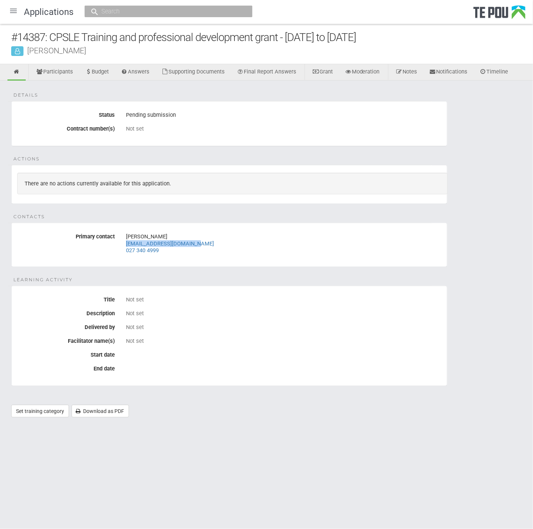
drag, startPoint x: 201, startPoint y: 241, endPoint x: 119, endPoint y: 243, distance: 82.0
click at [119, 243] on div "Primary contact Bianca Chadda biancac@stepstone.org.nz 027 340 4999" at bounding box center [229, 243] width 435 height 26
copy link "biancac@stepstone.org.nz"
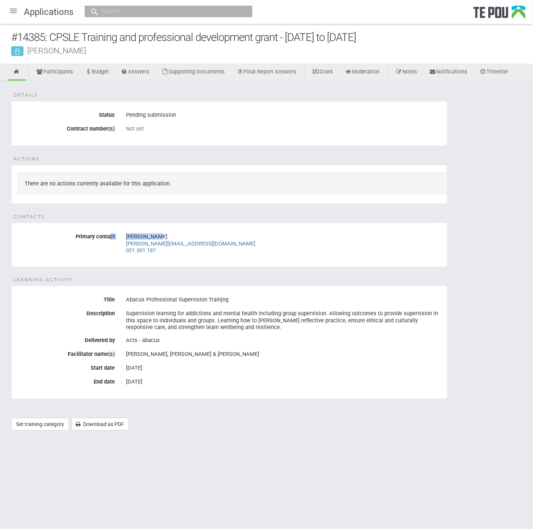
drag, startPoint x: 176, startPoint y: 238, endPoint x: 111, endPoint y: 245, distance: 65.3
click at [111, 245] on div "Primary contact [PERSON_NAME] [PERSON_NAME][EMAIL_ADDRESS][DOMAIN_NAME] 021 301…" at bounding box center [229, 243] width 435 height 26
drag, startPoint x: 111, startPoint y: 245, endPoint x: 180, endPoint y: 293, distance: 84.1
click at [180, 293] on div "Abacus Professional Supervision Trainjng" at bounding box center [283, 299] width 315 height 13
drag, startPoint x: 176, startPoint y: 244, endPoint x: 127, endPoint y: 244, distance: 49.2
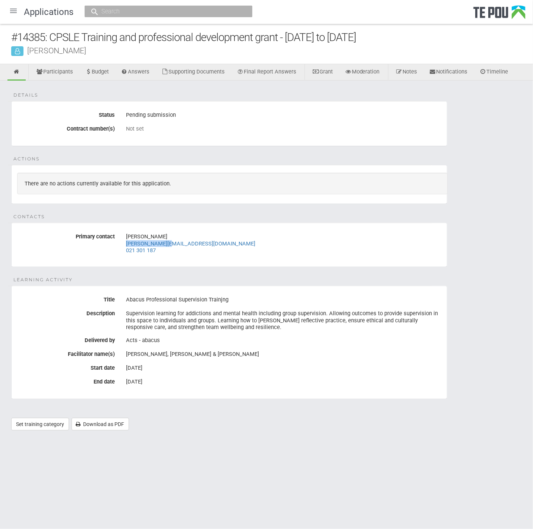
click at [127, 244] on div "[PERSON_NAME] [PERSON_NAME][EMAIL_ADDRESS][DOMAIN_NAME] 021 301 187" at bounding box center [283, 243] width 315 height 26
copy link "[PERSON_NAME][EMAIL_ADDRESS][DOMAIN_NAME]"
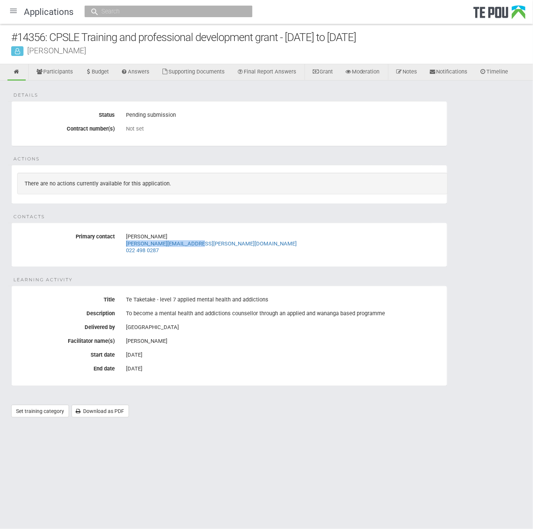
drag, startPoint x: 198, startPoint y: 244, endPoint x: 127, endPoint y: 243, distance: 70.8
click at [127, 243] on div "Casey Pritchard casey.pritchard@gmail.com 022 498 0287" at bounding box center [283, 243] width 315 height 26
copy link "casey.pritchard@gmail.com"
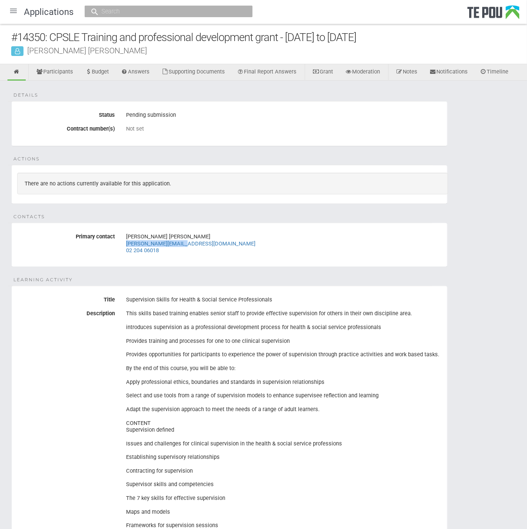
drag, startPoint x: 195, startPoint y: 242, endPoint x: 124, endPoint y: 243, distance: 71.2
click at [124, 243] on div "[PERSON_NAME] [PERSON_NAME] [PERSON_NAME][EMAIL_ADDRESS][DOMAIN_NAME] 02 204 06…" at bounding box center [283, 243] width 327 height 26
copy link "[PERSON_NAME][EMAIL_ADDRESS][DOMAIN_NAME]"
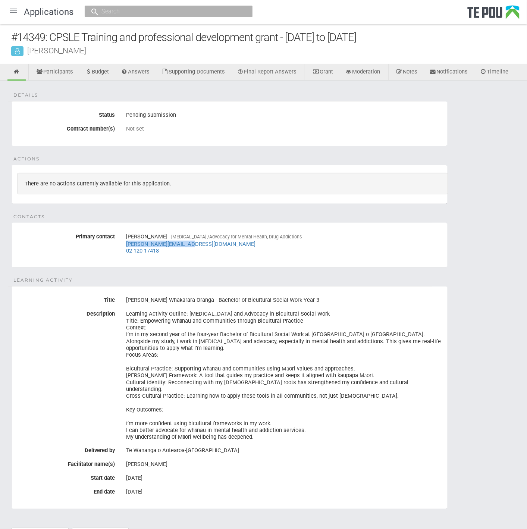
drag, startPoint x: 200, startPoint y: 245, endPoint x: 122, endPoint y: 244, distance: 77.9
click at [122, 244] on div "Fran Mackay Peer Support /Advocacy for Mental Health, Drug Addictions fran@pouw…" at bounding box center [283, 243] width 327 height 26
copy link "fran@pouwhakaaro.co.nz"
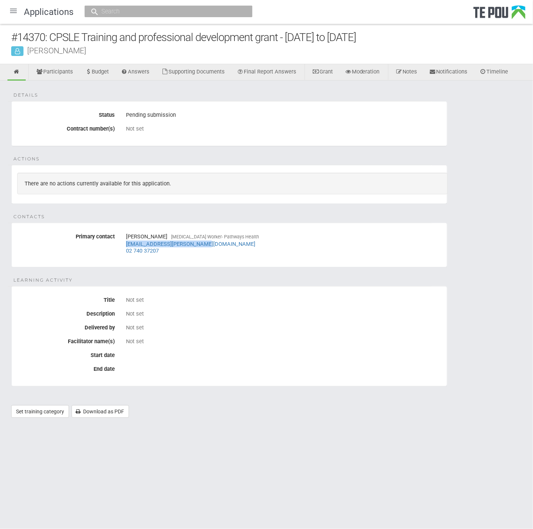
drag, startPoint x: 210, startPoint y: 244, endPoint x: 125, endPoint y: 243, distance: 85.4
click at [125, 243] on div "[PERSON_NAME] [MEDICAL_DATA] Worker- Pathways Health [PERSON_NAME][EMAIL_ADDRES…" at bounding box center [283, 243] width 327 height 26
copy link "jacqui.payne@pathways.co.nz"
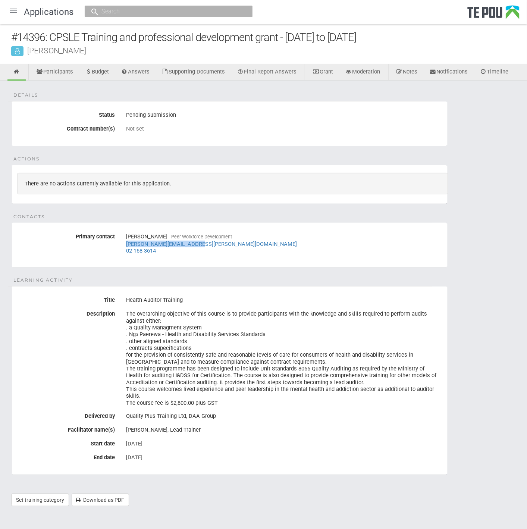
drag, startPoint x: 199, startPoint y: 242, endPoint x: 125, endPoint y: 240, distance: 73.9
click at [125, 240] on div "Janice McGill Peer Workforce Development mcgill.janice@yahoo.co.nz 02 168 3614" at bounding box center [283, 243] width 327 height 26
copy link "mcgill.janice@yahoo.co.nz"
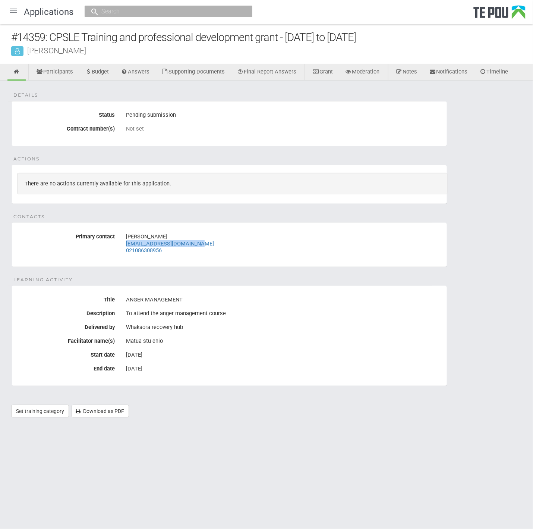
drag, startPoint x: 208, startPoint y: 243, endPoint x: 122, endPoint y: 243, distance: 85.8
click at [122, 243] on div "Jennifer Allen Jennroseallen13@gmail.com 021086308956" at bounding box center [283, 243] width 327 height 26
copy link "Jennroseallen13@gmail.com"
drag, startPoint x: 218, startPoint y: 242, endPoint x: 125, endPoint y: 243, distance: 92.8
click at [125, 243] on div "[PERSON_NAME][GEOGRAPHIC_DATA] [EMAIL_ADDRESS][DOMAIN_NAME] 027 415 6562" at bounding box center [283, 243] width 327 height 26
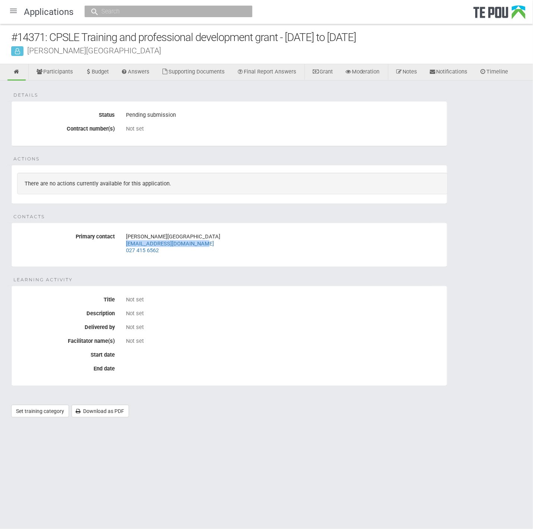
copy link "[EMAIL_ADDRESS][DOMAIN_NAME]"
drag, startPoint x: 204, startPoint y: 244, endPoint x: 106, endPoint y: 248, distance: 98.1
click at [106, 248] on div "Primary contact [PERSON_NAME] [MEDICAL_DATA] Lived Experience [PERSON_NAME][EMA…" at bounding box center [229, 243] width 435 height 26
click at [232, 291] on fieldset "Learning Activity Title Not set Description Not set Delivered by [PERSON_NAME] …" at bounding box center [229, 336] width 436 height 100
drag, startPoint x: 205, startPoint y: 242, endPoint x: 125, endPoint y: 244, distance: 80.9
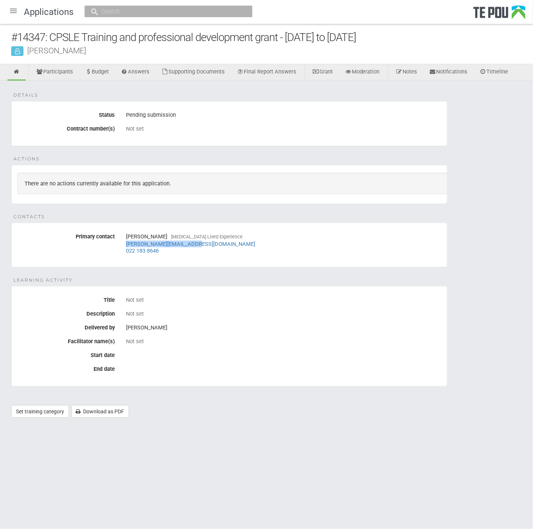
click at [125, 244] on div "[PERSON_NAME] [MEDICAL_DATA] Lived Experience [PERSON_NAME][EMAIL_ADDRESS][DOMA…" at bounding box center [283, 243] width 327 height 26
copy link "[PERSON_NAME][EMAIL_ADDRESS][DOMAIN_NAME]"
drag, startPoint x: 196, startPoint y: 243, endPoint x: 120, endPoint y: 243, distance: 75.7
click at [120, 243] on div "Lamepa-[PERSON_NAME] [PERSON_NAME][EMAIL_ADDRESS][DOMAIN_NAME] 021 022 05393" at bounding box center [283, 243] width 327 height 26
copy link "[PERSON_NAME][EMAIL_ADDRESS][DOMAIN_NAME]"
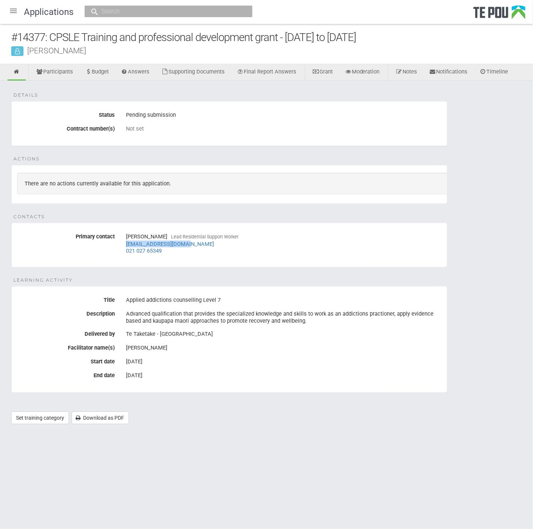
drag, startPoint x: 185, startPoint y: 242, endPoint x: 123, endPoint y: 243, distance: 62.6
click at [123, 243] on div "Natasha Joyce Lead Residential Support Worker tarshajoyce@gmail.com 021 027 653…" at bounding box center [283, 243] width 327 height 26
copy link "tarshajoyce@gmail.com"
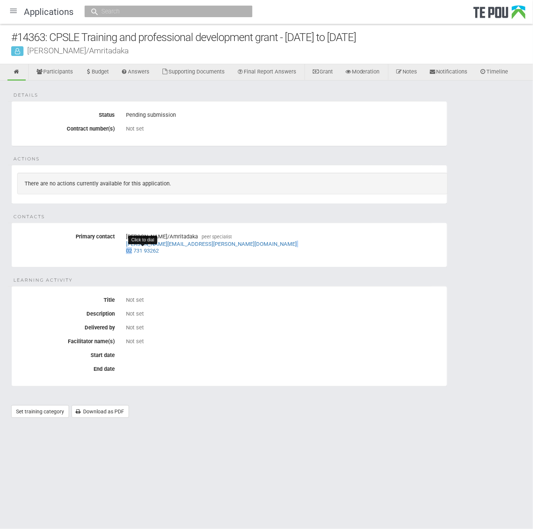
drag, startPoint x: 212, startPoint y: 240, endPoint x: 132, endPoint y: 246, distance: 80.4
click at [132, 246] on div "paul kennelly/Amritadaka peer specialist paul.kennelly@pathways.co.nz 02 731 93…" at bounding box center [283, 243] width 315 height 26
drag, startPoint x: 132, startPoint y: 246, endPoint x: 227, endPoint y: 290, distance: 104.8
click at [227, 290] on fieldset "Learning Activity Title Not set Description Not set Delivered by Not set Facili…" at bounding box center [229, 336] width 436 height 100
drag, startPoint x: 211, startPoint y: 240, endPoint x: 126, endPoint y: 240, distance: 84.6
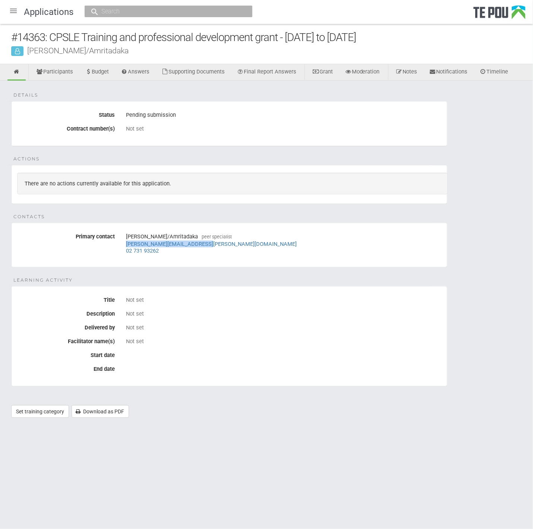
click at [126, 240] on div "paul kennelly/Amritadaka peer specialist paul.kennelly@pathways.co.nz 02 731 93…" at bounding box center [283, 243] width 315 height 26
copy link "paul.kennelly@pathways.co.nz"
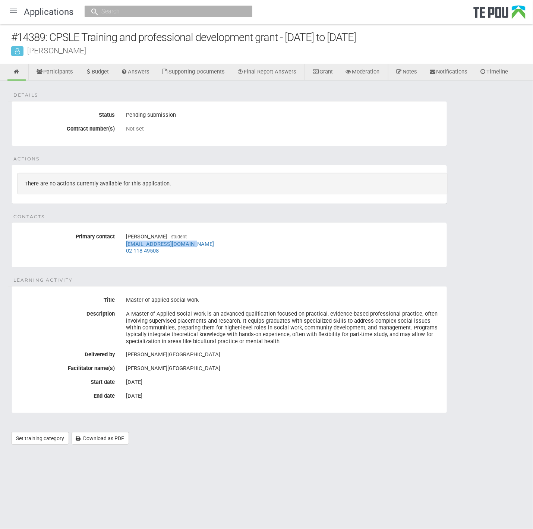
drag, startPoint x: 211, startPoint y: 242, endPoint x: 119, endPoint y: 244, distance: 91.4
click at [119, 244] on div "Primary contact [PERSON_NAME] student [EMAIL_ADDRESS][DOMAIN_NAME] 02 118 49508" at bounding box center [229, 243] width 435 height 26
copy link "[EMAIL_ADDRESS][DOMAIN_NAME]"
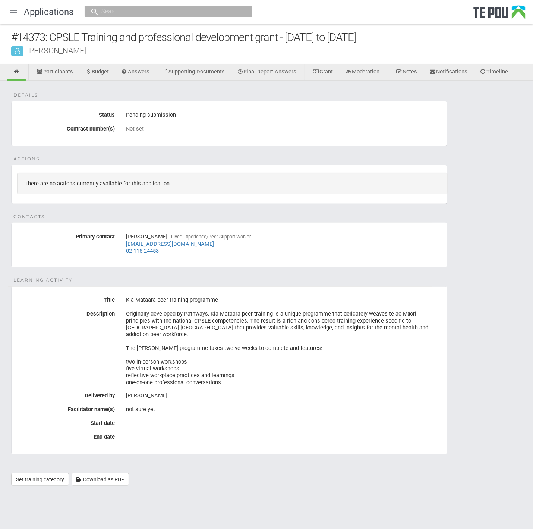
drag, startPoint x: 236, startPoint y: 241, endPoint x: 126, endPoint y: 244, distance: 110.8
click at [126, 244] on div "[PERSON_NAME] Lived Experience/Peer Support Worker [EMAIL_ADDRESS][DOMAIN_NAME]…" at bounding box center [283, 243] width 315 height 26
copy link "[EMAIL_ADDRESS][DOMAIN_NAME]"
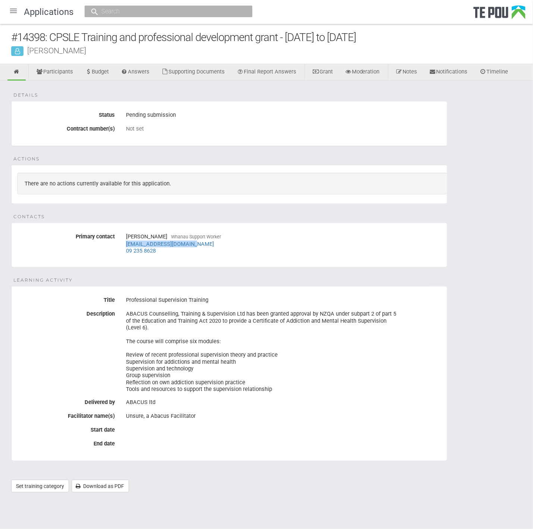
drag, startPoint x: 202, startPoint y: 243, endPoint x: 126, endPoint y: 245, distance: 76.5
click at [126, 245] on div "Rose Heta-Minhinnick Whanau Support Worker rose.heta@hotmail.co.nz 09 235 8628" at bounding box center [283, 243] width 315 height 26
copy link "rose.heta@hotmail.co.nz"
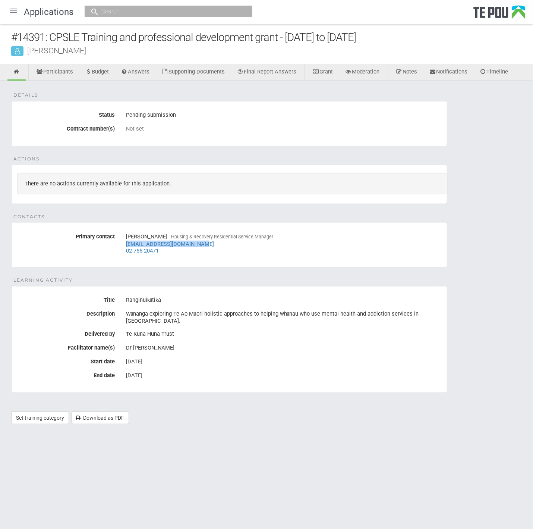
drag, startPoint x: 219, startPoint y: 242, endPoint x: 122, endPoint y: 240, distance: 96.9
click at [122, 240] on div "[PERSON_NAME] Housing & Recovery Residential Service Manager [EMAIL_ADDRESS][DO…" at bounding box center [283, 243] width 327 height 26
copy link "[EMAIL_ADDRESS][DOMAIN_NAME]"
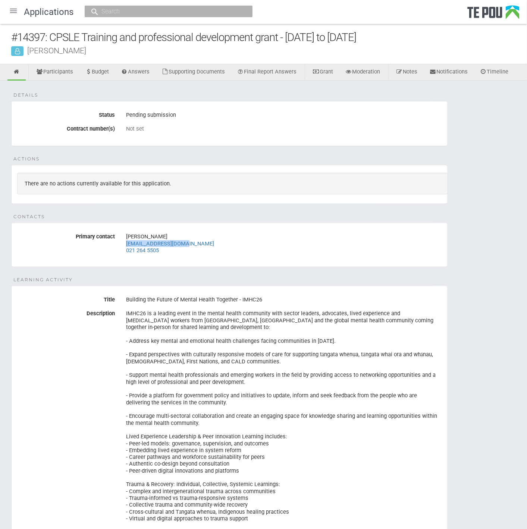
drag, startPoint x: 198, startPoint y: 241, endPoint x: 125, endPoint y: 242, distance: 73.1
click at [125, 242] on div "[PERSON_NAME] [EMAIL_ADDRESS][DOMAIN_NAME] 021 264 5505" at bounding box center [283, 243] width 327 height 26
copy link "sarahnz4@hotmail.com"
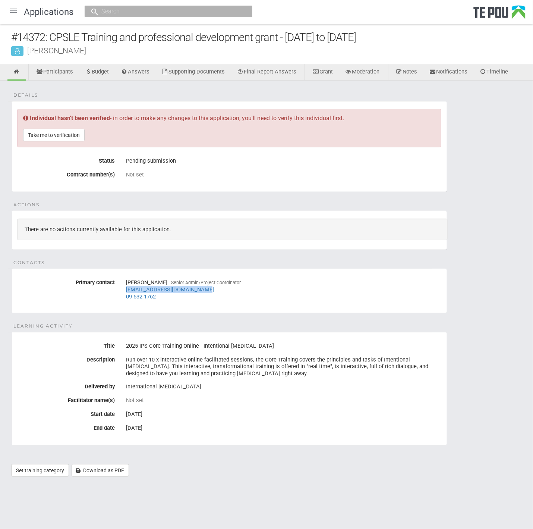
drag, startPoint x: 215, startPoint y: 290, endPoint x: 116, endPoint y: 290, distance: 98.8
click at [116, 290] on div "Primary contact [PERSON_NAME] Senior Admin/Project Coordinator [EMAIL_ADDRESS][…" at bounding box center [229, 289] width 435 height 26
copy link "[EMAIL_ADDRESS][DOMAIN_NAME]"
drag, startPoint x: 29, startPoint y: 117, endPoint x: 108, endPoint y: 116, distance: 79.8
click at [108, 116] on div "Individual hasn't been verified - in order to make any changes to this applicat…" at bounding box center [229, 128] width 424 height 38
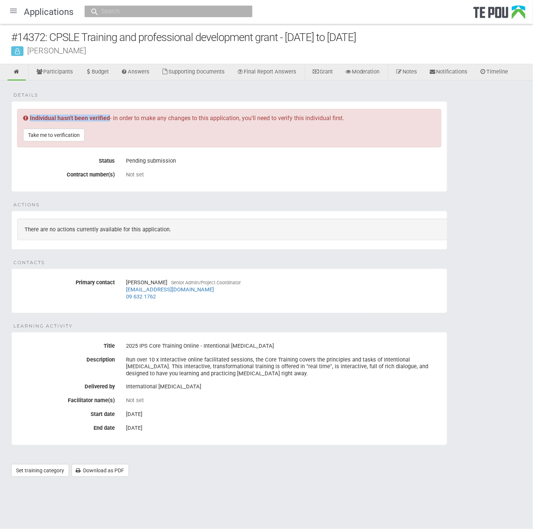
copy b "Individual hasn't been verified"
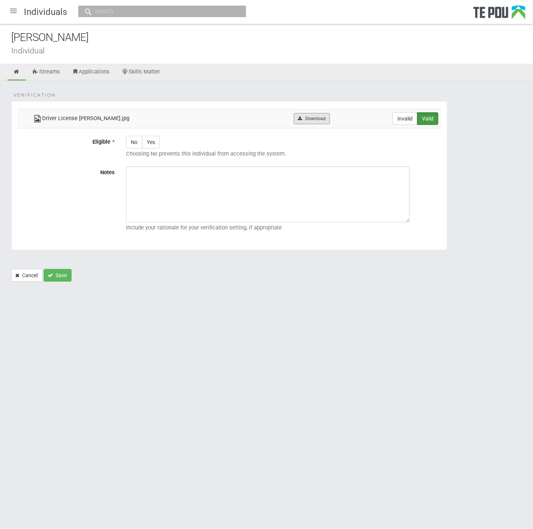
click at [297, 119] on icon at bounding box center [300, 118] width 6 height 4
drag, startPoint x: 232, startPoint y: 333, endPoint x: 229, endPoint y: 322, distance: 11.2
click at [232, 333] on html "Home Applications Grant rounds Applicants Organisations Individuals Moderation …" at bounding box center [266, 264] width 533 height 529
click at [17, 71] on icon at bounding box center [16, 72] width 7 height 6
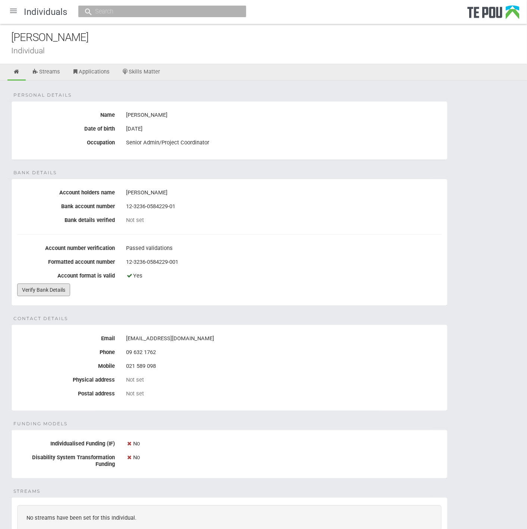
click at [39, 286] on link "Verify Bank Details" at bounding box center [43, 289] width 53 height 13
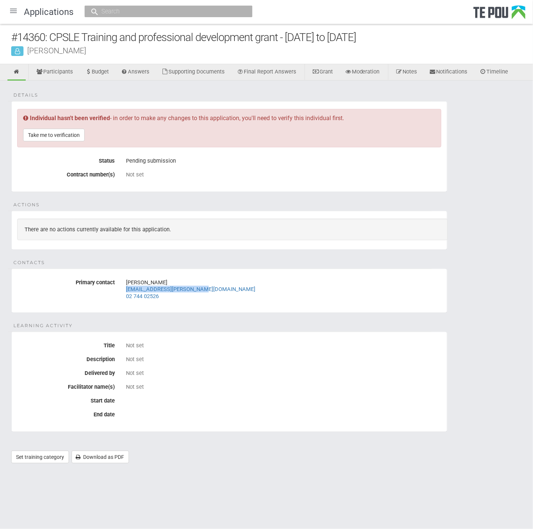
drag, startPoint x: 211, startPoint y: 288, endPoint x: 127, endPoint y: 290, distance: 84.3
click at [127, 290] on div "[PERSON_NAME] [EMAIL_ADDRESS][PERSON_NAME][DOMAIN_NAME] 02 744 02526" at bounding box center [283, 289] width 315 height 26
copy link "[EMAIL_ADDRESS][PERSON_NAME][DOMAIN_NAME]"
click at [55, 133] on link "Take me to verification" at bounding box center [54, 135] width 62 height 13
click at [60, 133] on link "Take me to verification" at bounding box center [54, 135] width 62 height 13
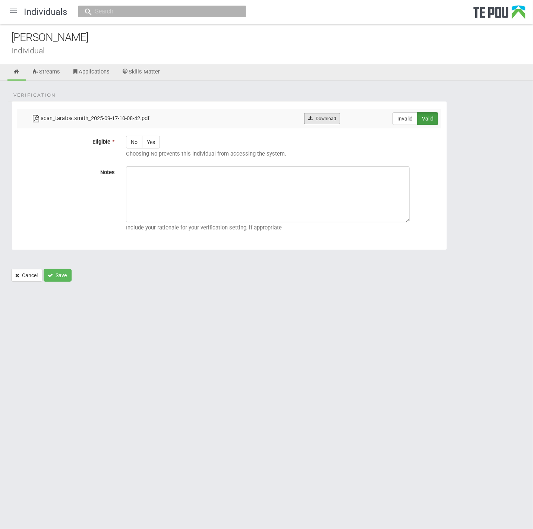
click at [324, 117] on link "Download" at bounding box center [322, 118] width 36 height 11
click at [20, 69] on icon at bounding box center [16, 72] width 7 height 6
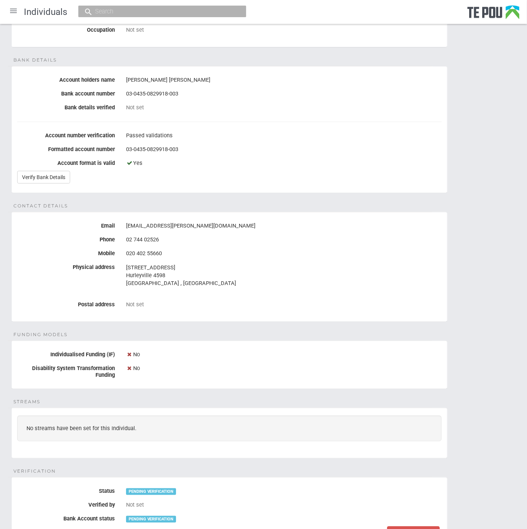
scroll to position [105, 0]
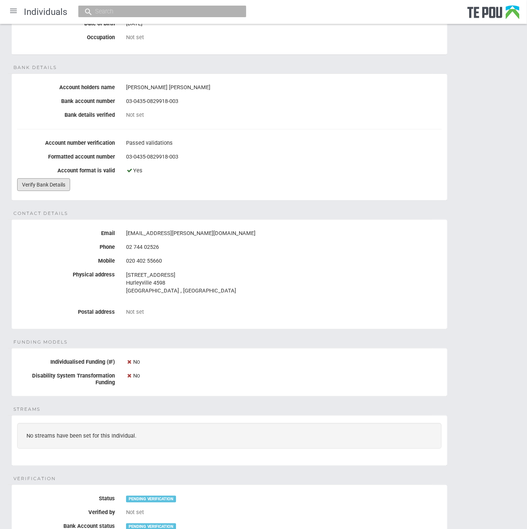
click at [40, 183] on link "Verify Bank Details" at bounding box center [43, 184] width 53 height 13
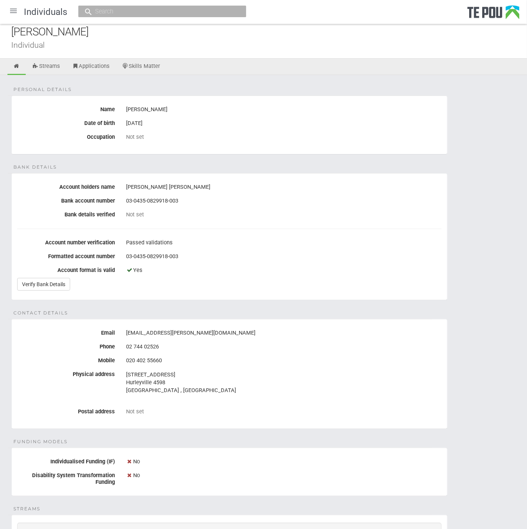
scroll to position [0, 0]
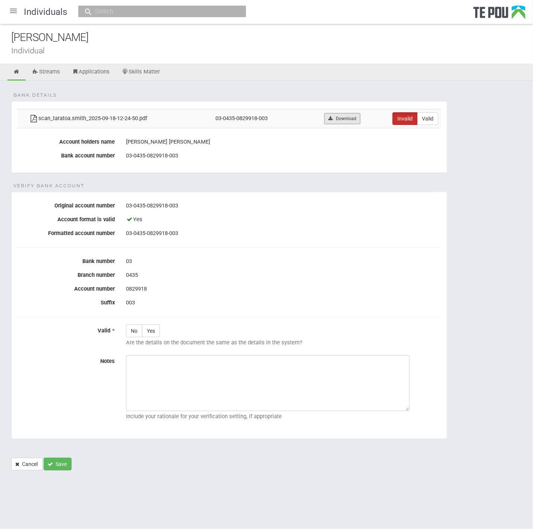
click at [344, 114] on link "Download" at bounding box center [342, 118] width 36 height 11
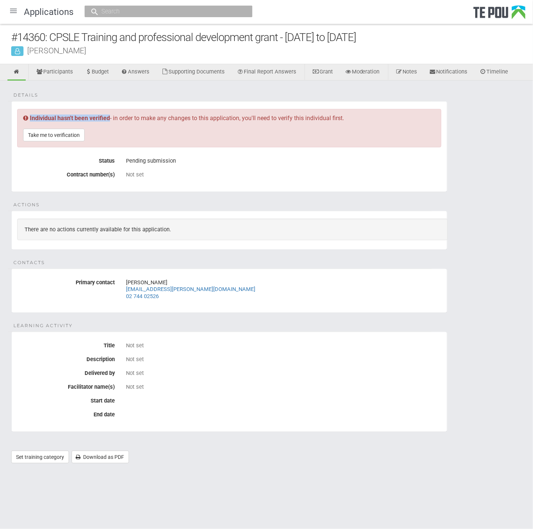
drag, startPoint x: 108, startPoint y: 117, endPoint x: 29, endPoint y: 117, distance: 79.0
click at [30, 117] on b "Individual hasn't been verified" at bounding box center [70, 117] width 80 height 7
copy b "Individual hasn't been verified"
click at [247, 228] on div "There are no actions currently available for this application." at bounding box center [232, 229] width 431 height 22
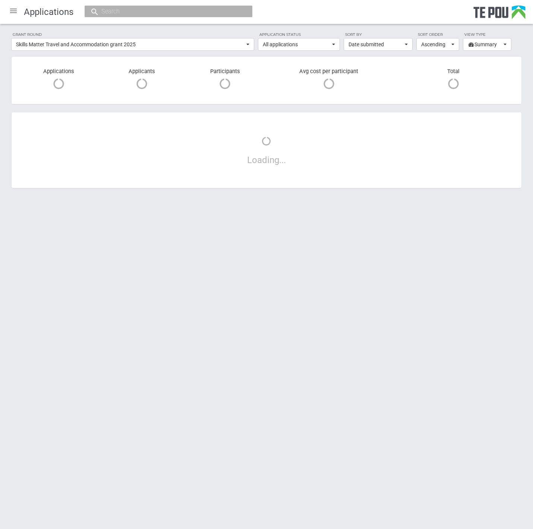
select select "68"
select select "1"
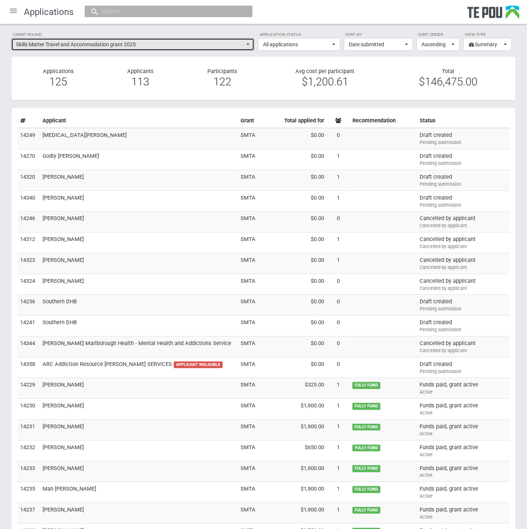
click at [195, 48] on button "Skills Matter Travel and Accommodation grant 2025" at bounding box center [132, 44] width 243 height 13
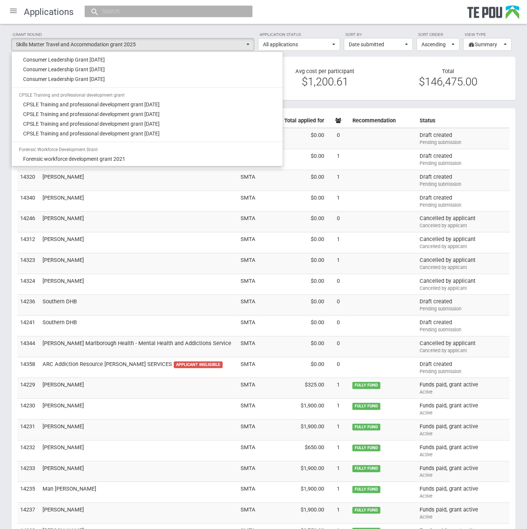
scroll to position [203, 0]
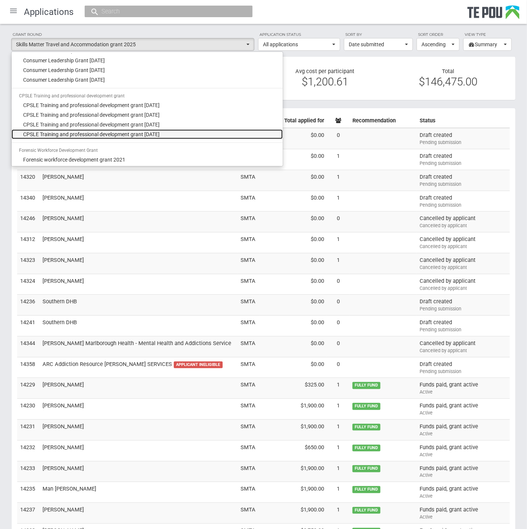
click at [150, 129] on link "CPSLE Training and professional development grant September 2025" at bounding box center [147, 134] width 271 height 10
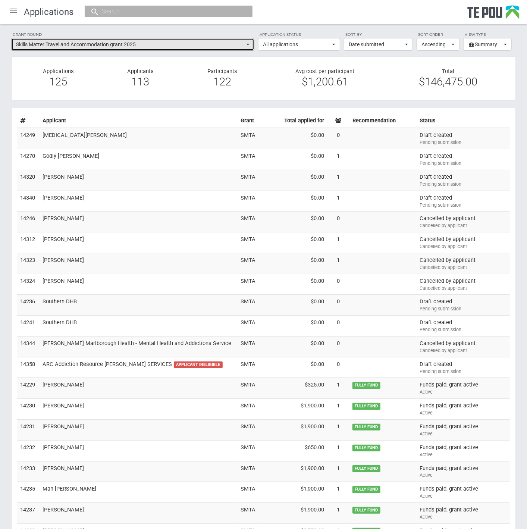
click at [156, 46] on span "Skills Matter Travel and Accommodation grant 2025" at bounding box center [130, 44] width 229 height 7
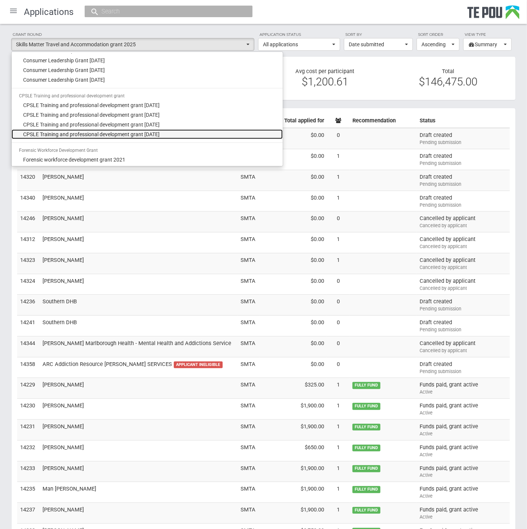
click at [137, 133] on span "CPSLE Training and professional development grant September 2025" at bounding box center [91, 133] width 136 height 7
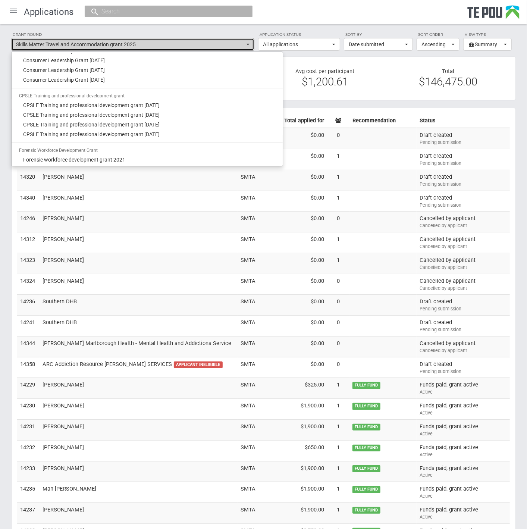
select select "68"
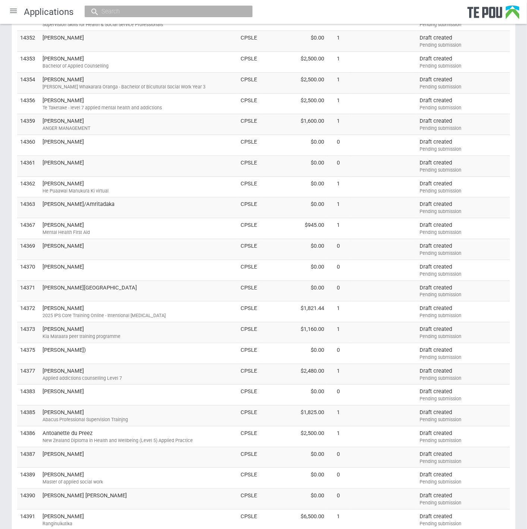
scroll to position [207, 0]
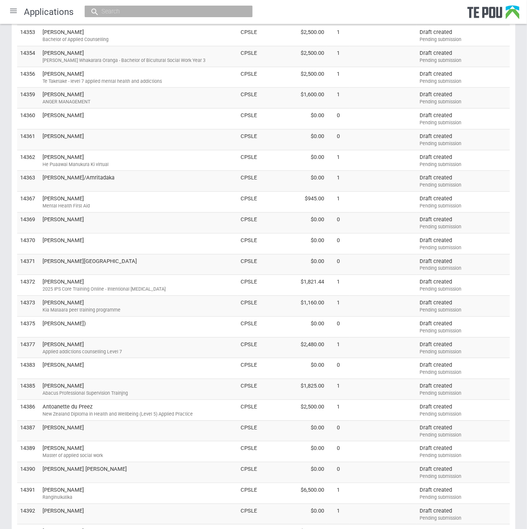
click at [525, 252] on div "Grant round CPSLE Training and professional development grant September 2025 Al…" at bounding box center [263, 247] width 527 height 860
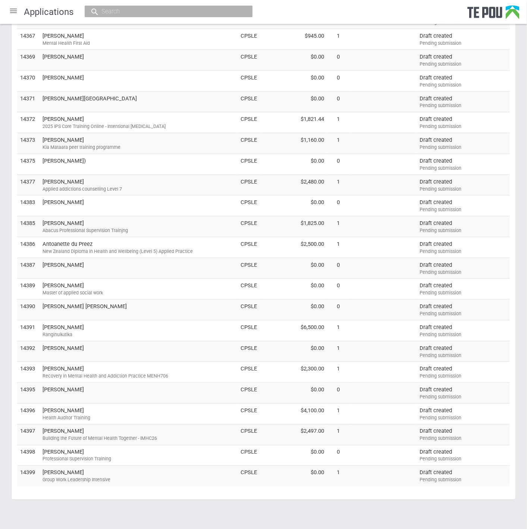
click at [171, 386] on td "[PERSON_NAME]" at bounding box center [139, 393] width 198 height 21
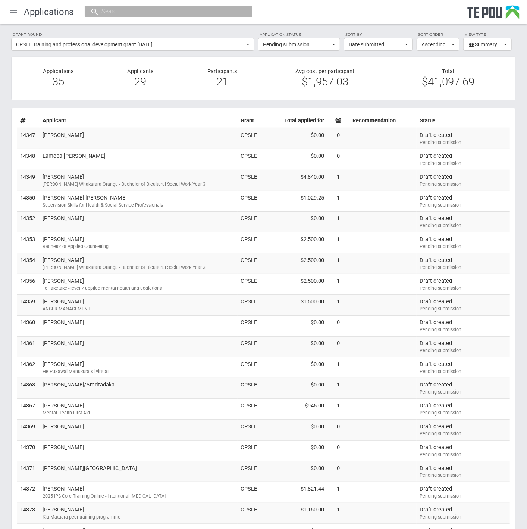
scroll to position [0, 0]
click at [334, 43] on button "Pending submission" at bounding box center [299, 44] width 82 height 13
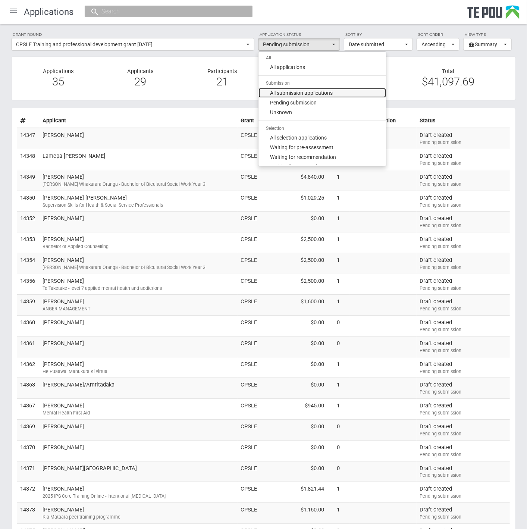
click at [351, 95] on link "All submission applications" at bounding box center [322, 93] width 128 height 10
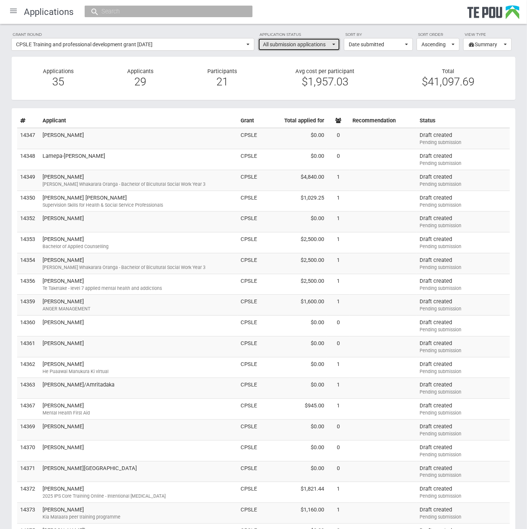
click at [332, 46] on button "All submission applications" at bounding box center [299, 44] width 82 height 13
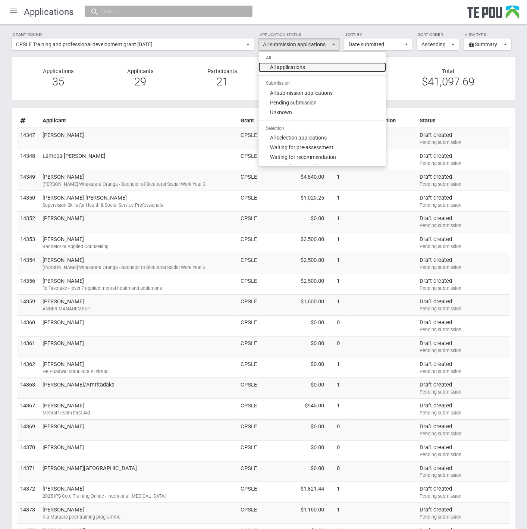
click at [303, 64] on span "All applications" at bounding box center [287, 66] width 35 height 7
select select "all"
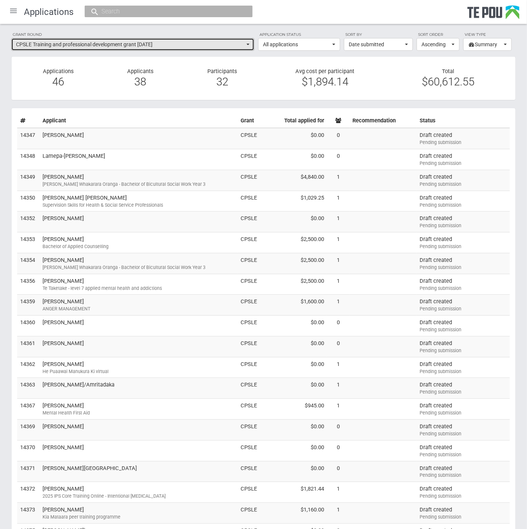
drag, startPoint x: 190, startPoint y: 43, endPoint x: 39, endPoint y: 48, distance: 150.7
click at [39, 48] on span "CPSLE Training and professional development grant September 2025" at bounding box center [130, 44] width 229 height 7
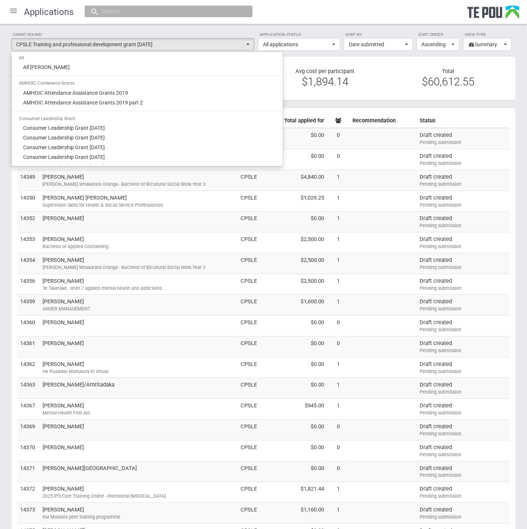
scroll to position [228, 0]
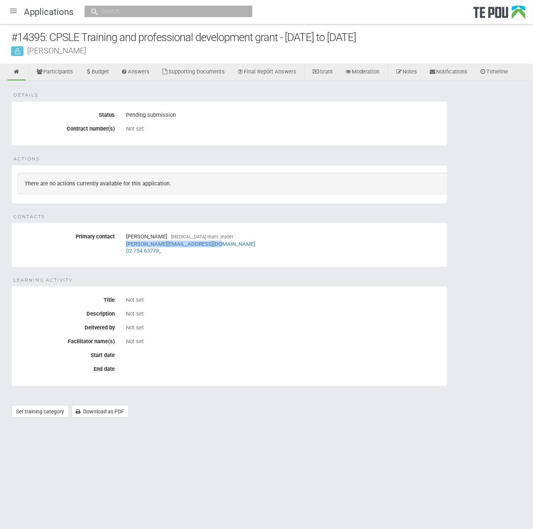
drag, startPoint x: 226, startPoint y: 244, endPoint x: 127, endPoint y: 245, distance: 98.8
click at [127, 245] on div "[PERSON_NAME] [MEDICAL_DATA] team. leader [PERSON_NAME][EMAIL_ADDRESS][DOMAIN_N…" at bounding box center [283, 243] width 315 height 26
copy link "[PERSON_NAME][EMAIL_ADDRESS][DOMAIN_NAME]"
click at [409, 131] on div "Not set" at bounding box center [283, 128] width 315 height 7
